Goal: Transaction & Acquisition: Purchase product/service

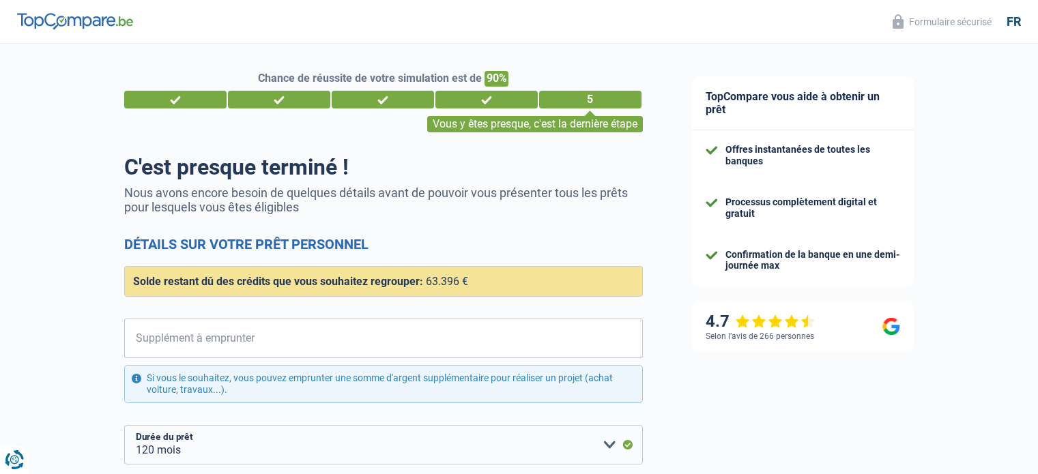
select select "refinancing"
select select "120"
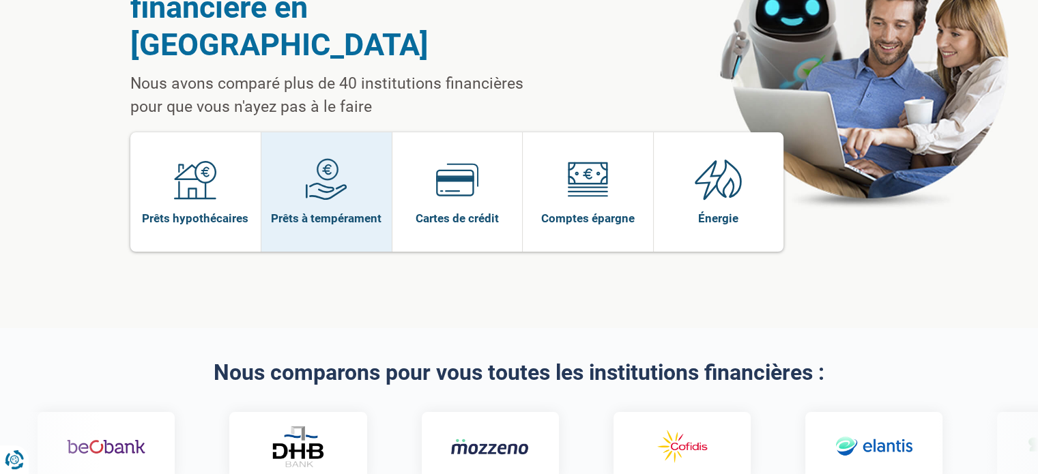
scroll to position [137, 0]
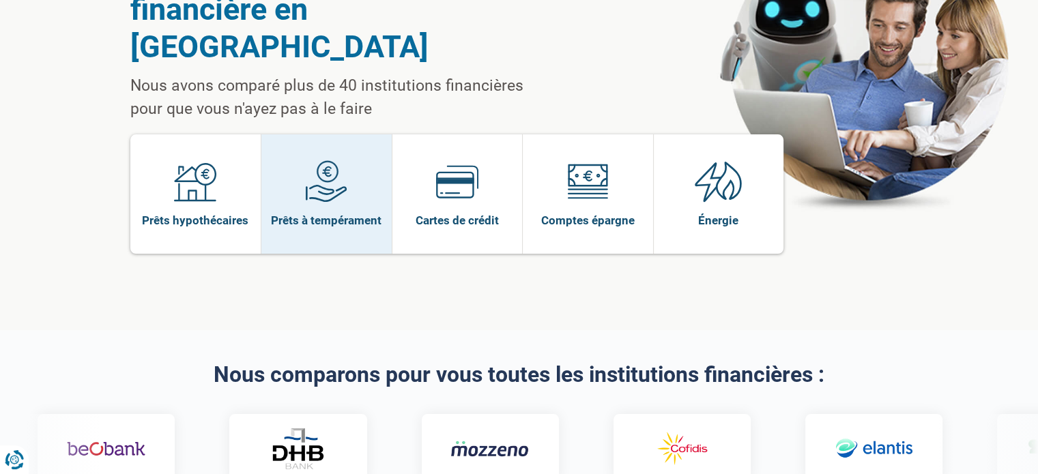
click at [313, 160] on img at bounding box center [326, 181] width 42 height 42
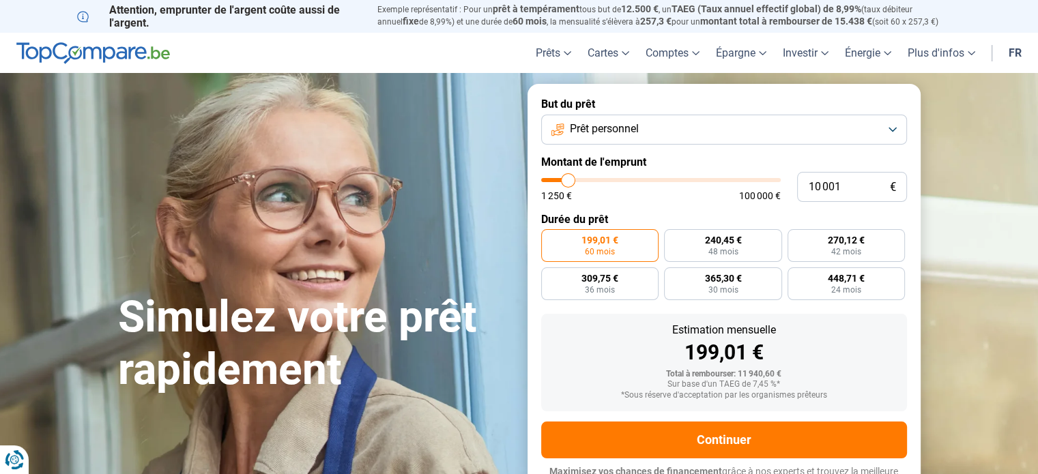
click at [685, 130] on button "Prêt personnel" at bounding box center [724, 130] width 366 height 30
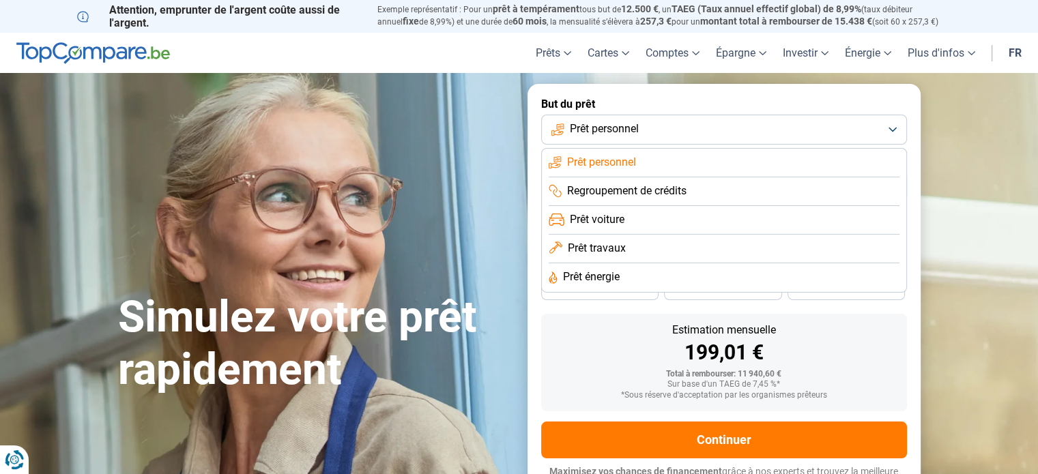
click at [672, 182] on li "Regroupement de crédits" at bounding box center [724, 191] width 351 height 29
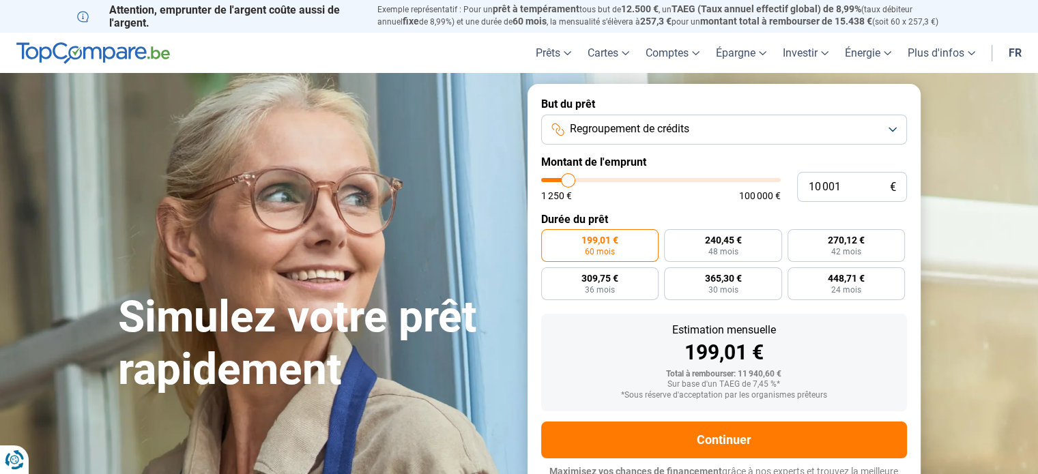
scroll to position [18, 0]
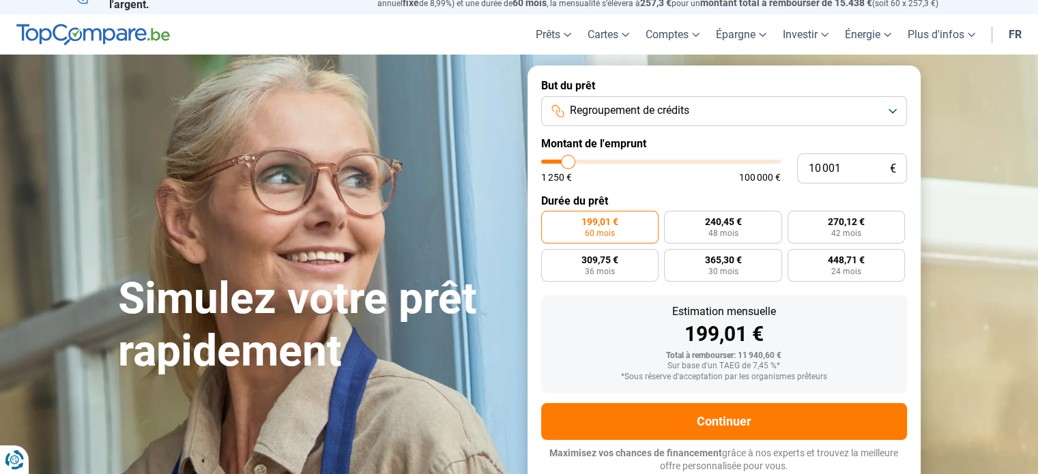
type input "6 750"
type input "6750"
type input "8 000"
type input "8000"
type input "9 250"
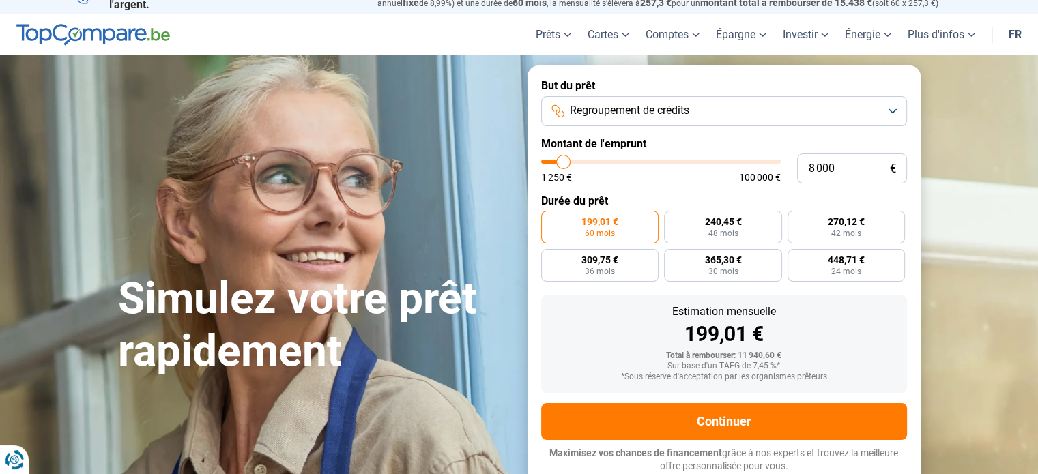
type input "9250"
type input "13 000"
type input "13000"
type input "15 000"
type input "15000"
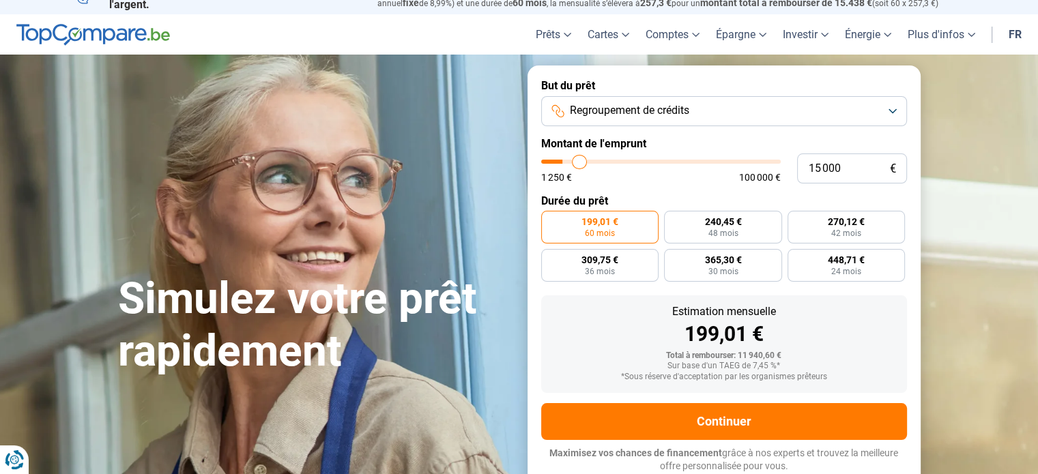
type input "17 250"
type input "17250"
type input "19 750"
type input "19750"
type input "21 250"
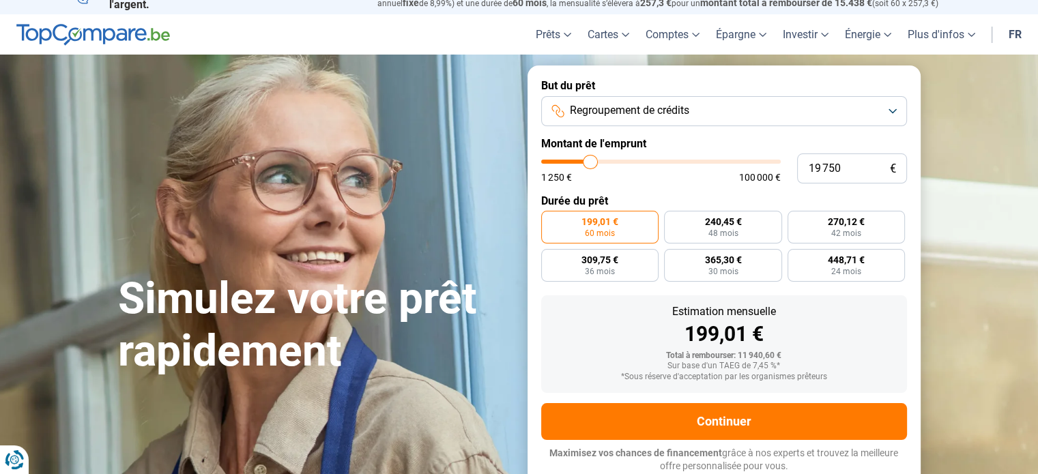
type input "21250"
type input "22 000"
type input "22000"
type input "22 250"
type input "22250"
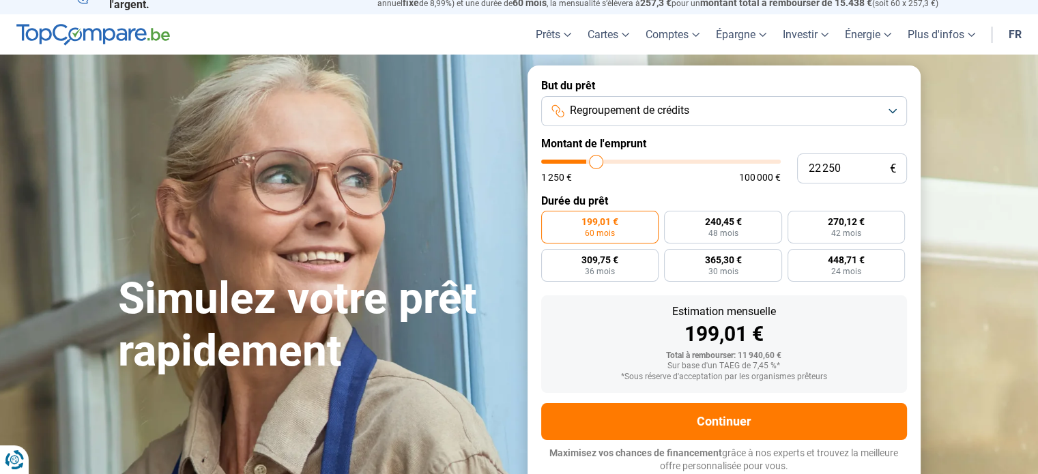
type input "22 500"
type input "22500"
type input "23 500"
type input "23500"
type input "25 500"
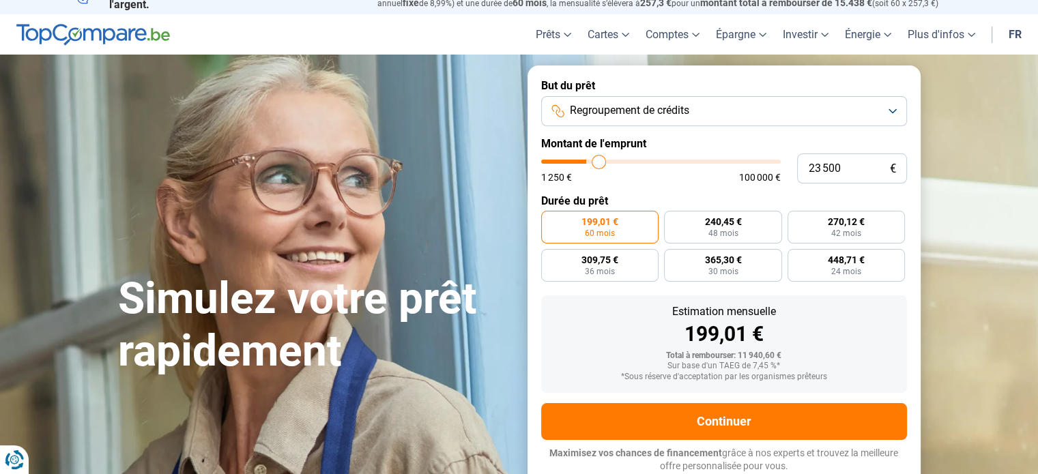
type input "25500"
type input "27 250"
type input "27250"
type input "29 000"
type input "29000"
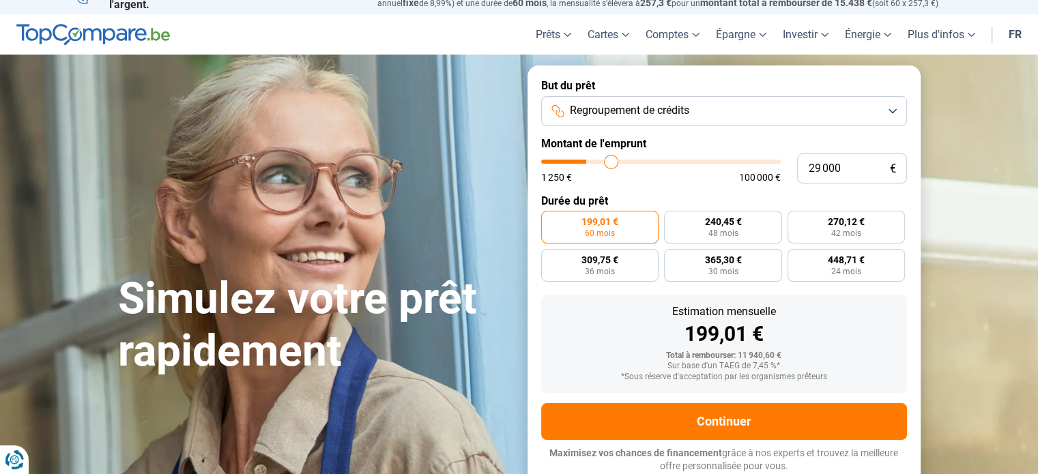
type input "31 250"
type input "31250"
type input "42 750"
type input "42750"
type input "43 750"
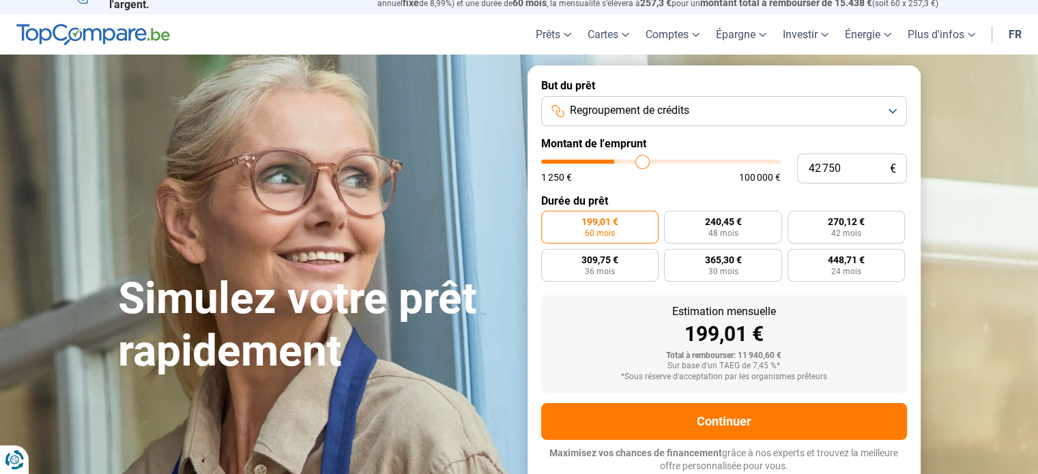
type input "43750"
type input "45 250"
type input "45250"
type input "46 750"
type input "46750"
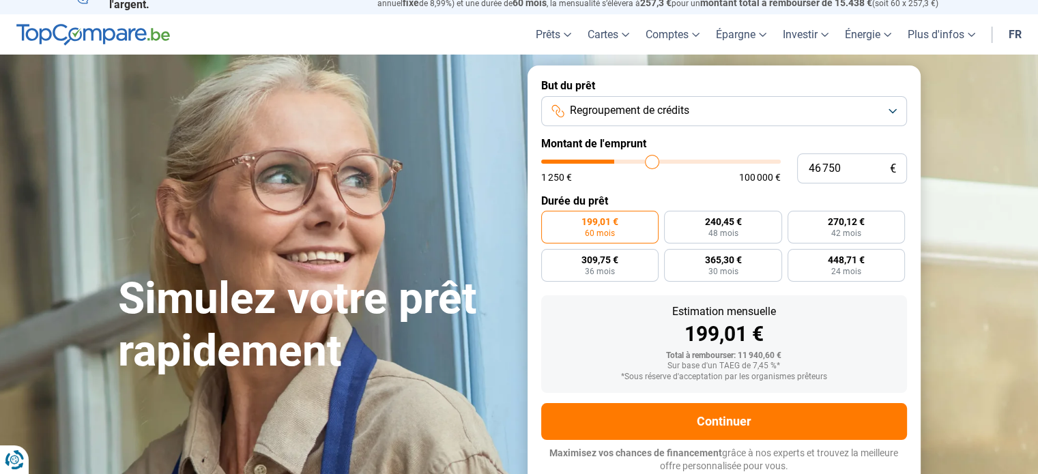
type input "47 750"
type input "47750"
type input "48 500"
type input "48500"
type input "49 250"
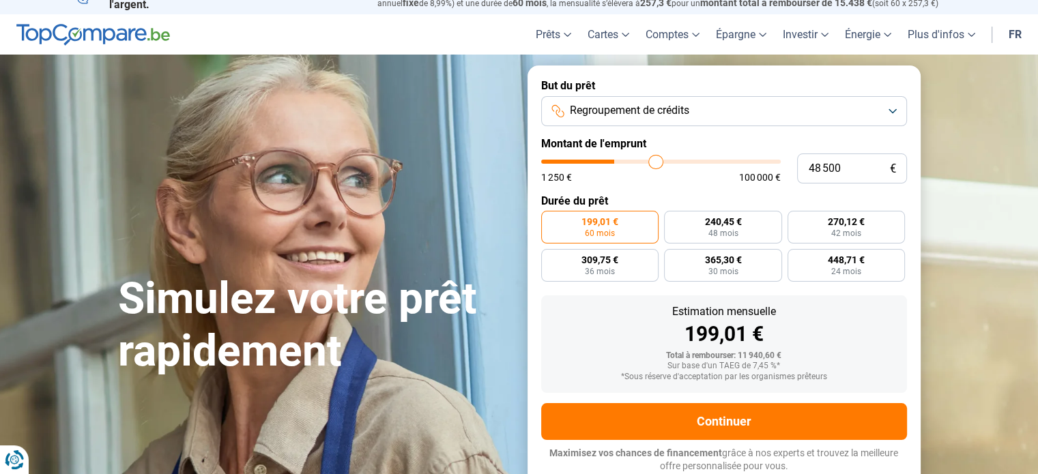
type input "49250"
type input "49 500"
type input "49500"
type input "49 750"
drag, startPoint x: 561, startPoint y: 158, endPoint x: 658, endPoint y: 158, distance: 96.9
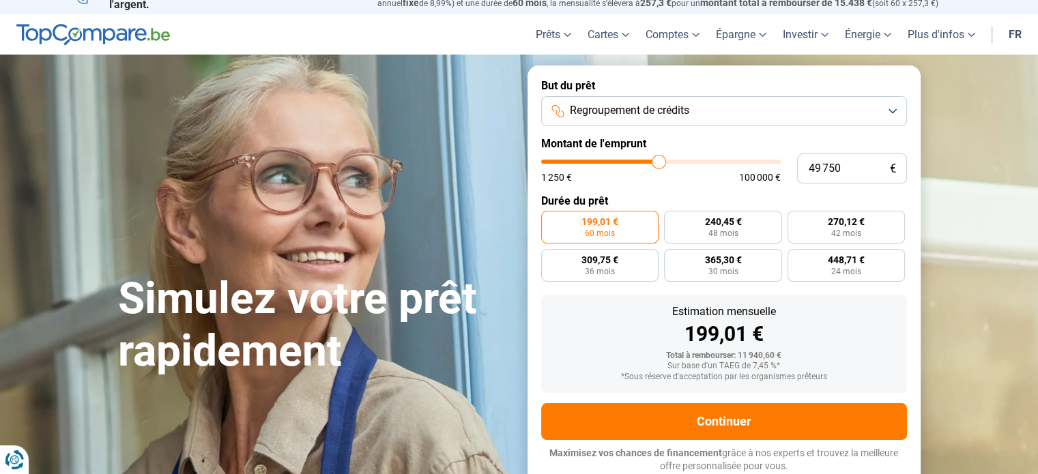
type input "49750"
click at [658, 160] on input "range" at bounding box center [661, 162] width 240 height 4
radio input "false"
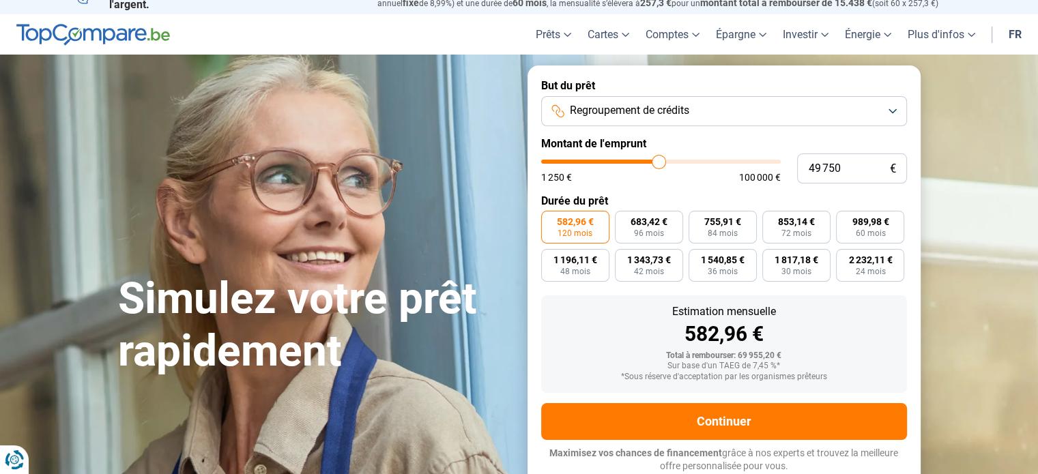
type input "45 000"
type input "45000"
click at [647, 163] on input "range" at bounding box center [661, 162] width 240 height 4
type input "39 000"
type input "39000"
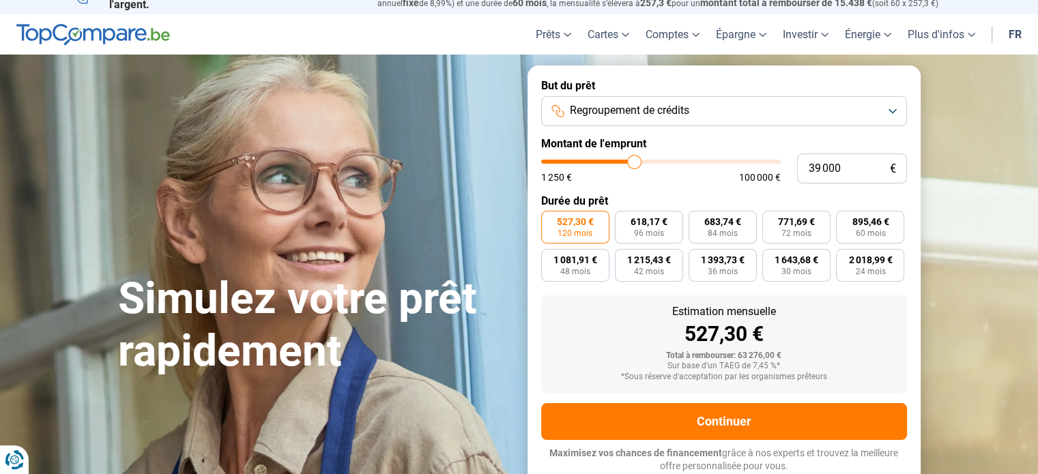
click at [634, 164] on input "range" at bounding box center [661, 162] width 240 height 4
click at [831, 169] on input "39 000" at bounding box center [852, 169] width 110 height 30
type input "4"
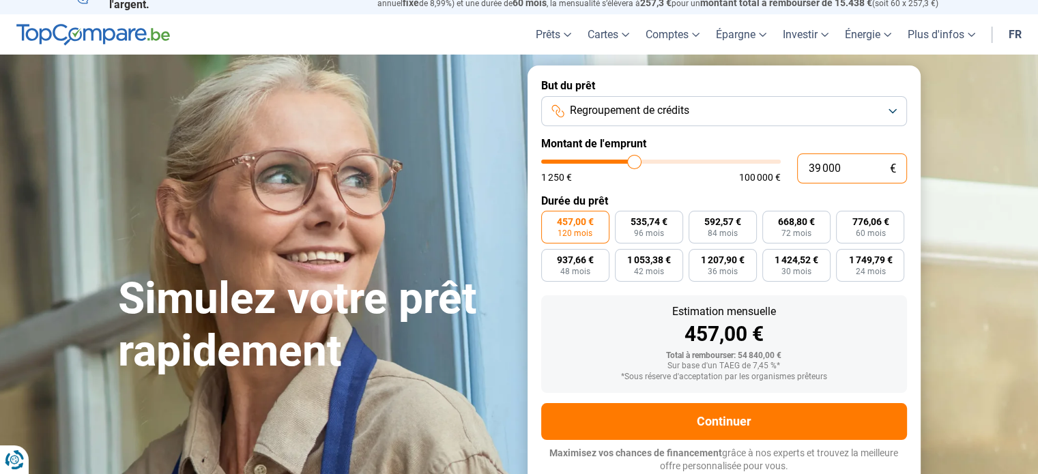
type input "1250"
type input "40"
type input "1250"
type input "409"
type input "1250"
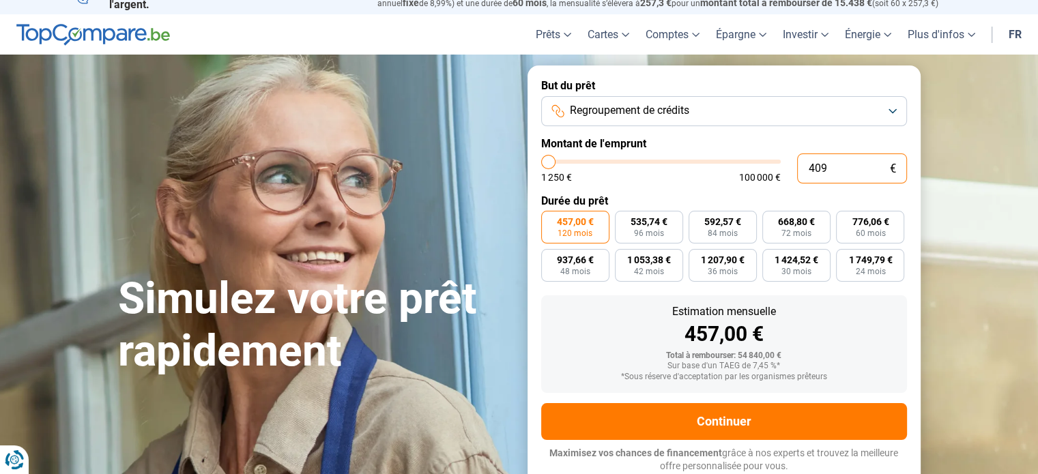
type input "4 090"
type input "4000"
type input "40 900"
type input "41000"
click at [830, 169] on input "40 900" at bounding box center [852, 169] width 110 height 30
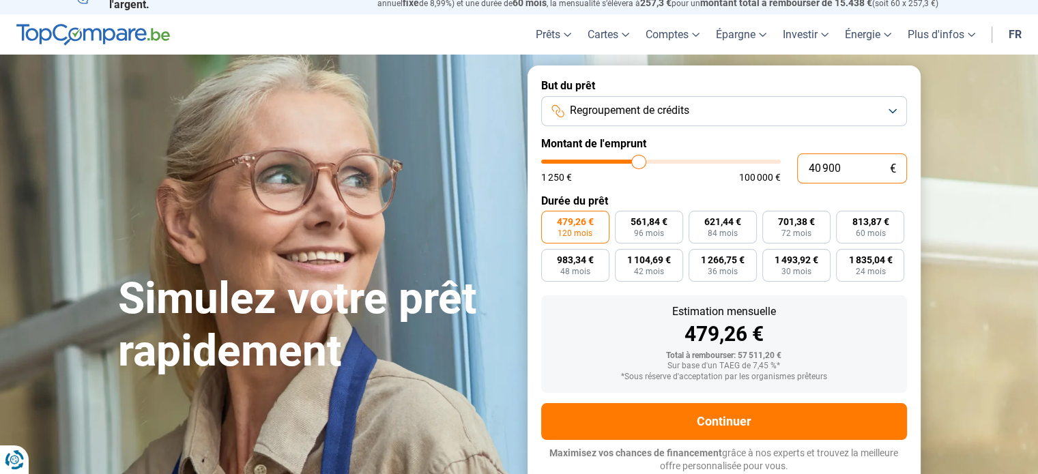
click at [830, 169] on input "40 900" at bounding box center [852, 169] width 110 height 30
type input "4"
type input "1250"
type input "43"
type input "1250"
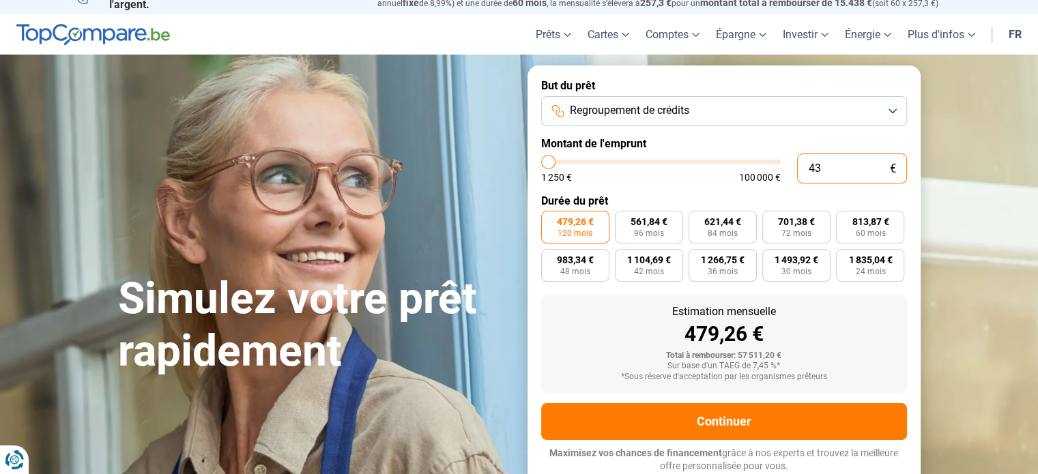
type input "439"
type input "1250"
type input "4 390"
type input "4500"
type input "43 900"
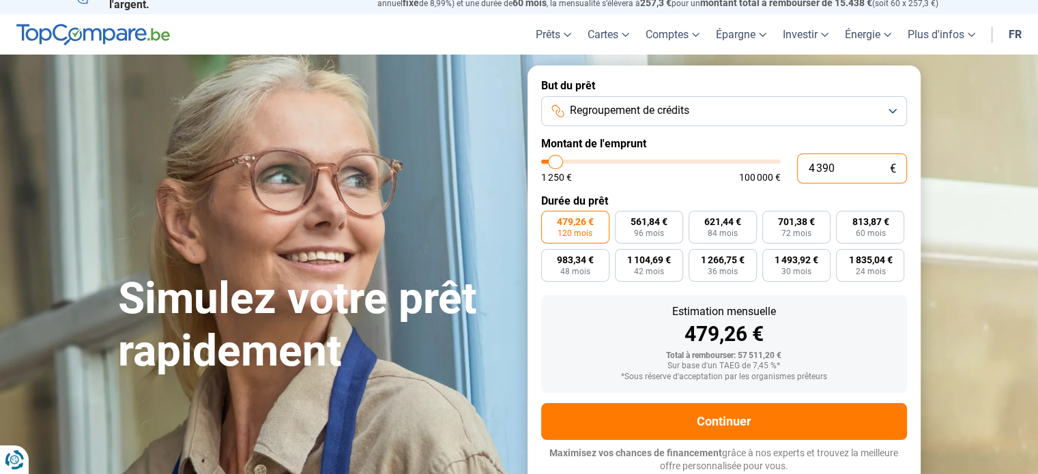
type input "44000"
type input "43 900"
type input "44000"
click at [816, 166] on input "43 900" at bounding box center [852, 169] width 110 height 30
type input "42 900"
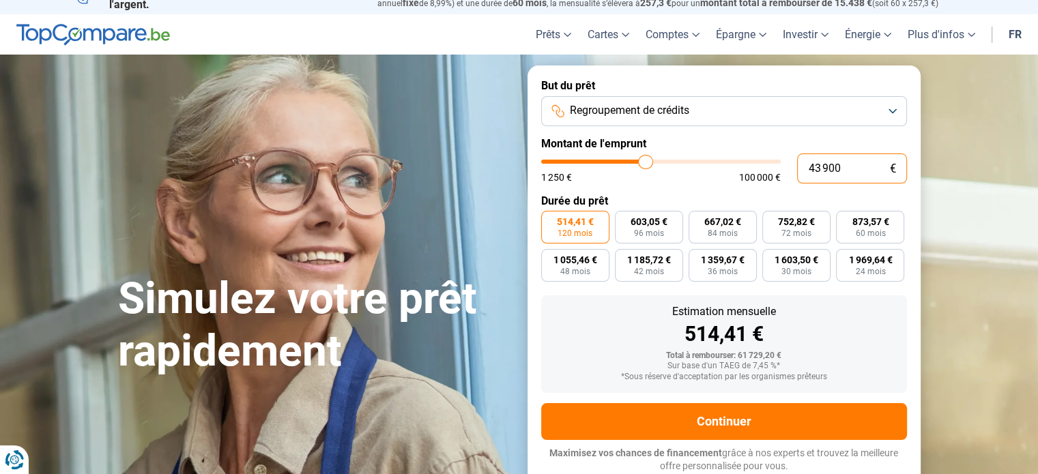
type input "43000"
type input "42 900"
type input "43000"
click at [653, 184] on form "But du prêt Regroupement de crédits Montant de l'emprunt 42 900 € 1 250 € 100 0…" at bounding box center [724, 276] width 393 height 421
drag, startPoint x: 853, startPoint y: 165, endPoint x: 824, endPoint y: 169, distance: 29.6
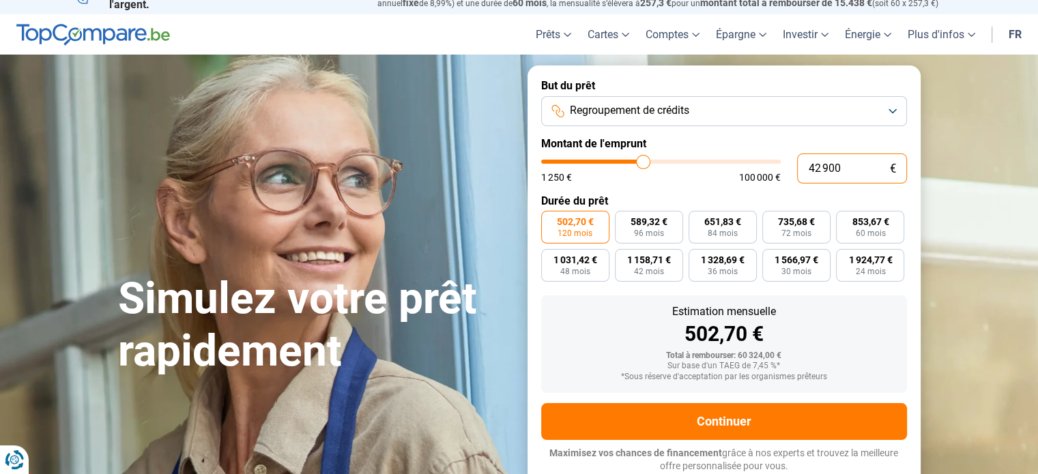
click at [824, 169] on input "42 900" at bounding box center [852, 169] width 110 height 30
type input "420"
type input "1250"
type input "4 200"
type input "4250"
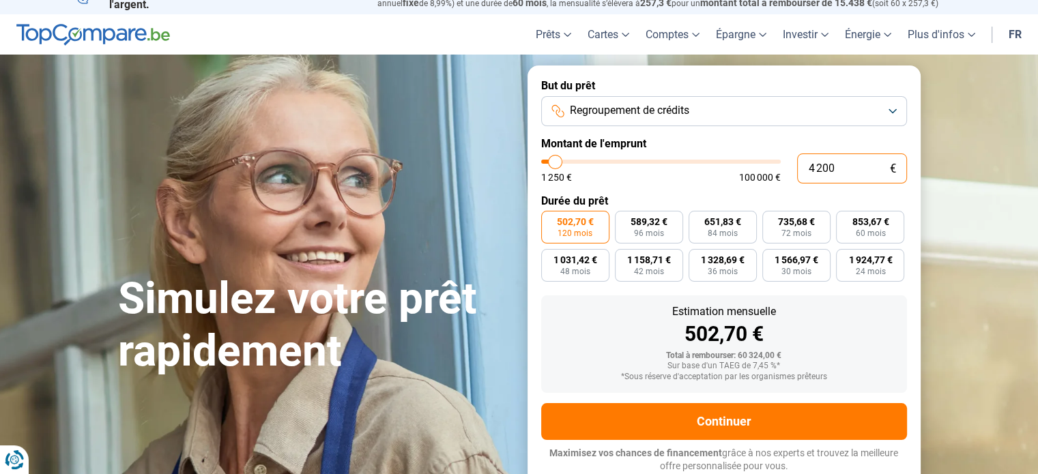
type input "42 000"
type input "42000"
click at [835, 162] on input "42 000" at bounding box center [852, 169] width 110 height 30
click at [836, 169] on input "42 000" at bounding box center [852, 169] width 110 height 30
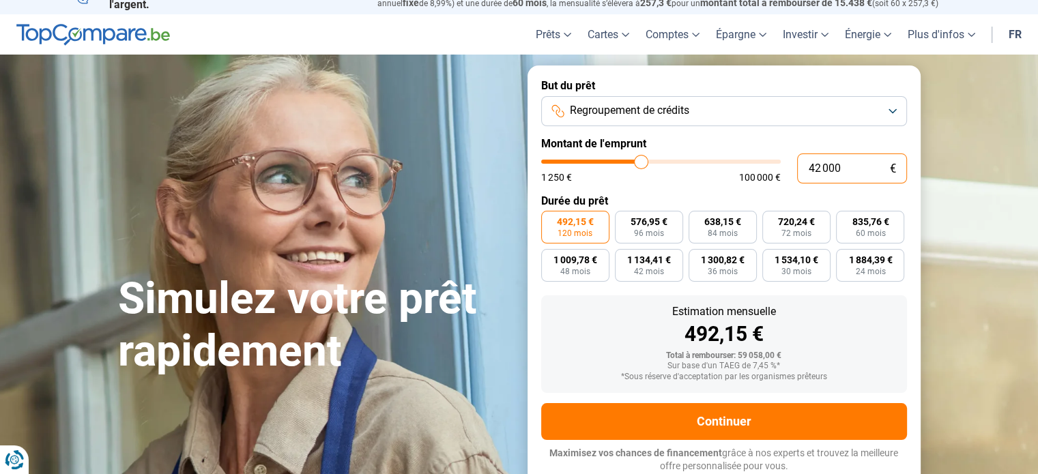
drag, startPoint x: 853, startPoint y: 165, endPoint x: 825, endPoint y: 167, distance: 28.7
click at [825, 165] on input "42 000" at bounding box center [852, 169] width 110 height 30
type input "424"
type input "1250"
type input "4 249"
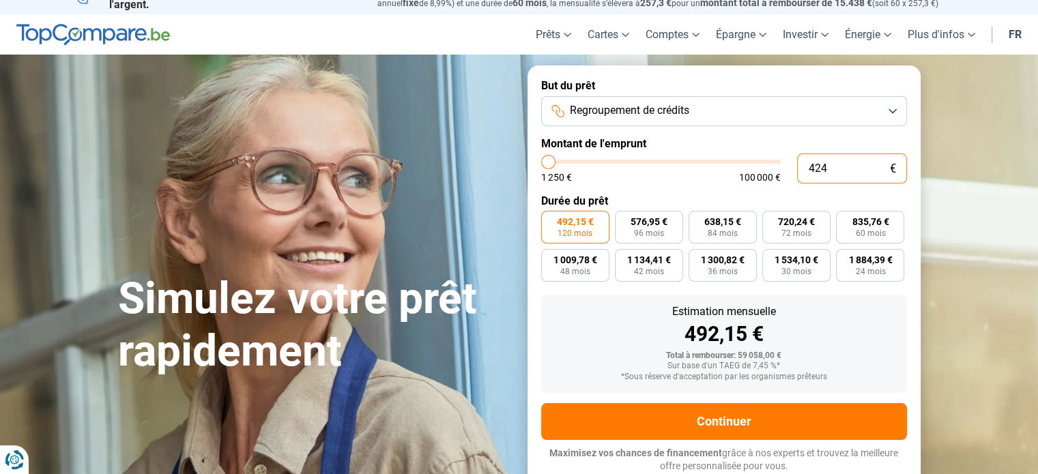
type input "4250"
type input "42 499"
type input "42500"
click at [840, 167] on input "42 499" at bounding box center [852, 169] width 110 height 30
drag, startPoint x: 851, startPoint y: 167, endPoint x: 823, endPoint y: 170, distance: 28.8
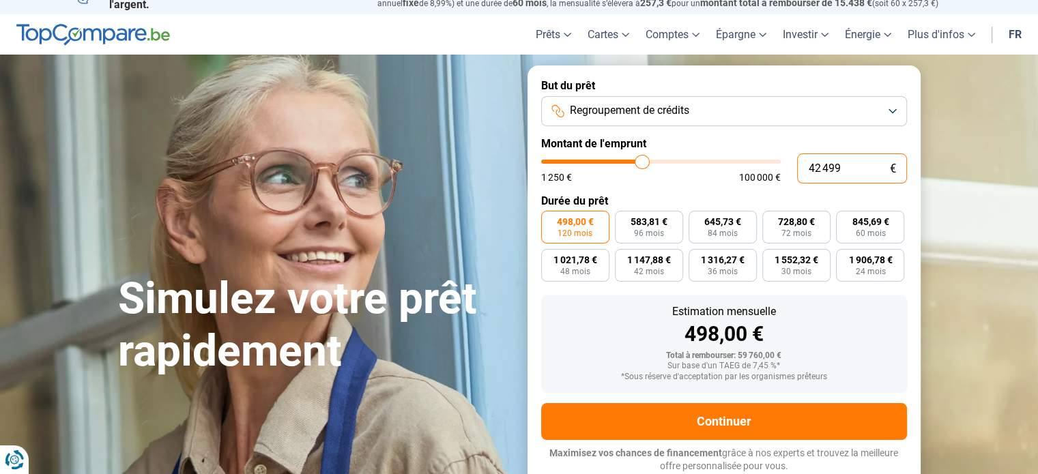
click at [823, 170] on input "42 499" at bounding box center [852, 169] width 110 height 30
type input "425"
type input "1250"
type input "4 250"
type input "4250"
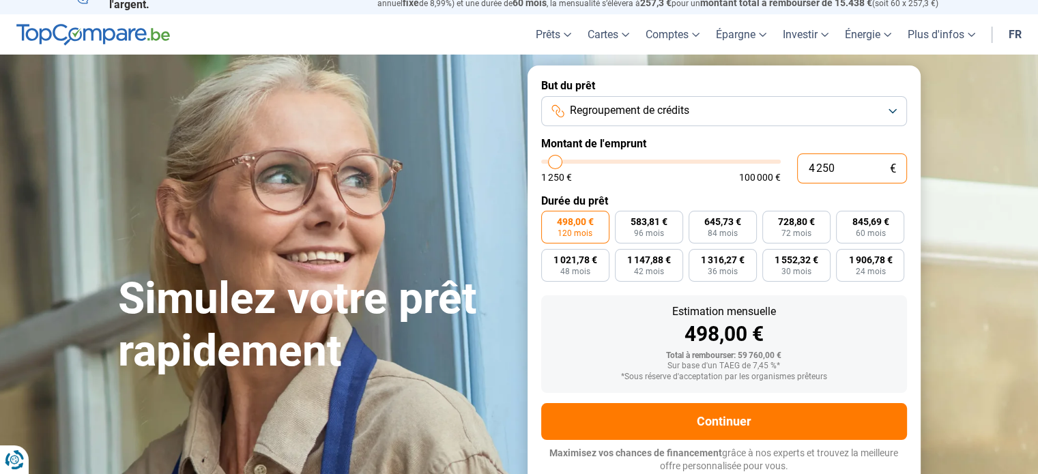
type input "42 500"
type input "42500"
click at [605, 306] on div "Estimation mensuelle 498,00 € Total à rembourser: 59 760,00 € Sur base d'un TAE…" at bounding box center [724, 345] width 366 height 98
drag, startPoint x: 853, startPoint y: 164, endPoint x: 824, endPoint y: 169, distance: 29.9
click at [824, 169] on input "42 500" at bounding box center [852, 169] width 110 height 30
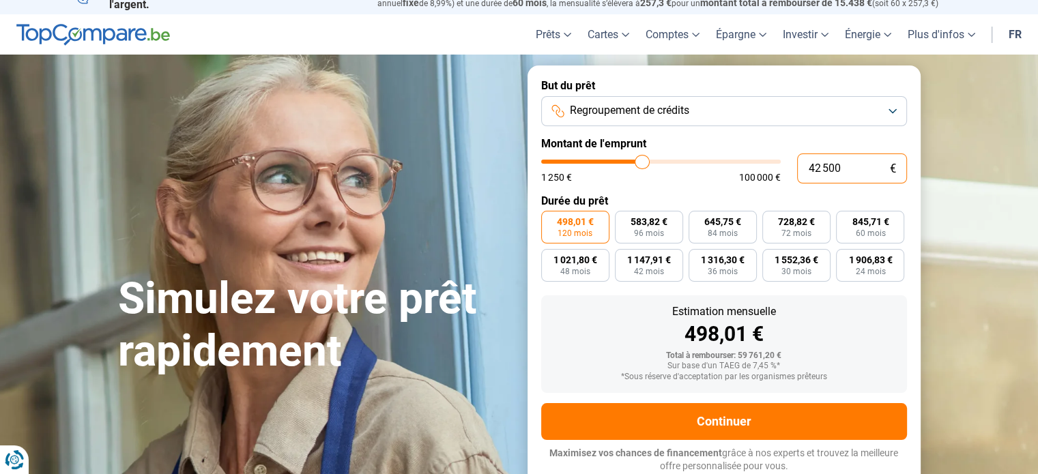
type input "426"
type input "1250"
type input "4 260"
type input "4250"
type input "42 600"
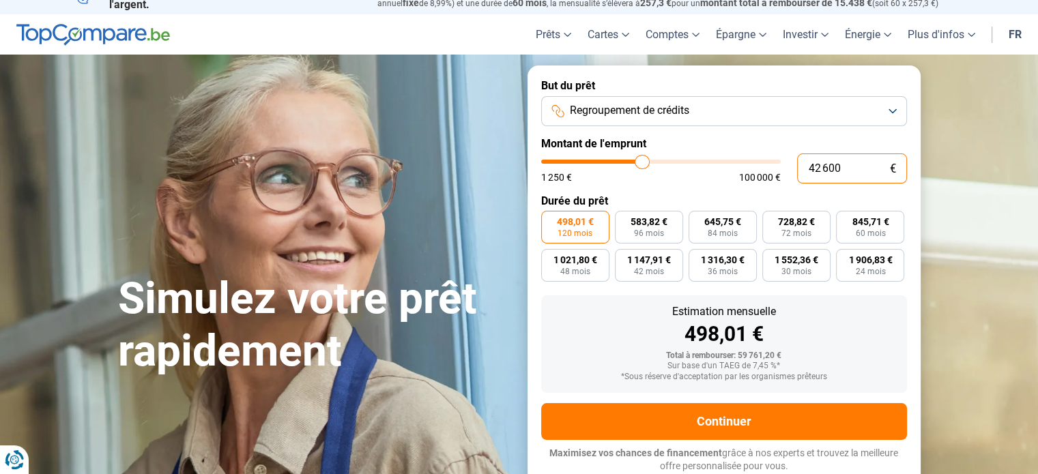
type input "42500"
drag, startPoint x: 853, startPoint y: 169, endPoint x: 830, endPoint y: 169, distance: 23.2
click at [830, 169] on input "42 600" at bounding box center [852, 169] width 110 height 30
type input "4 265"
type input "4250"
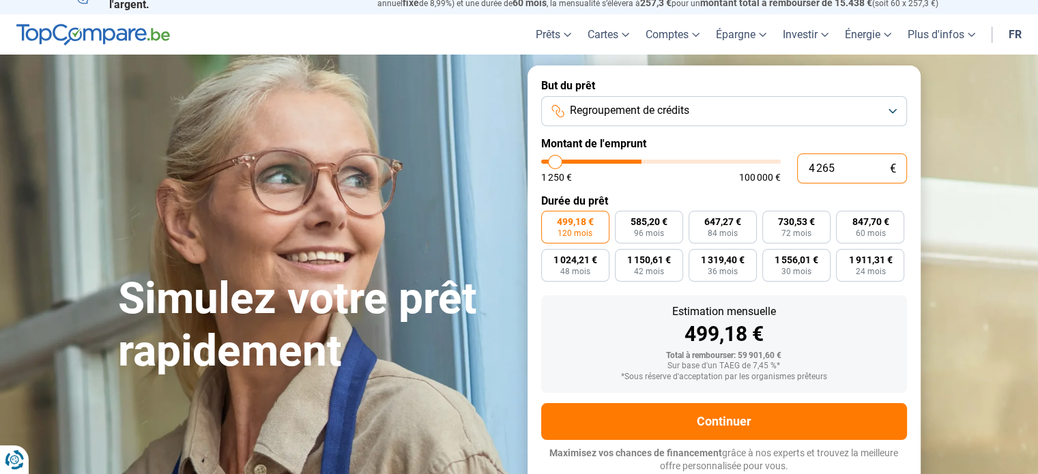
type input "42 650"
type input "42750"
drag, startPoint x: 852, startPoint y: 168, endPoint x: 827, endPoint y: 169, distance: 25.3
click at [827, 169] on input "42 650" at bounding box center [852, 169] width 110 height 30
type input "4 269"
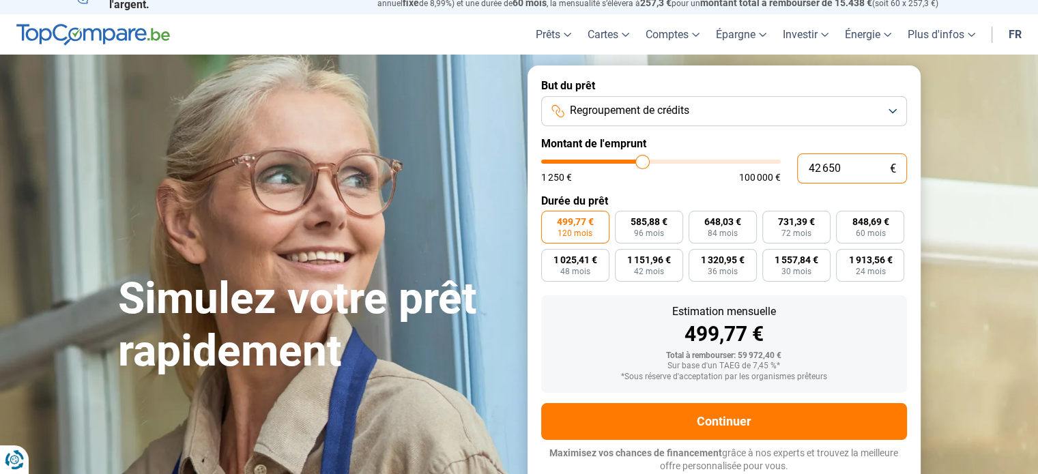
type input "4250"
type input "42 699"
type input "42750"
type input "4 269"
type input "4250"
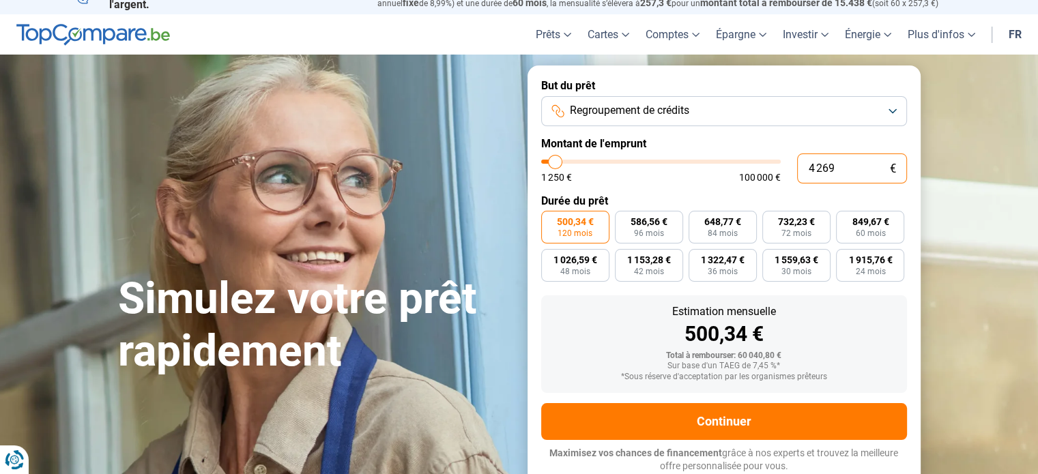
type input "42 690"
type input "42750"
type input "4 269"
type input "4250"
type input "426"
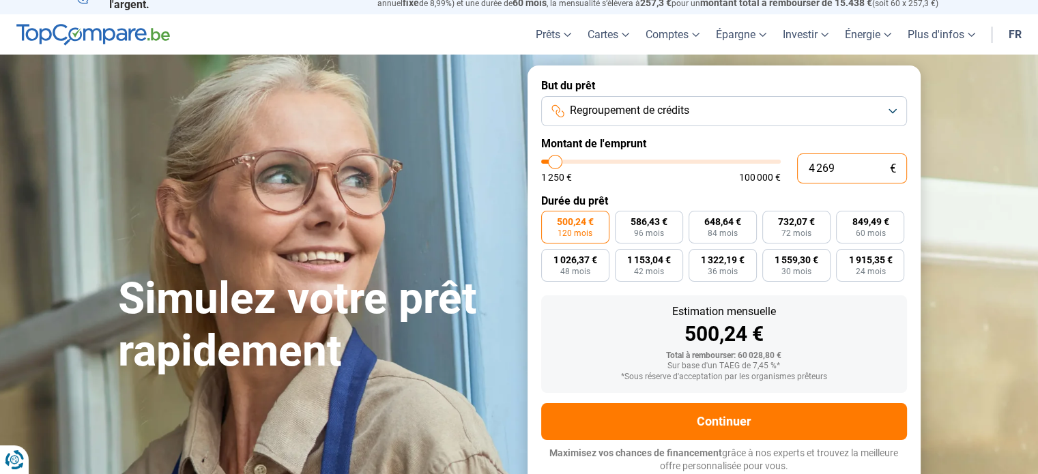
type input "1250"
type input "4 268"
type input "4250"
type input "42 685"
type input "42750"
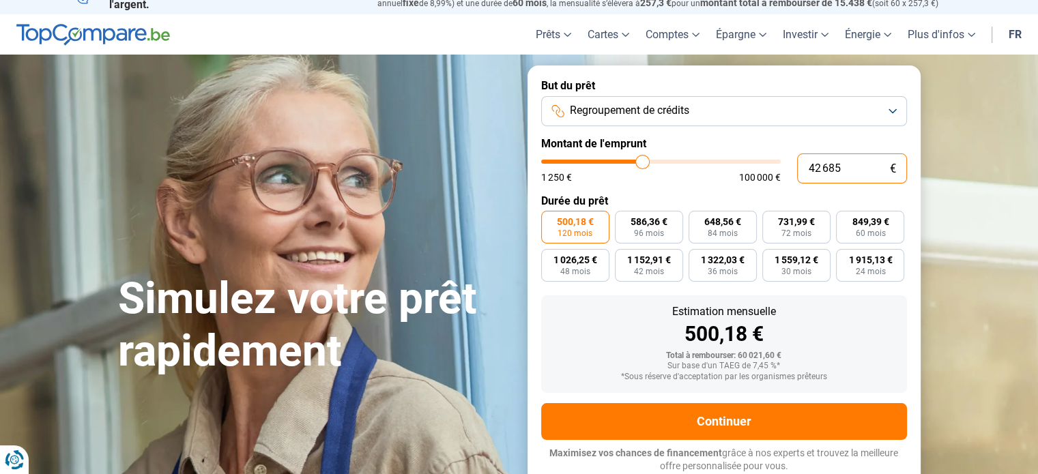
type input "4 268"
type input "4250"
type input "42 680"
type input "42750"
type input "4 268"
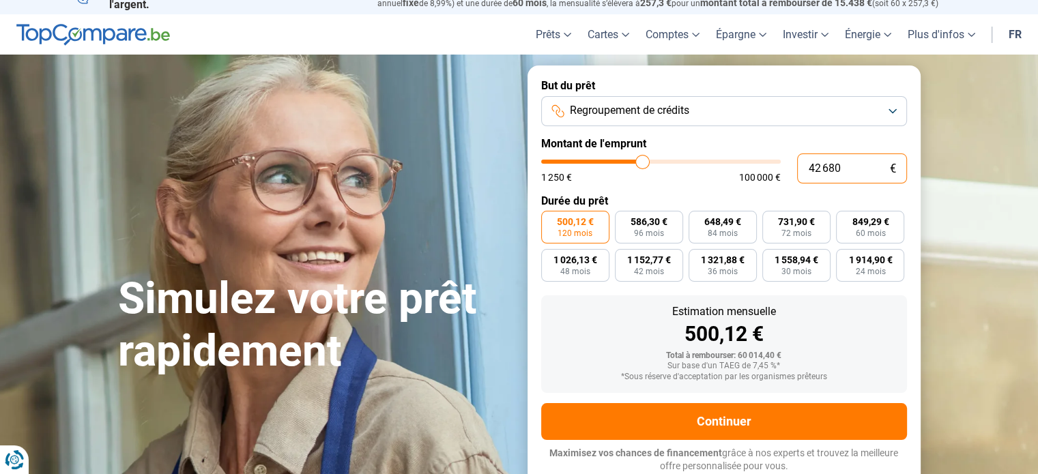
type input "4250"
type input "426"
type input "1250"
type input "4 267"
type input "4250"
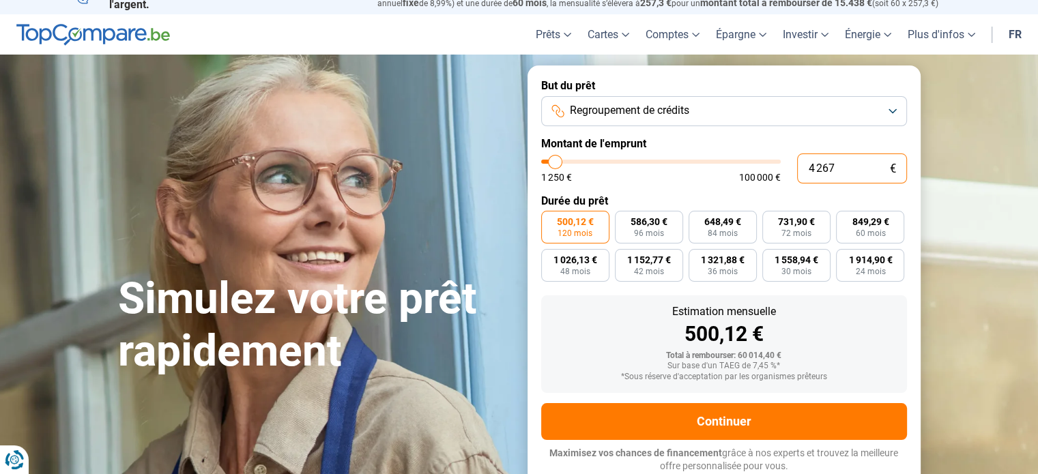
type input "42 675"
type input "42750"
type input "4 267"
type input "4250"
type input "42 670"
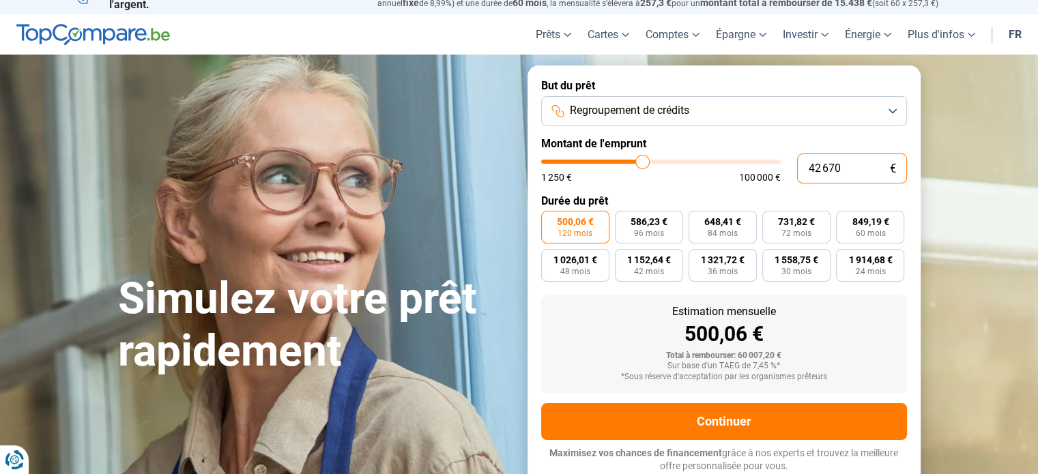
type input "42750"
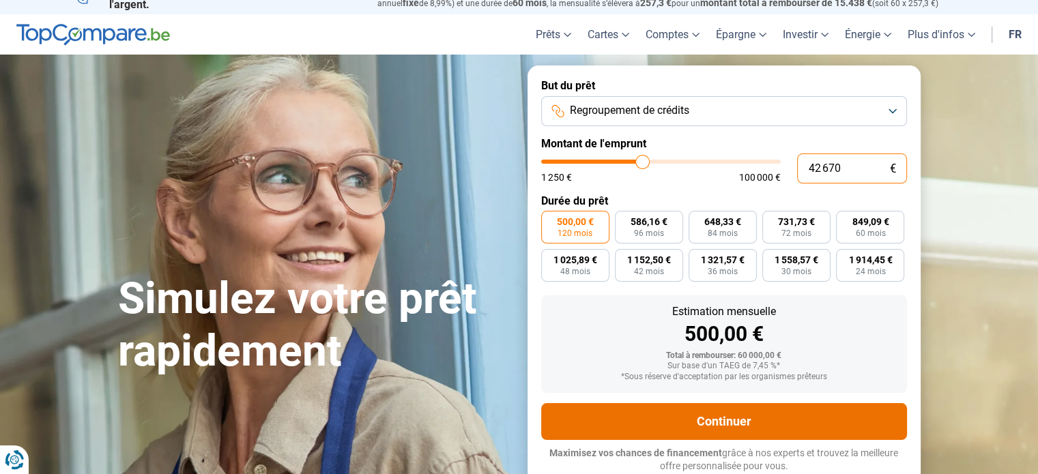
type input "42 670"
click at [748, 420] on button "Continuer" at bounding box center [724, 421] width 366 height 37
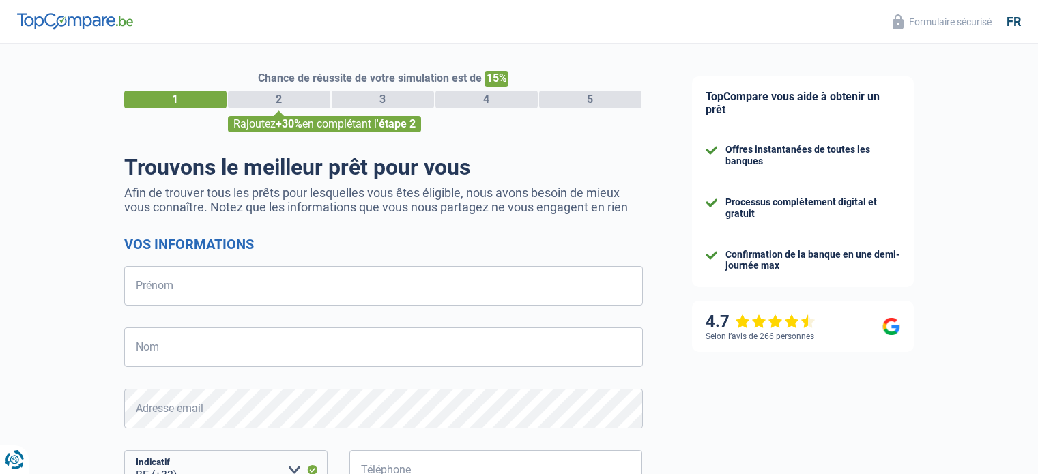
select select "32"
click at [247, 294] on input "Prénom" at bounding box center [383, 286] width 519 height 40
type input "Elif"
type input "Kuscu"
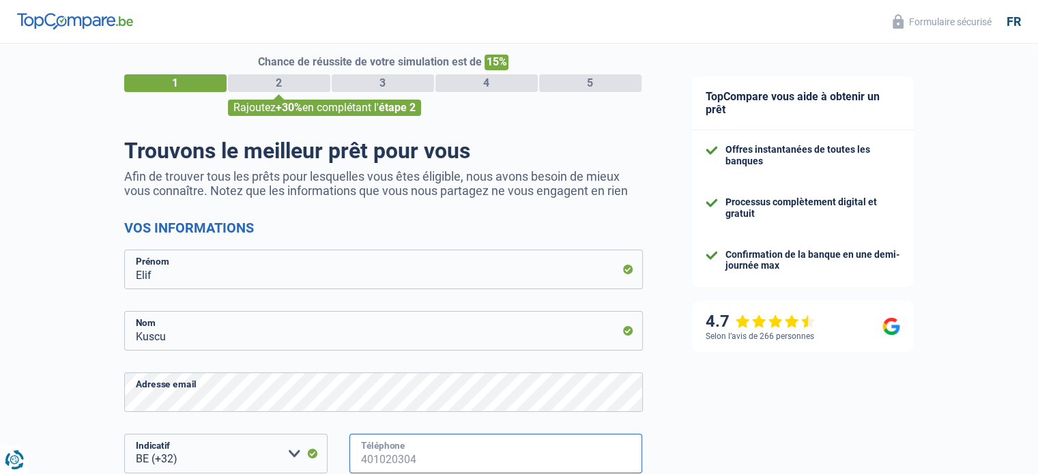
click at [395, 450] on input "Téléphone" at bounding box center [497, 454] width 294 height 40
type input "478764485"
click at [712, 427] on div "TopCompare vous aide à obtenir un prêt Offres instantanées de toutes les banque…" at bounding box center [853, 376] width 371 height 698
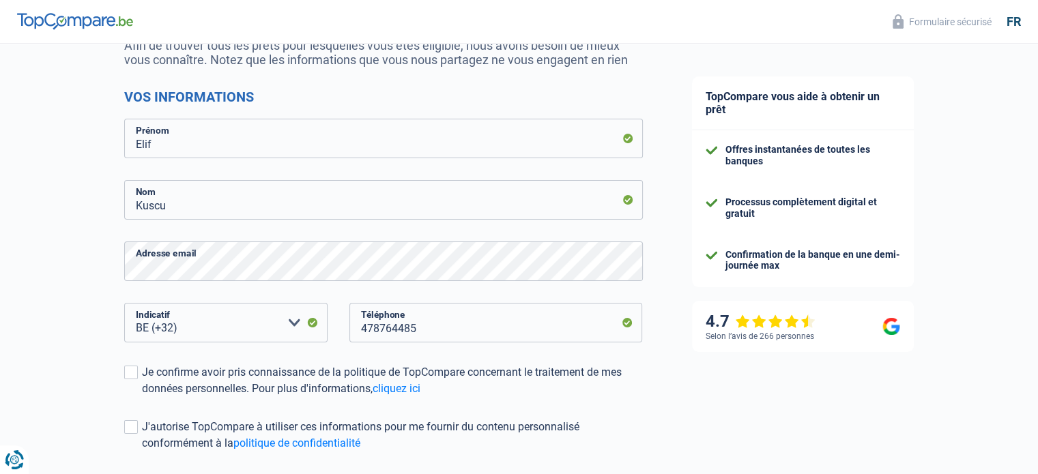
scroll to position [153, 0]
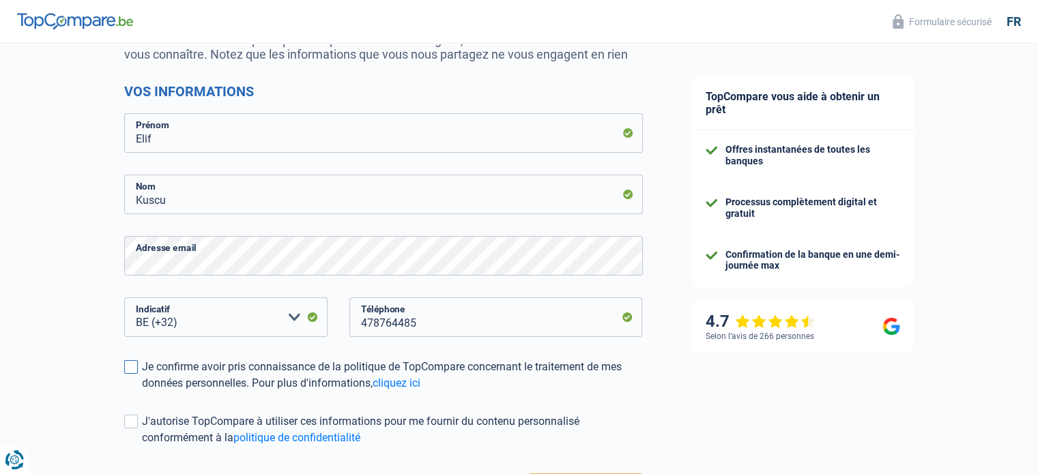
click at [129, 366] on span at bounding box center [131, 367] width 14 height 14
click at [142, 392] on input "Je confirme avoir pris connaissance de la politique de TopCompare concernant le…" at bounding box center [142, 392] width 0 height 0
click at [143, 421] on div "J'autorise TopCompare à utiliser ces informations pour me fournir du contenu pe…" at bounding box center [392, 430] width 501 height 33
click at [142, 446] on input "J'autorise TopCompare à utiliser ces informations pour me fournir du contenu pe…" at bounding box center [142, 446] width 0 height 0
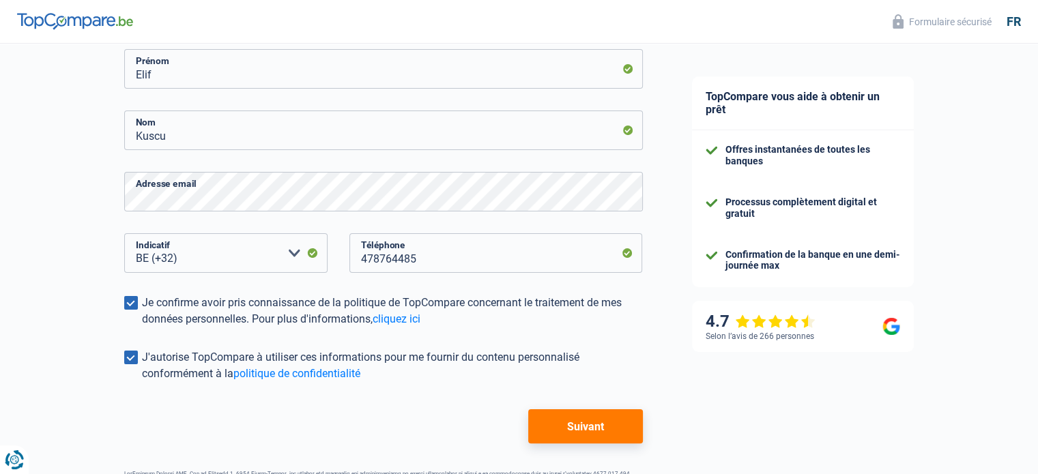
scroll to position [268, 0]
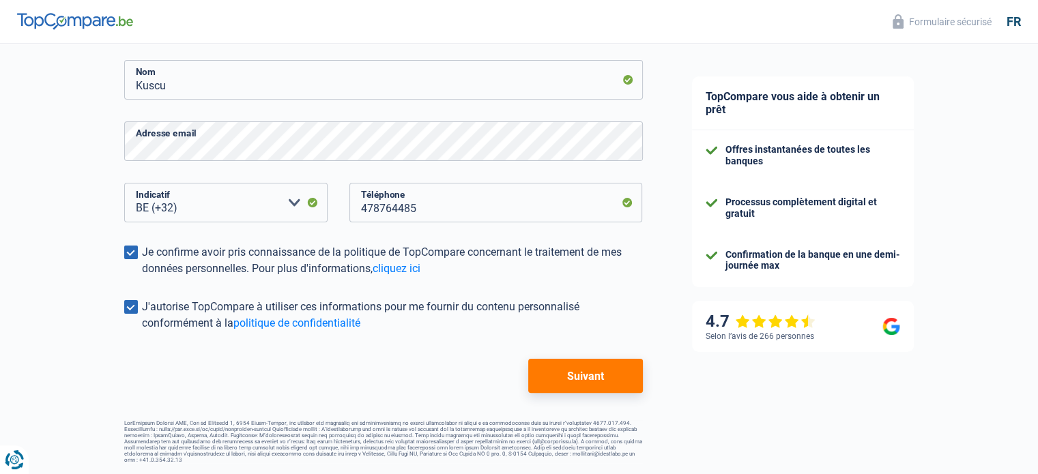
click at [597, 381] on button "Suivant" at bounding box center [585, 376] width 114 height 34
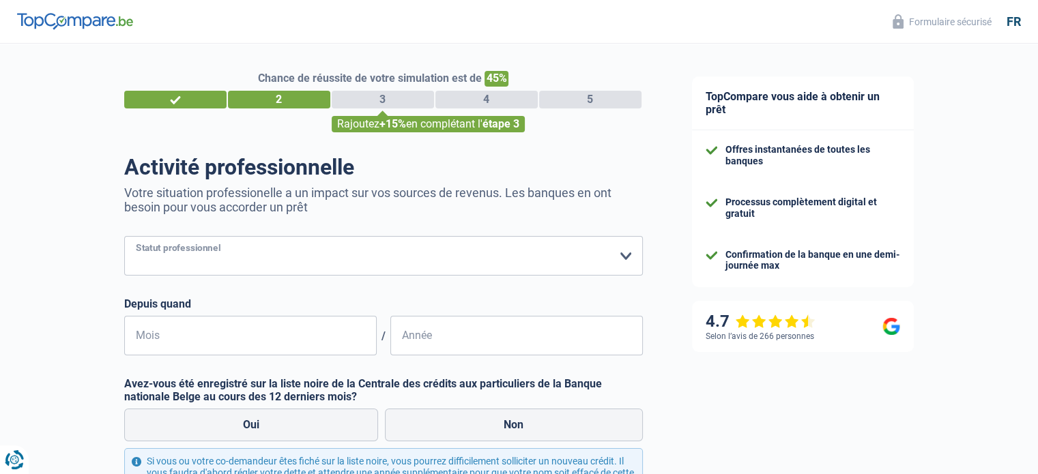
click at [175, 243] on select "Ouvrier Employé privé Employé public Invalide Indépendant Pensionné Chômeur Mut…" at bounding box center [383, 256] width 519 height 40
select select "invalid"
click at [124, 237] on select "Ouvrier Employé privé Employé public Invalide Indépendant Pensionné Chômeur Mut…" at bounding box center [383, 256] width 519 height 40
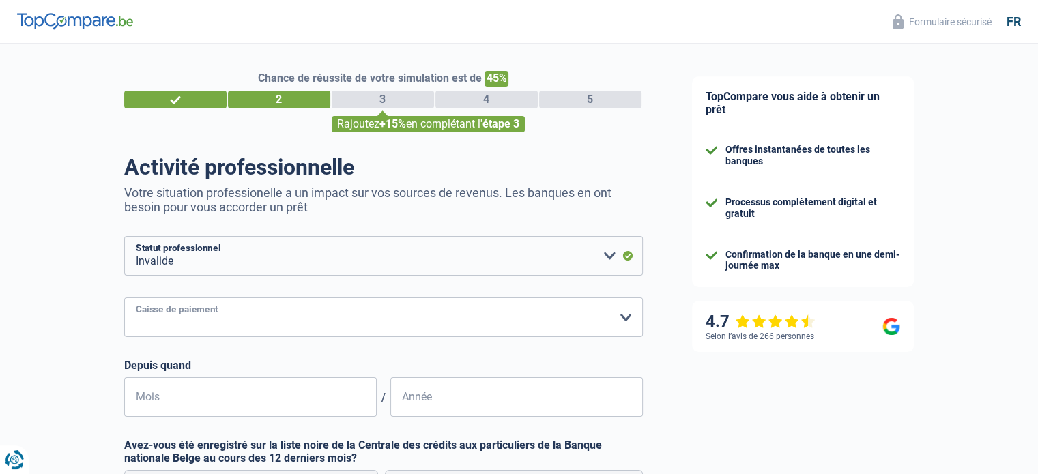
click at [194, 324] on select "Mutualité Chrétienne Mutualité Socialiste (Solidaris) SPF Sécurité Sociale Unio…" at bounding box center [383, 318] width 519 height 40
select select "partenamut"
click at [124, 298] on select "Mutualité Chrétienne Mutualité Socialiste (Solidaris) SPF Sécurité Sociale Unio…" at bounding box center [383, 318] width 519 height 40
click at [244, 412] on input "Mois" at bounding box center [250, 398] width 253 height 40
type input "01"
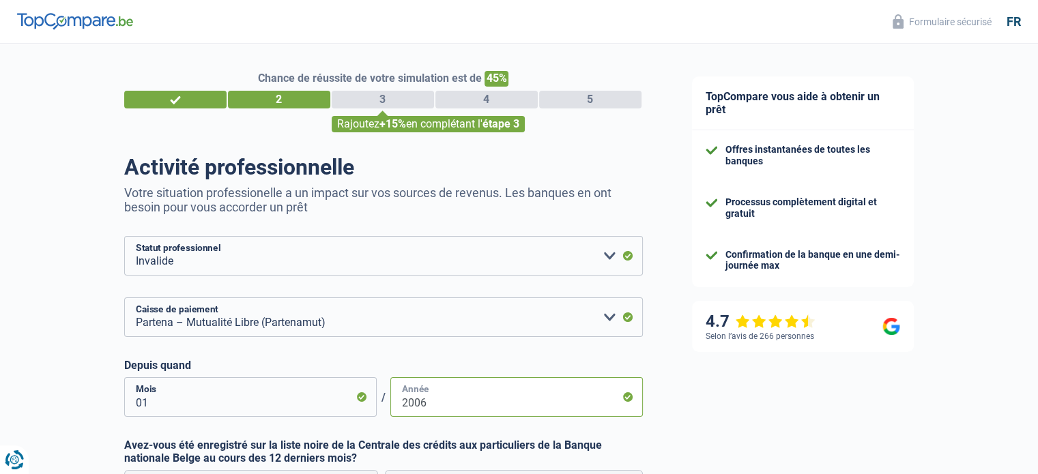
type input "2006"
click at [735, 402] on div "TopCompare vous aide à obtenir un prêt Offres instantanées de toutes les banque…" at bounding box center [853, 373] width 371 height 659
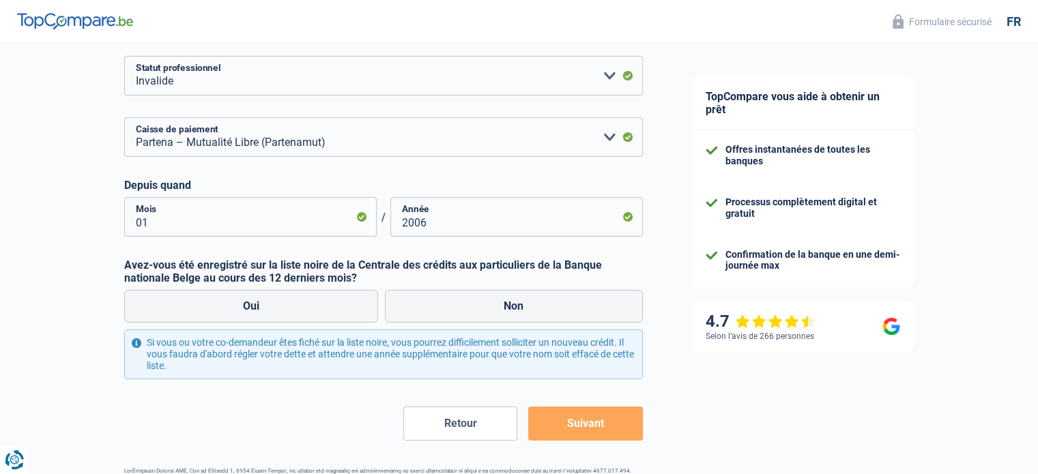
scroll to position [205, 0]
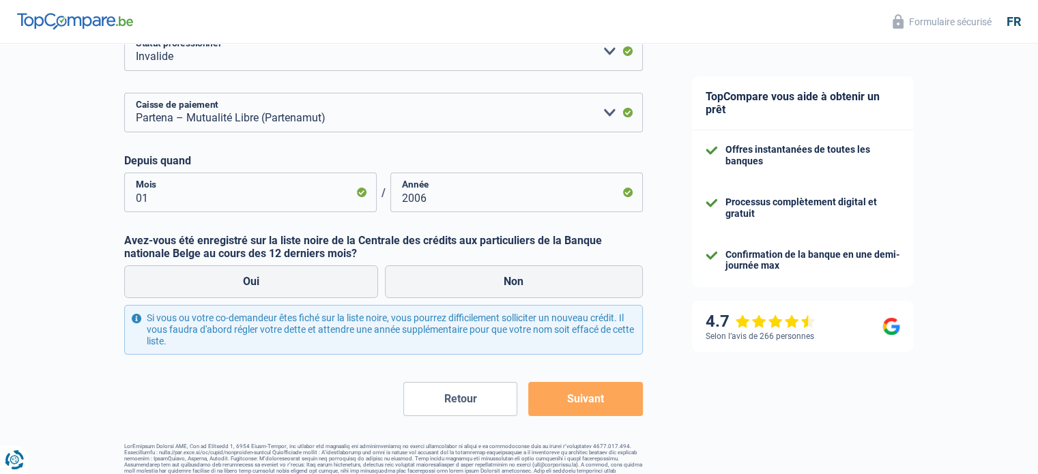
click at [464, 266] on div "Oui Non" at bounding box center [384, 282] width 526 height 40
click at [466, 275] on label "Non" at bounding box center [514, 282] width 258 height 33
click at [466, 275] on input "Non" at bounding box center [514, 282] width 258 height 33
radio input "true"
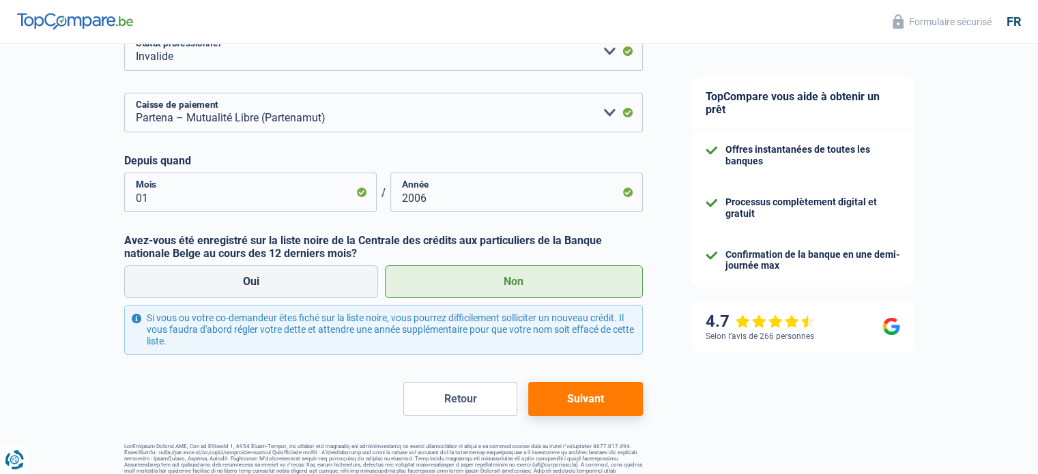
click at [607, 393] on button "Suivant" at bounding box center [585, 399] width 114 height 34
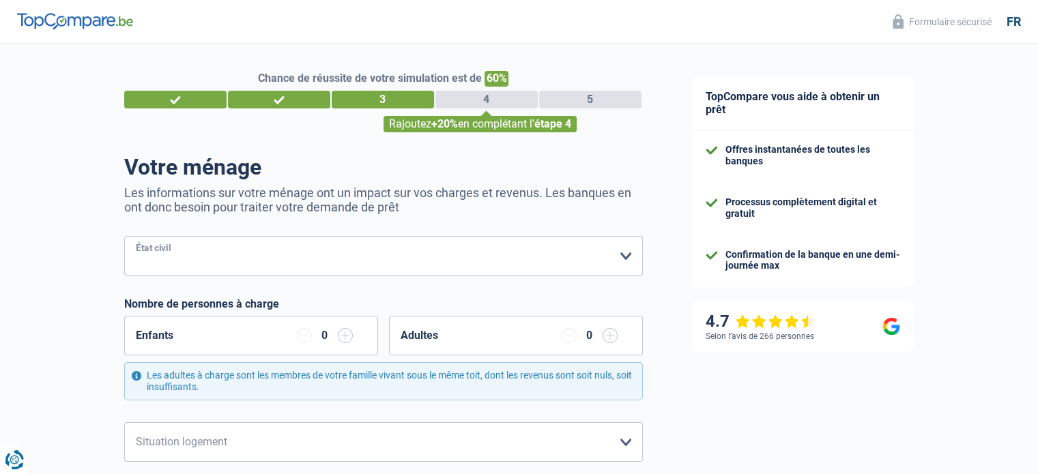
click at [275, 251] on select "Célibataire Marié(e) Cohabitant(e) légal(e) Divorcé(e) Veuf(ve) Séparé (de fait…" at bounding box center [383, 256] width 519 height 40
select select "divorced"
click at [124, 237] on select "Célibataire Marié(e) Cohabitant(e) légal(e) Divorcé(e) Veuf(ve) Séparé (de fait…" at bounding box center [383, 256] width 519 height 40
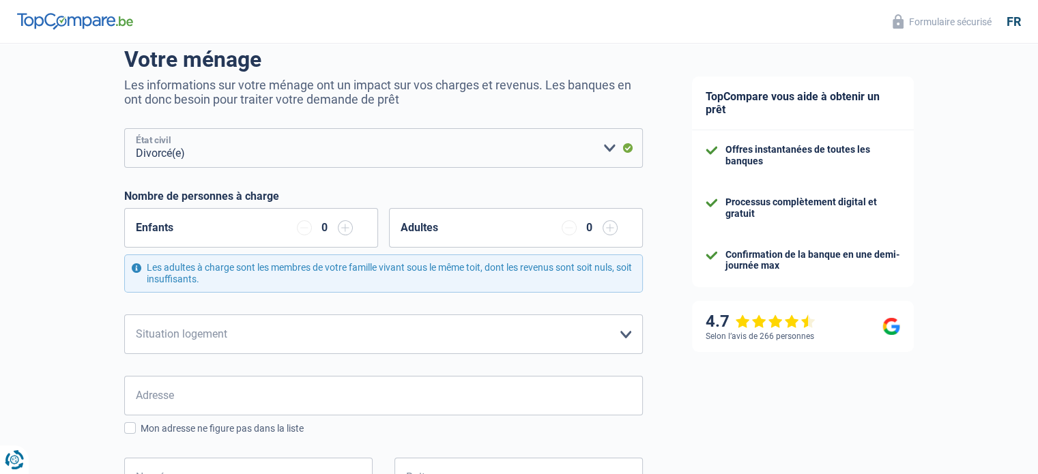
scroll to position [137, 0]
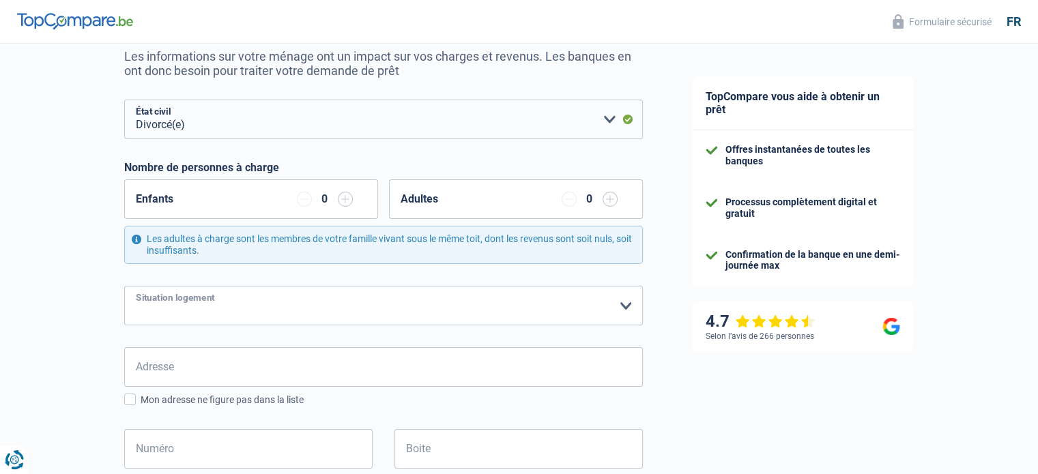
click at [224, 303] on select "Locataire Propriétaire avec prêt hypothécaire Propriétaire sans prêt hypothécai…" at bounding box center [383, 306] width 519 height 40
select select "liveWithParents"
click at [124, 286] on select "Locataire Propriétaire avec prêt hypothécaire Propriétaire sans prêt hypothécai…" at bounding box center [383, 306] width 519 height 40
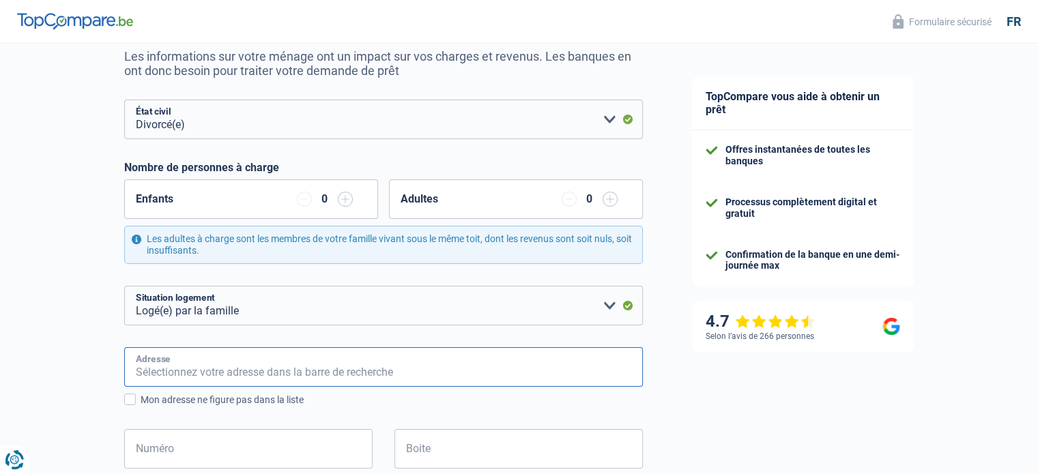
click at [227, 384] on input "Adresse" at bounding box center [383, 367] width 519 height 40
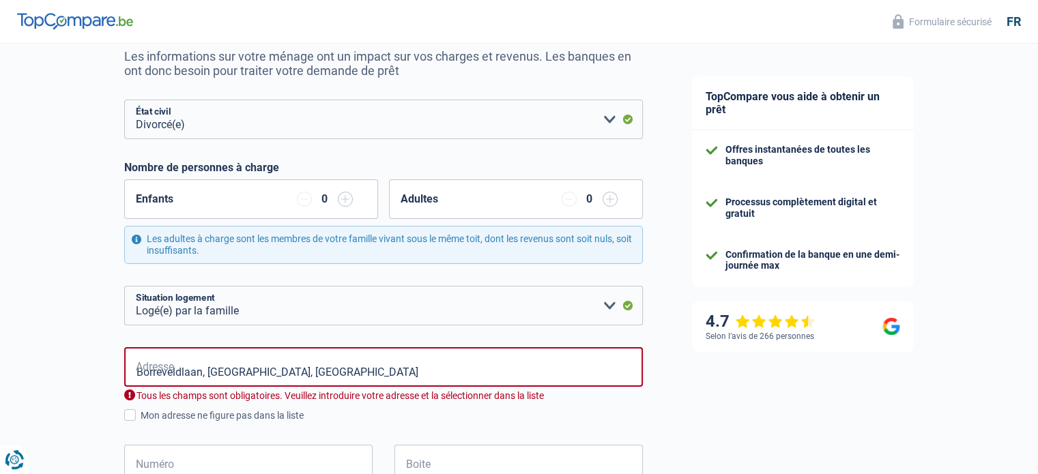
type input "Borreveldlaan, 1930, Zaventem, BE"
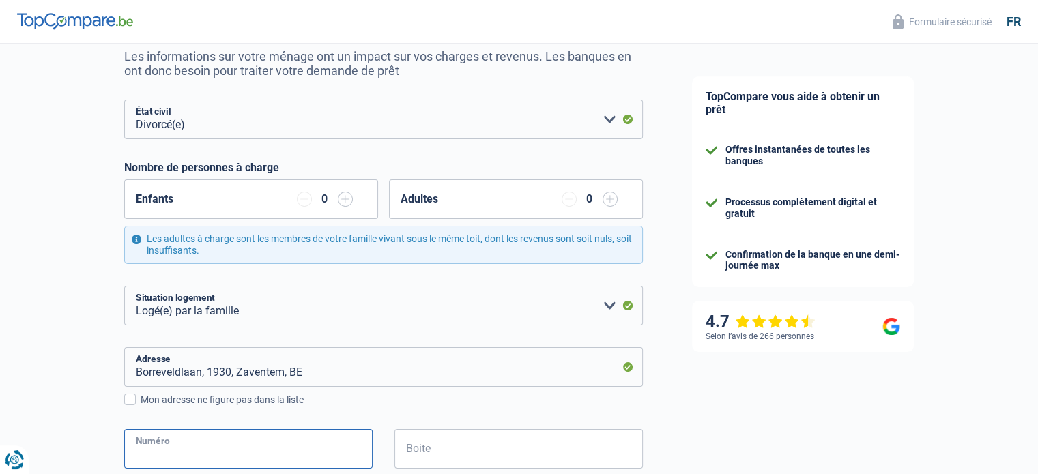
click at [179, 436] on input "Numéro" at bounding box center [248, 449] width 248 height 40
type input "26"
click at [52, 401] on div "Chance de réussite de votre simulation est de 60% 1 2 3 4 5 Rajoutez +20% en co…" at bounding box center [334, 417] width 668 height 1030
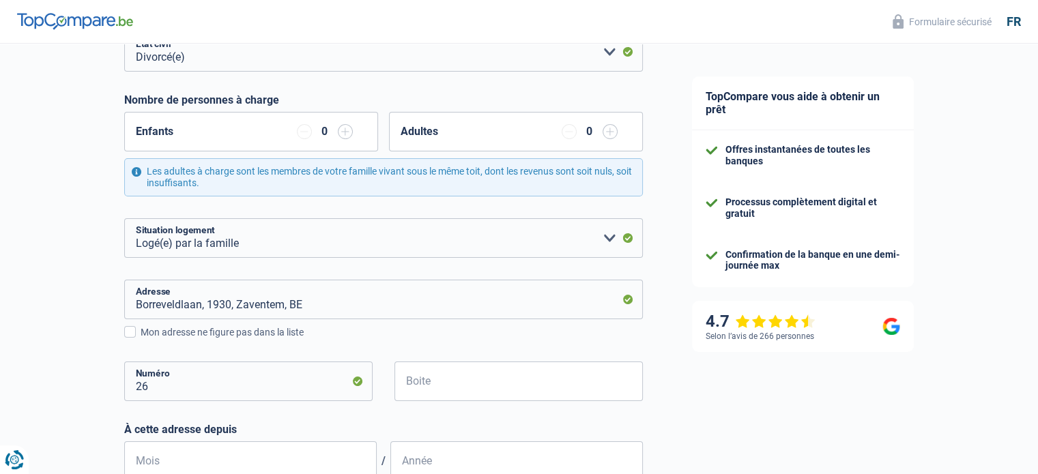
scroll to position [341, 0]
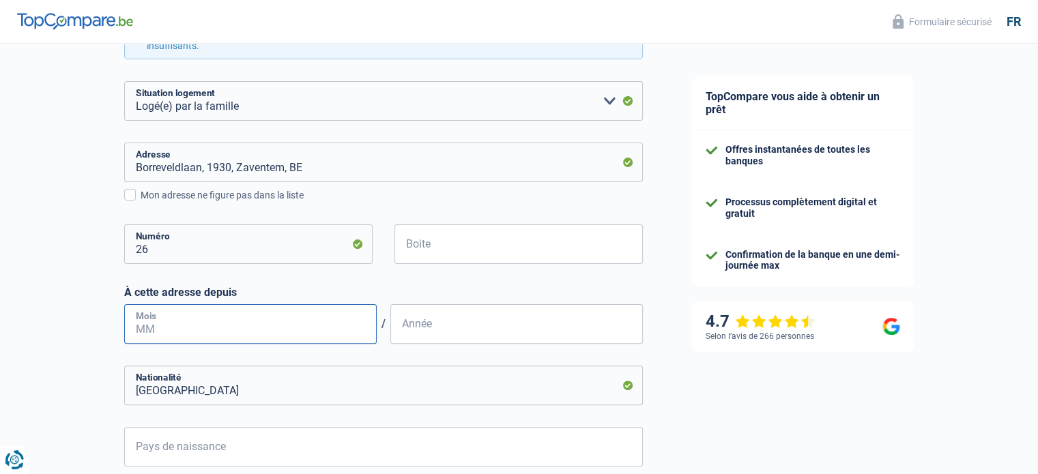
click at [177, 330] on input "Mois" at bounding box center [250, 324] width 253 height 40
type input "10"
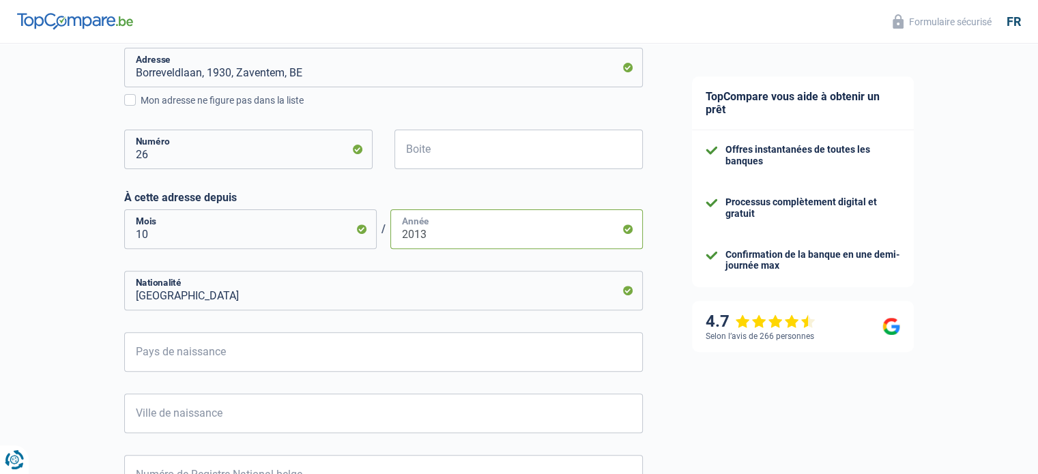
scroll to position [478, 0]
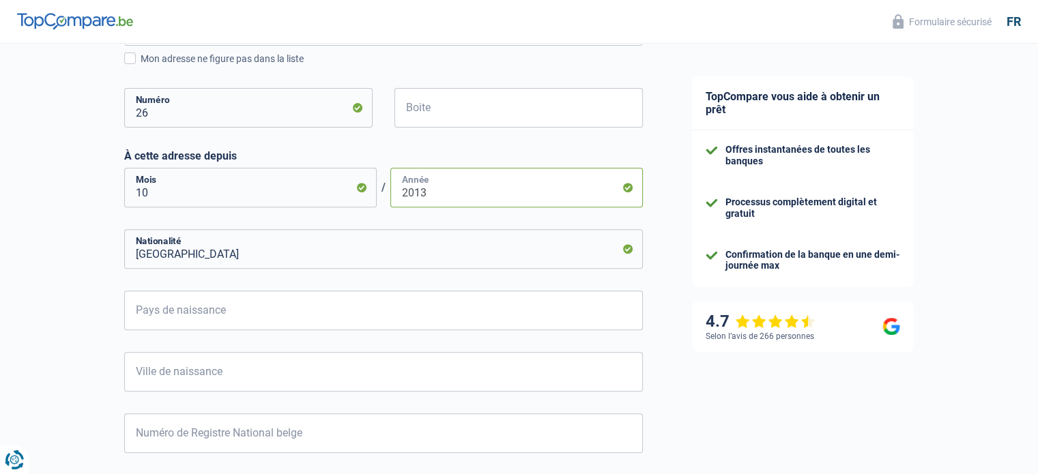
type input "2013"
click at [210, 306] on input "Pays de naissance" at bounding box center [383, 311] width 519 height 40
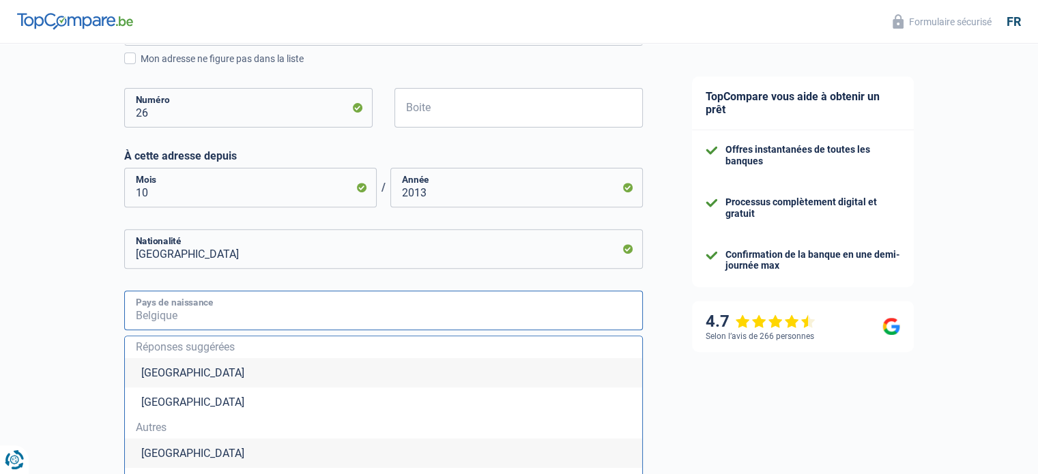
type input "b"
click at [197, 370] on li "Belgique" at bounding box center [383, 372] width 517 height 29
type input "Belgique"
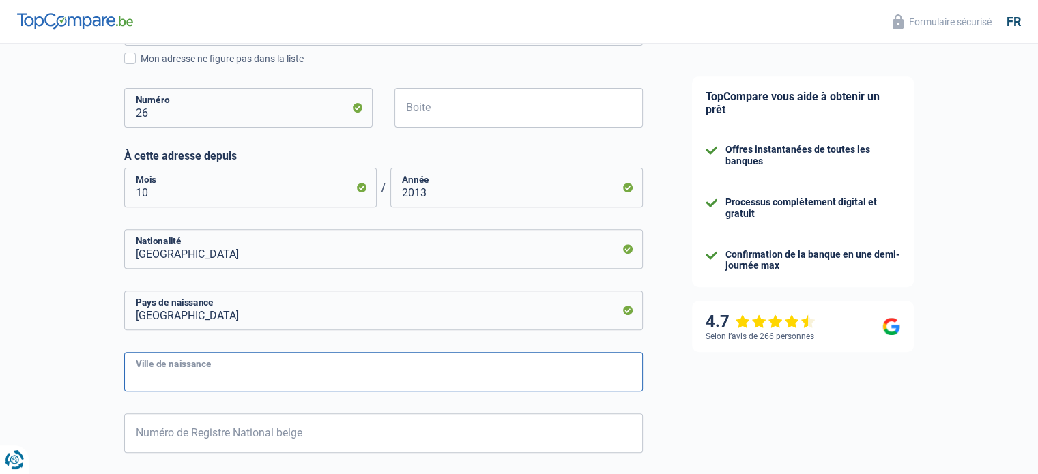
click at [198, 371] on input "Ville de naissance" at bounding box center [383, 372] width 519 height 40
type input "Sint-Joost-te,-Node"
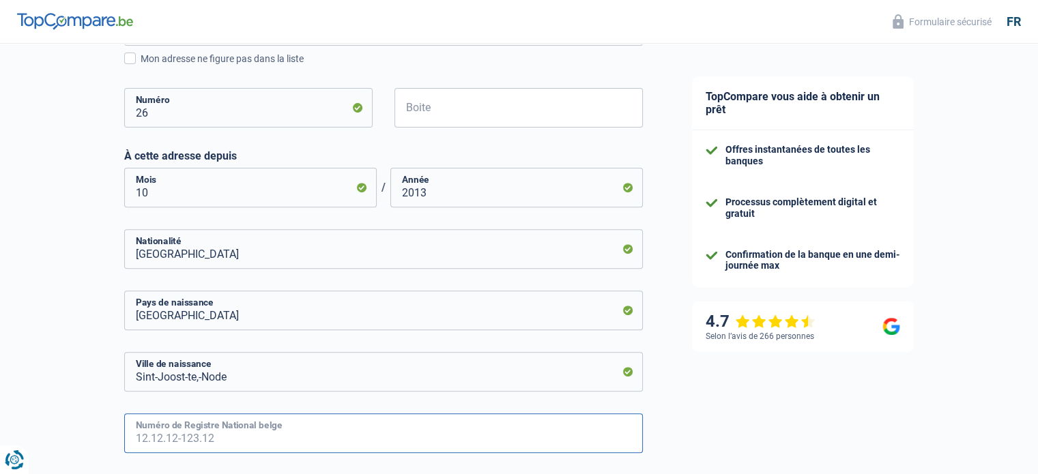
click at [227, 442] on input "Numéro de Registre National belge" at bounding box center [383, 434] width 519 height 40
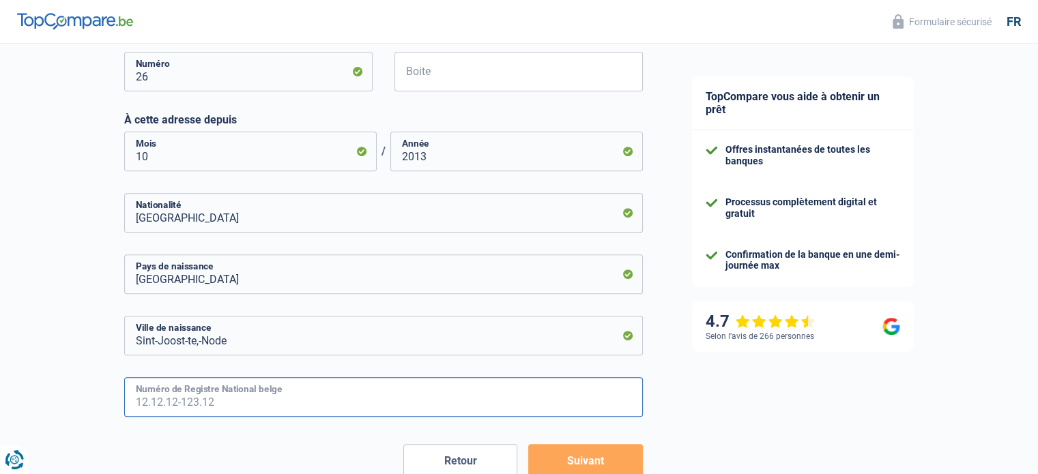
scroll to position [546, 0]
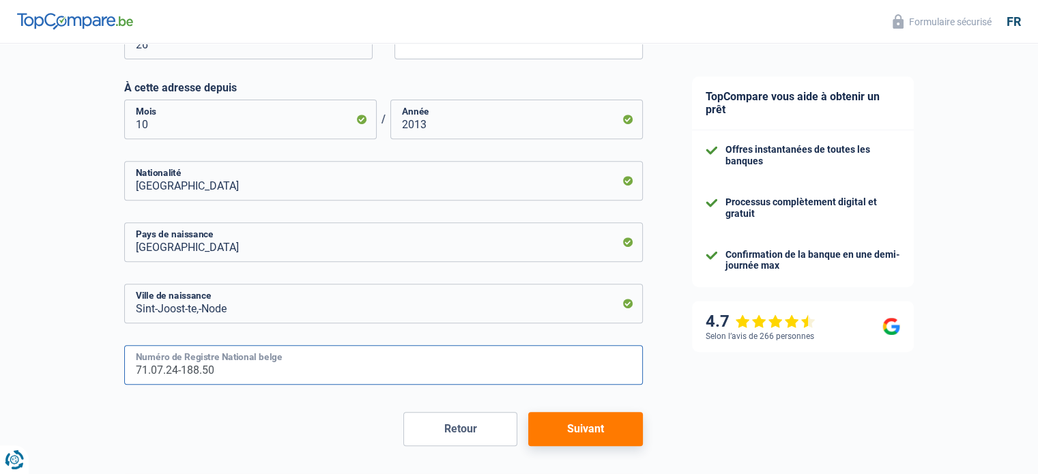
type input "71.07.24-188.50"
click at [573, 436] on button "Suivant" at bounding box center [585, 429] width 114 height 34
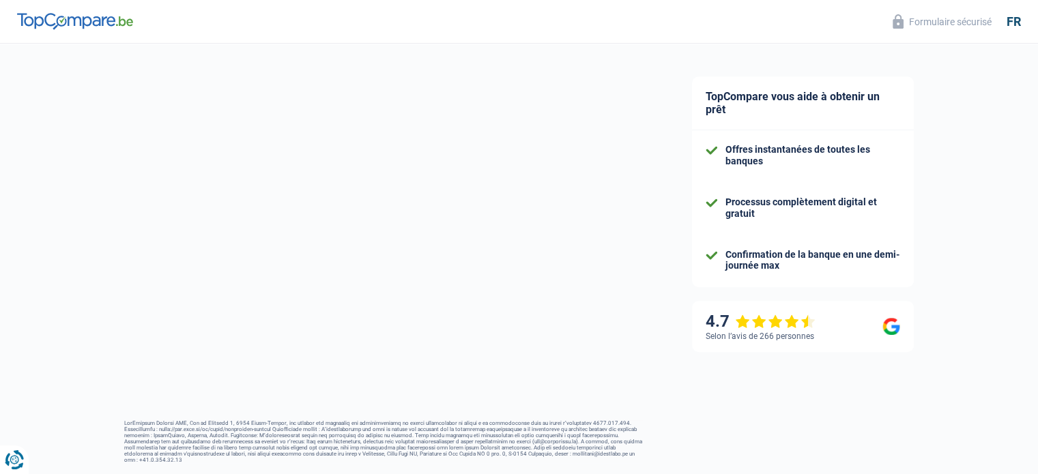
select select "disabilityPension"
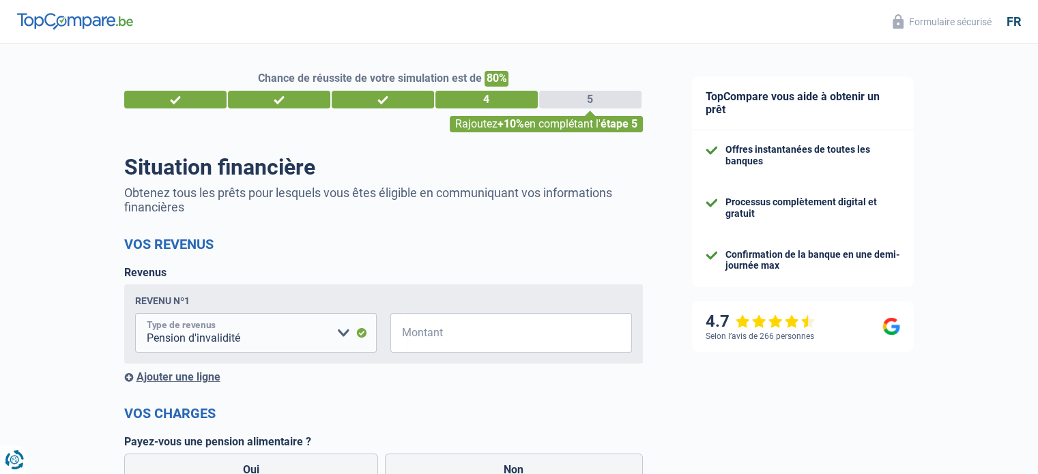
click at [240, 341] on select "Allocation d'handicap Allocations chômage Allocations familiales Chèques repas …" at bounding box center [256, 333] width 242 height 40
click at [496, 339] on input "Montant" at bounding box center [520, 333] width 225 height 40
type input "1.350"
click at [184, 374] on div "Ajouter une ligne" at bounding box center [383, 377] width 519 height 13
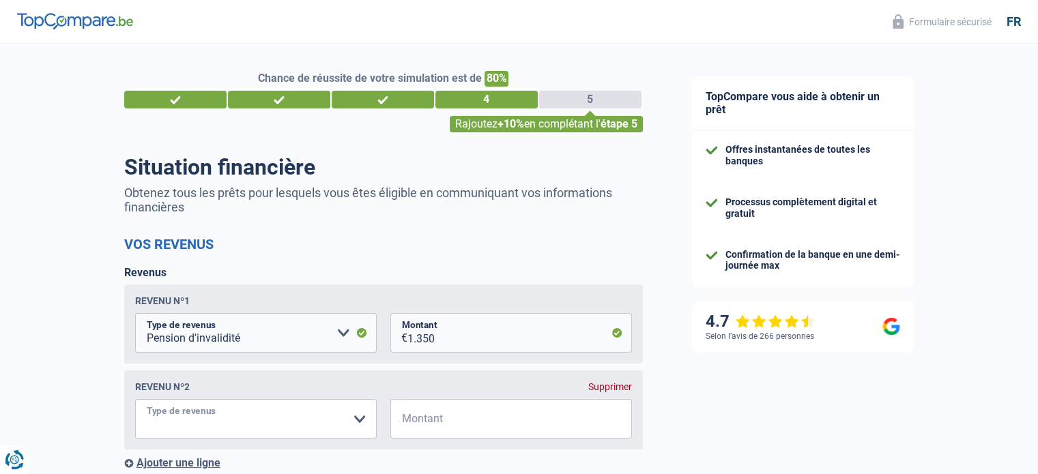
click at [271, 421] on select "Allocation d'handicap Allocations chômage Allocations familiales Chèques repas …" at bounding box center [256, 419] width 242 height 40
select select "handicapAllowance"
click at [135, 401] on select "Allocation d'handicap Allocations chômage Allocations familiales Chèques repas …" at bounding box center [256, 419] width 242 height 40
click at [425, 409] on input "Montant" at bounding box center [520, 419] width 225 height 40
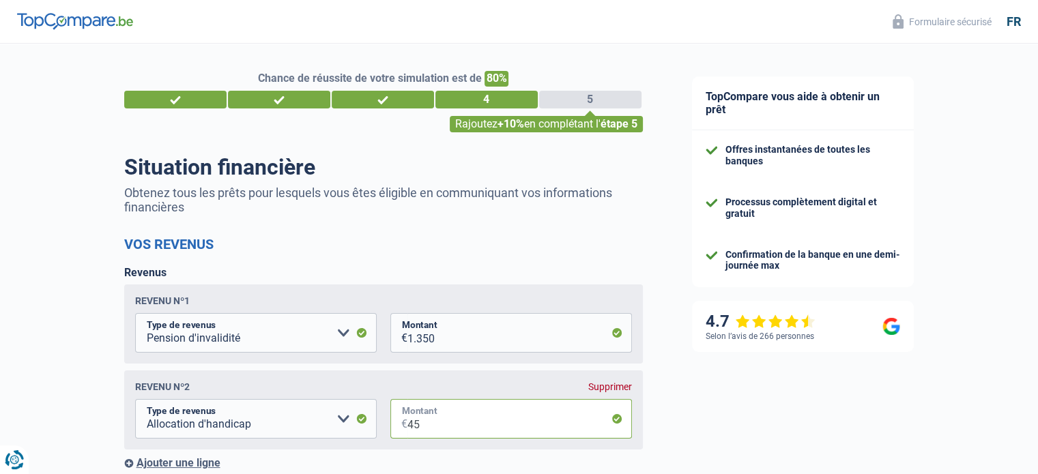
type input "45"
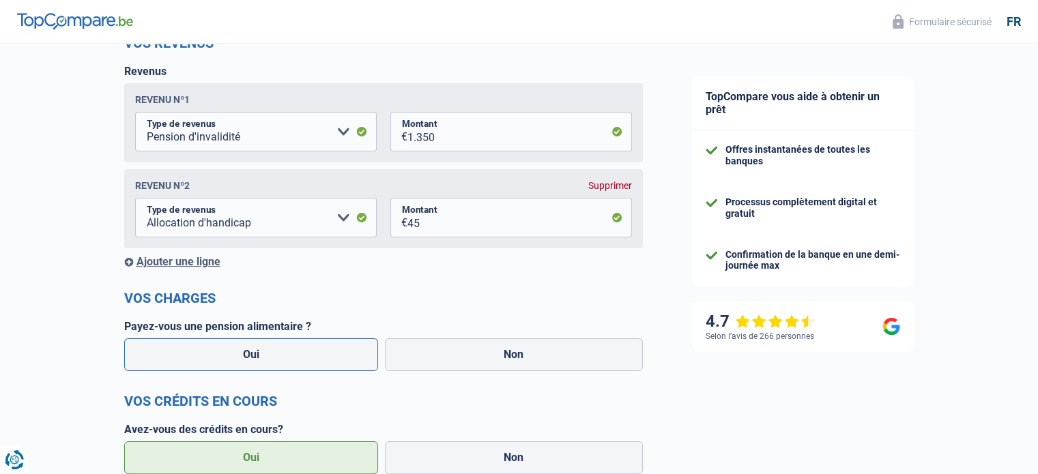
scroll to position [205, 0]
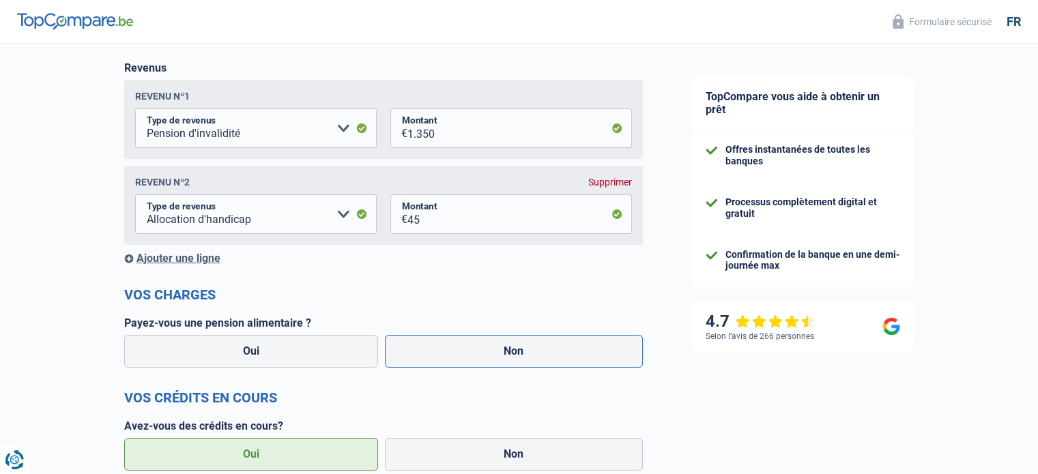
click at [502, 351] on label "Non" at bounding box center [514, 351] width 258 height 33
click at [502, 351] on input "Non" at bounding box center [514, 351] width 258 height 33
radio input "true"
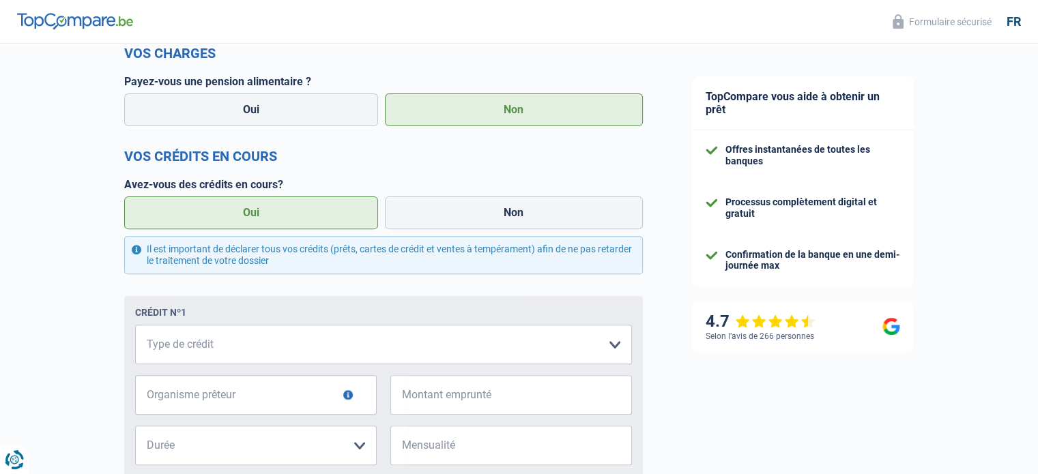
scroll to position [478, 0]
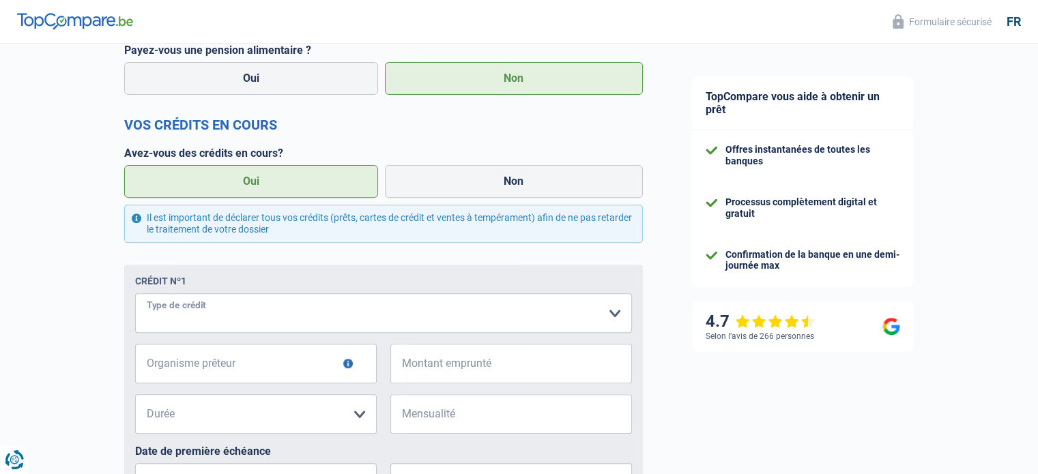
click at [239, 322] on select "Carte ou ouverture de crédit Prêt hypothécaire Vente à tempérament Prêt à tempé…" at bounding box center [383, 314] width 497 height 40
select select "personalLoan"
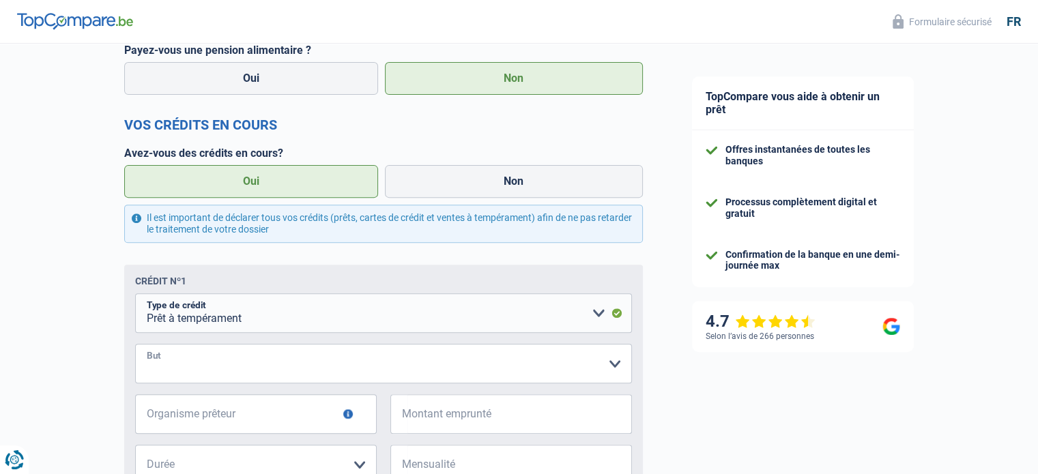
click at [233, 364] on select "Confort maison: meubles, textile, peinture, électroménager, outillage non-profe…" at bounding box center [383, 364] width 497 height 40
select select "other"
click at [262, 370] on select "Confort maison: meubles, textile, peinture, électroménager, outillage non-profe…" at bounding box center [383, 364] width 497 height 40
click at [94, 323] on div "Chance de réussite de votre simulation est de 80% 1 2 3 4 5 Rajoutez +10% en co…" at bounding box center [334, 275] width 668 height 1430
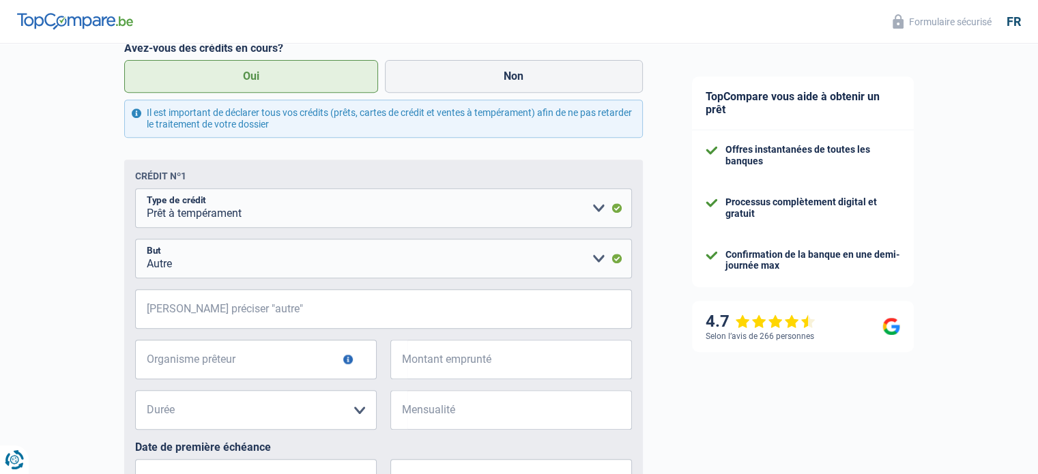
scroll to position [614, 0]
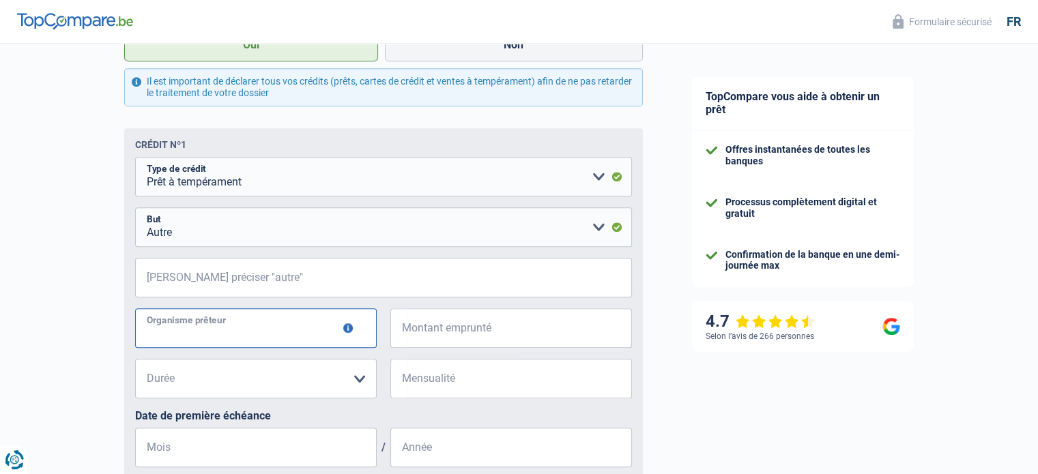
click at [195, 321] on input "Organisme prêteur" at bounding box center [256, 329] width 242 height 40
click at [172, 335] on input "Beobank" at bounding box center [256, 329] width 242 height 40
type input "Beobank"
click at [208, 266] on input "Veuillez préciser "autre"" at bounding box center [383, 278] width 497 height 40
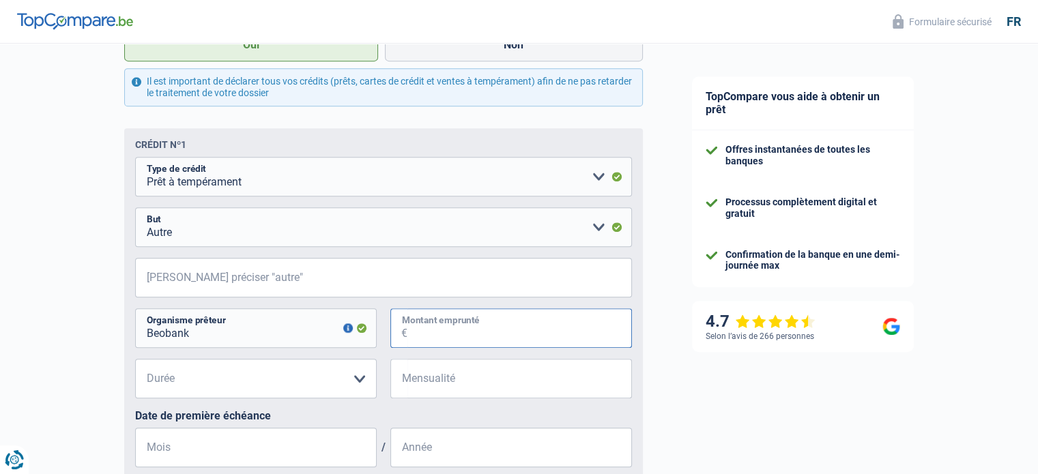
click at [496, 332] on input "Montant emprunté" at bounding box center [520, 329] width 225 height 40
click at [434, 338] on input "Montant emprunté" at bounding box center [520, 329] width 225 height 40
type input "20.000"
click at [325, 389] on select "12 mois 18 mois 24 mois 30 mois 36 mois 42 mois 48 mois 60 mois 72 mois 84 mois…" at bounding box center [256, 379] width 242 height 40
select select "84"
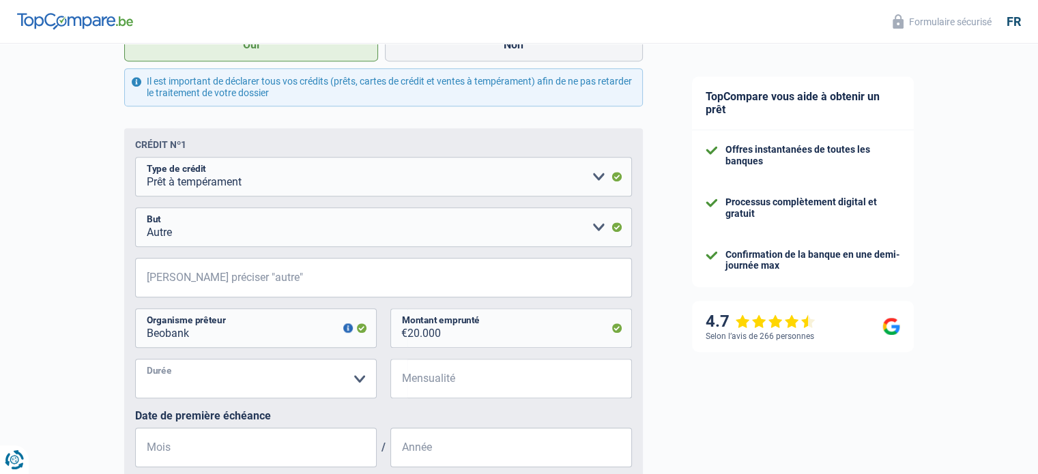
click at [135, 361] on select "12 mois 18 mois 24 mois 30 mois 36 mois 42 mois 48 mois 60 mois 72 mois 84 mois…" at bounding box center [256, 379] width 242 height 40
click at [427, 386] on input "Mensualité" at bounding box center [520, 379] width 225 height 40
type input "327"
click at [274, 444] on input "Mois" at bounding box center [256, 448] width 242 height 40
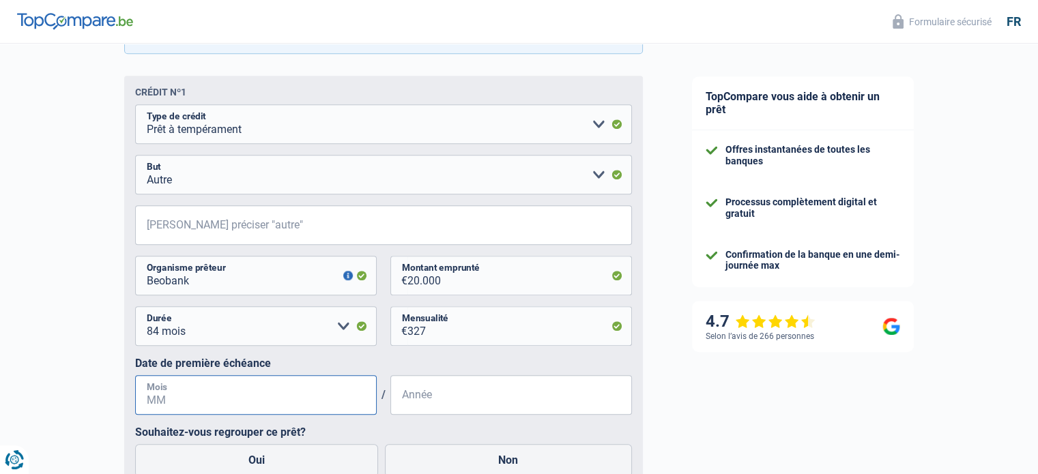
scroll to position [683, 0]
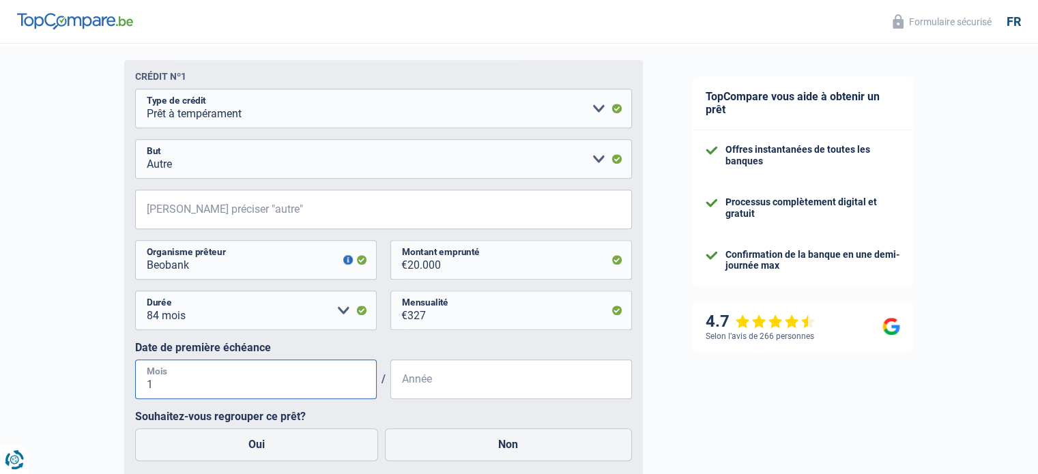
type input "10"
type input "2021"
click at [205, 457] on label "Oui" at bounding box center [257, 445] width 244 height 33
click at [205, 457] on input "Oui" at bounding box center [257, 445] width 244 height 33
radio input "true"
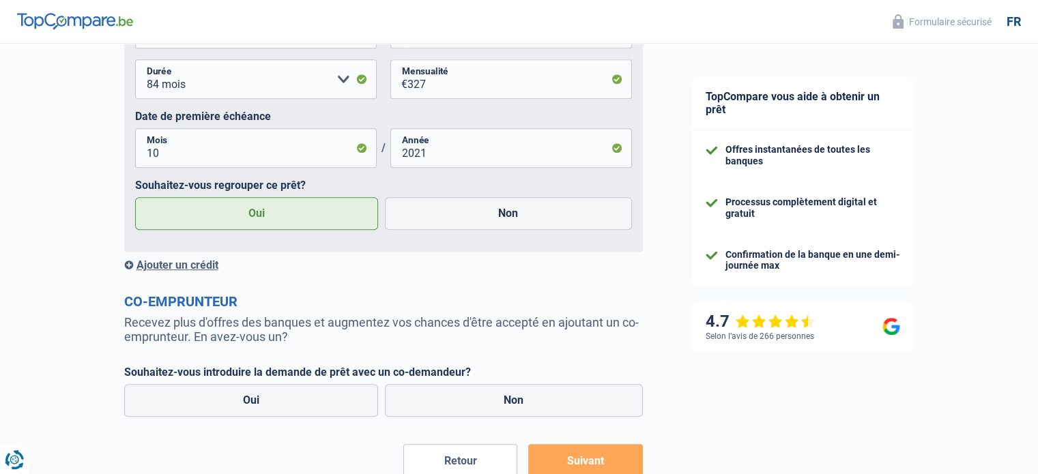
scroll to position [956, 0]
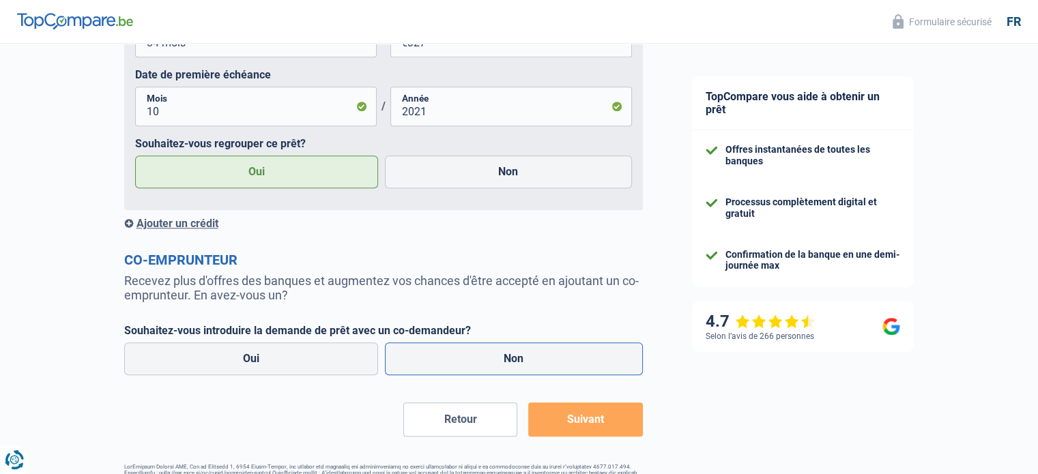
click at [554, 356] on label "Non" at bounding box center [514, 359] width 258 height 33
click at [554, 356] on input "Non" at bounding box center [514, 359] width 258 height 33
radio input "true"
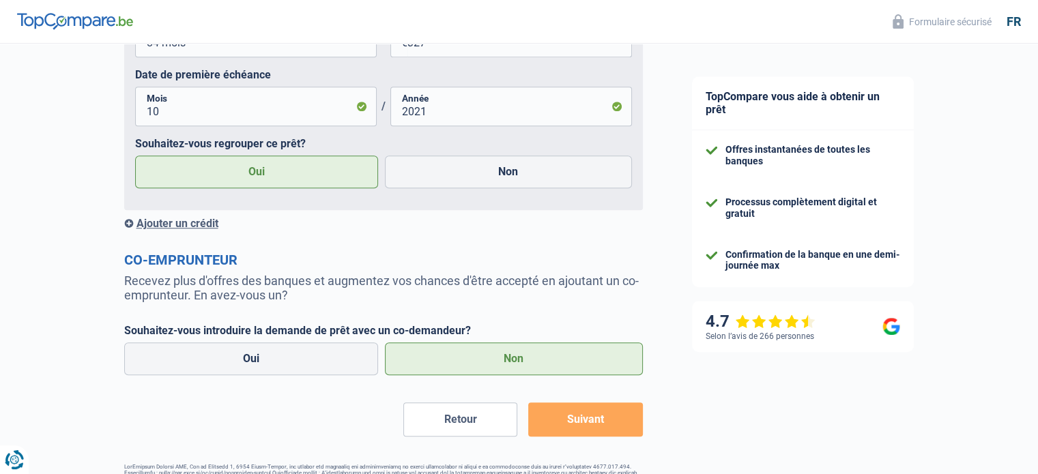
click at [199, 226] on div "Ajouter un crédit" at bounding box center [383, 223] width 519 height 13
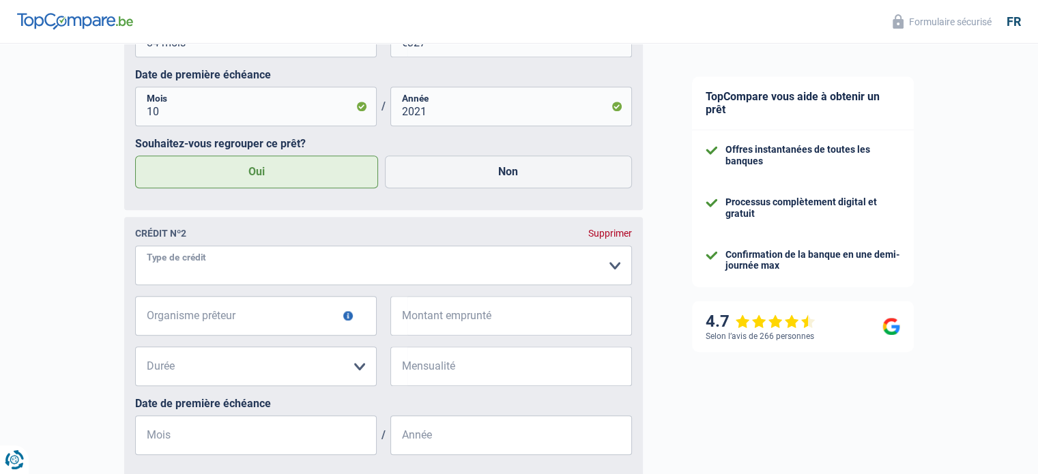
click at [214, 267] on select "Carte ou ouverture de crédit Prêt hypothécaire Vente à tempérament Prêt à tempé…" at bounding box center [383, 266] width 497 height 40
select select "cardOrCredit"
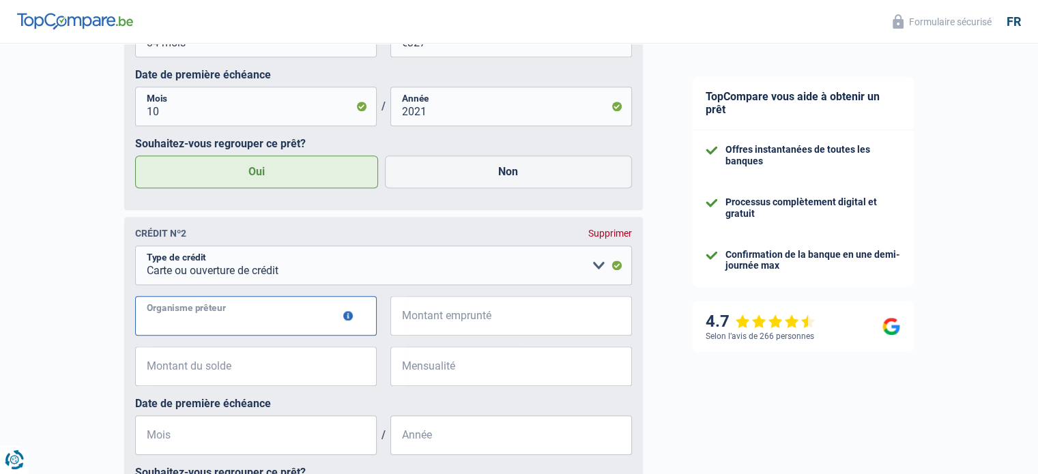
click at [208, 326] on input "Organisme prêteur" at bounding box center [256, 316] width 242 height 40
type input "Cetelem"
click at [485, 311] on input "Montant emprunté" at bounding box center [520, 316] width 225 height 40
type input "5.000"
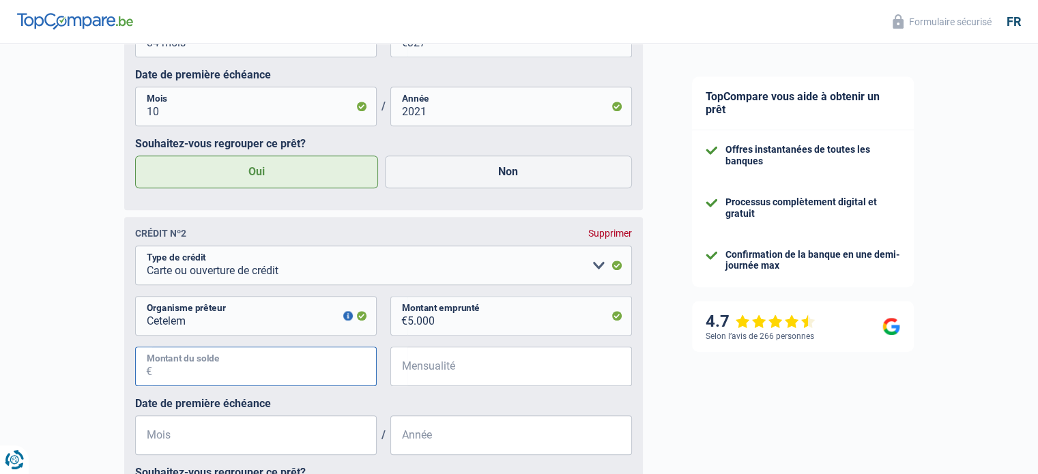
click at [255, 363] on input "Montant du solde" at bounding box center [264, 367] width 225 height 40
type input "5.000"
click at [451, 376] on input "Mensualité" at bounding box center [520, 367] width 225 height 40
type input "310"
click at [305, 425] on input "Mois" at bounding box center [256, 436] width 242 height 40
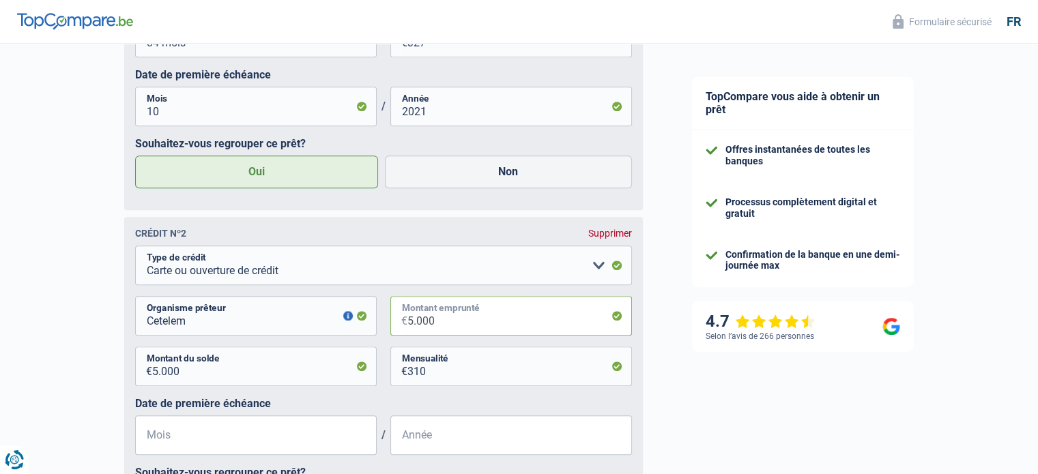
click at [431, 330] on input "5.000" at bounding box center [520, 316] width 225 height 40
type input "5.500"
click at [180, 375] on input "5.000" at bounding box center [264, 367] width 225 height 40
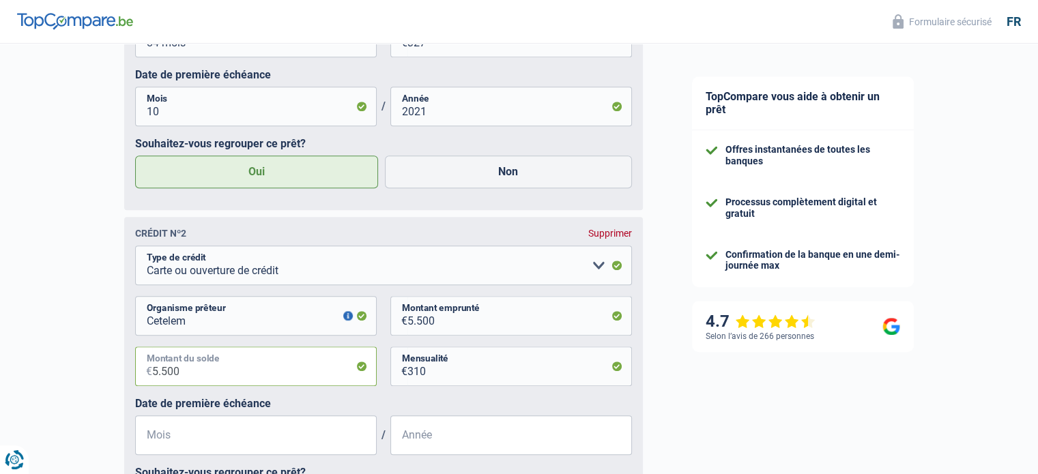
type input "5.500"
click at [213, 440] on input "Mois" at bounding box center [256, 436] width 242 height 40
type input "12"
type input "2017"
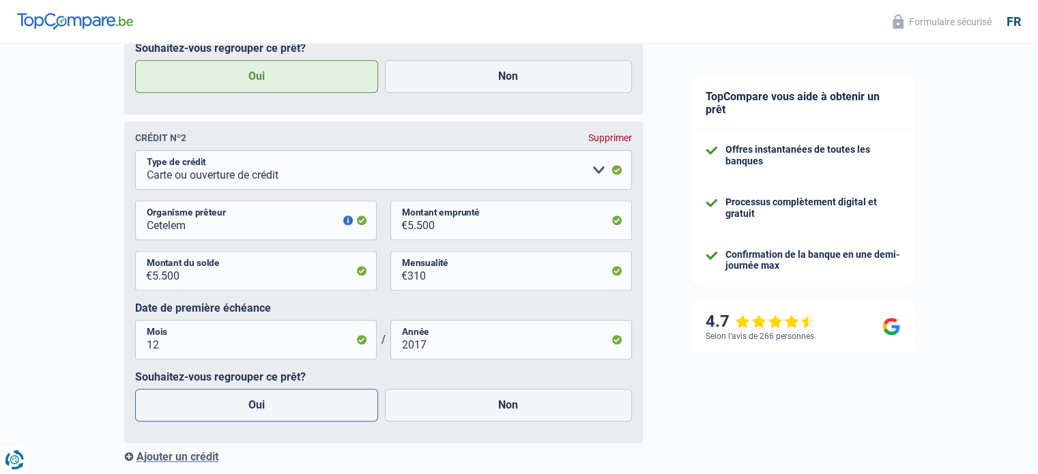
scroll to position [1161, 0]
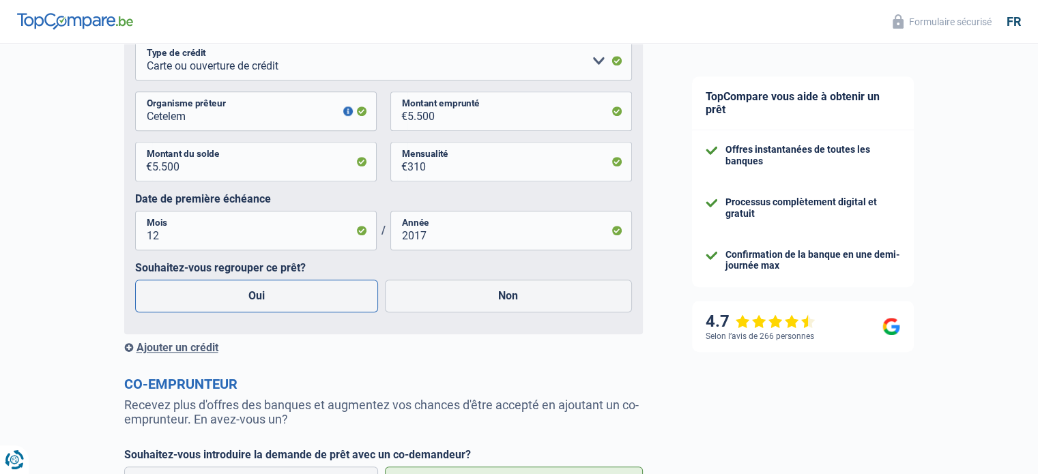
click at [236, 303] on label "Oui" at bounding box center [257, 296] width 244 height 33
click at [236, 303] on input "Oui" at bounding box center [257, 296] width 244 height 33
radio input "true"
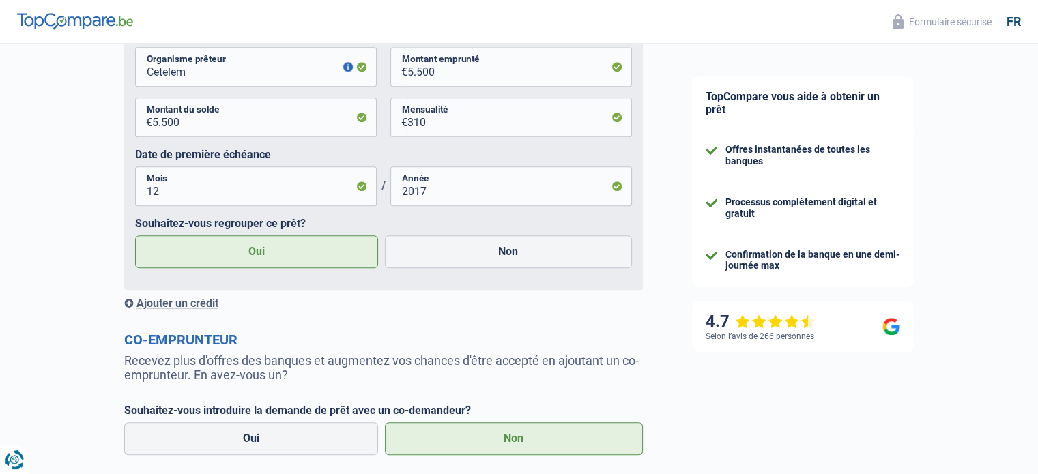
scroll to position [1297, 0]
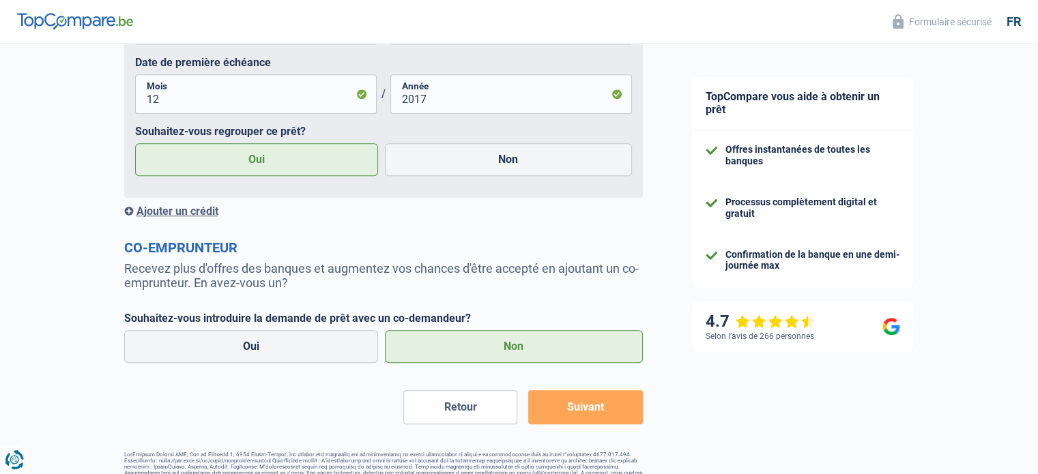
click at [593, 403] on button "Suivant" at bounding box center [585, 407] width 114 height 34
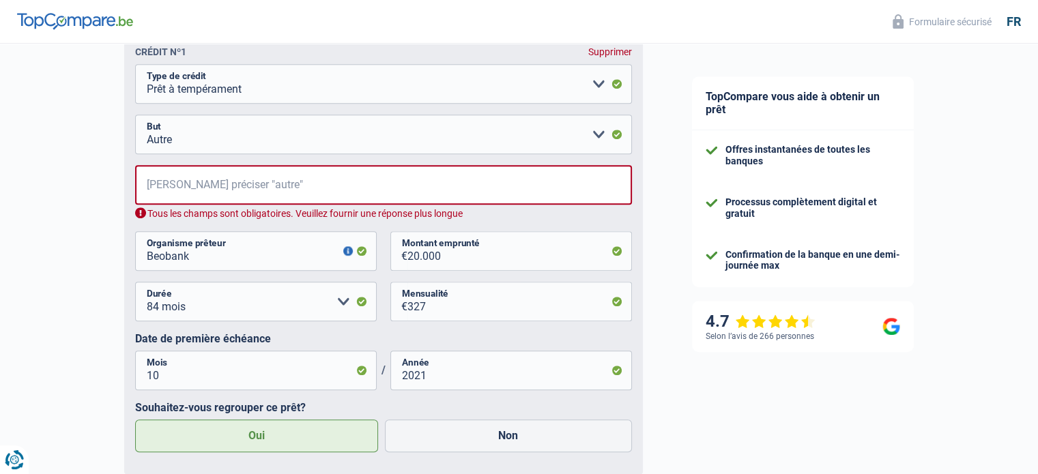
scroll to position [698, 0]
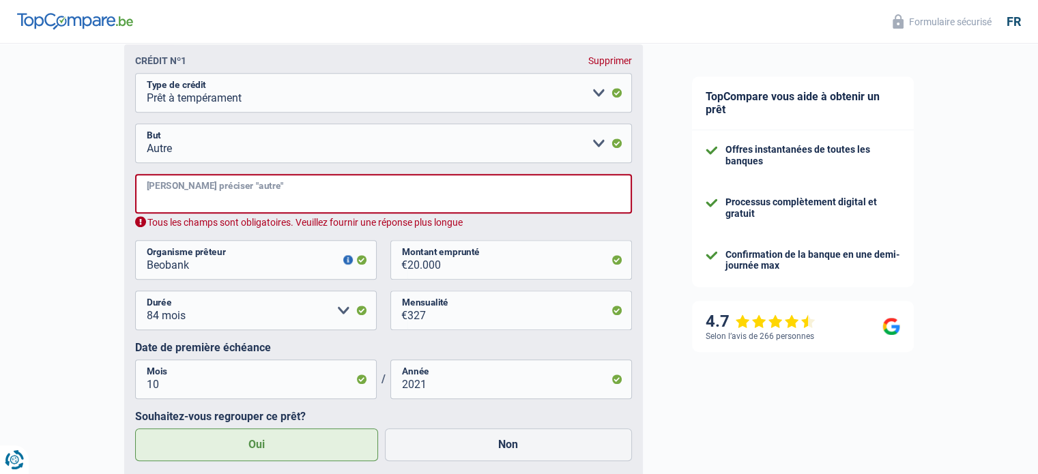
click at [199, 185] on input "Veuillez préciser "autre"" at bounding box center [383, 194] width 497 height 40
click at [228, 151] on select "Confort maison: meubles, textile, peinture, électroménager, outillage non-profe…" at bounding box center [383, 144] width 497 height 40
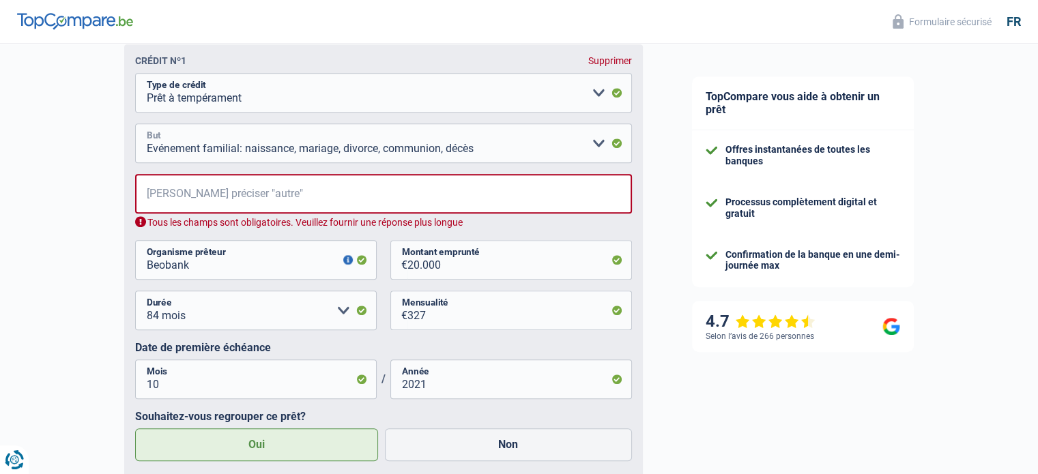
click at [135, 126] on select "Confort maison: meubles, textile, peinture, électroménager, outillage non-profe…" at bounding box center [383, 144] width 497 height 40
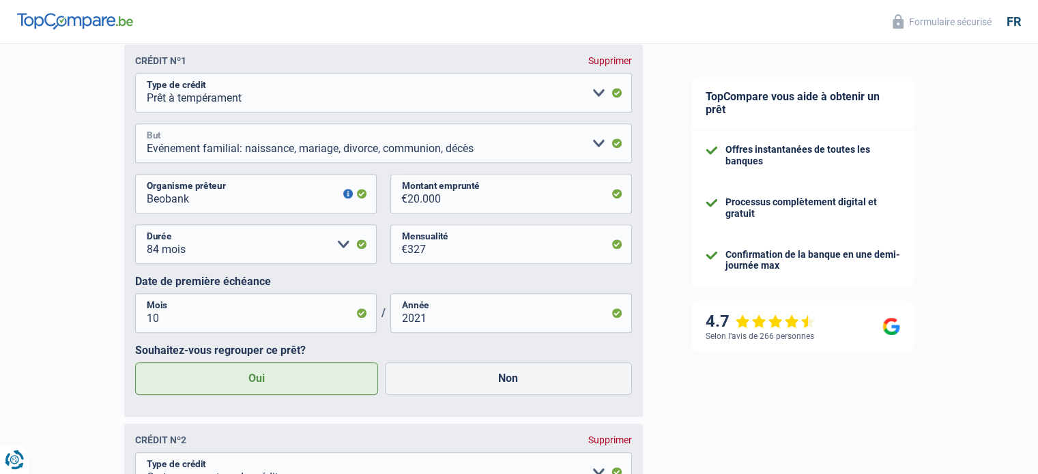
click at [313, 155] on select "Confort maison: meubles, textile, peinture, électroménager, outillage non-profe…" at bounding box center [383, 144] width 497 height 40
click at [71, 201] on div "Chance de réussite de votre simulation est de 80% 1 2 3 4 5 Rajoutez +10% en co…" at bounding box center [334, 194] width 668 height 1709
click at [452, 154] on select "Confort maison: meubles, textile, peinture, électroménager, outillage non-profe…" at bounding box center [383, 144] width 497 height 40
select select "other"
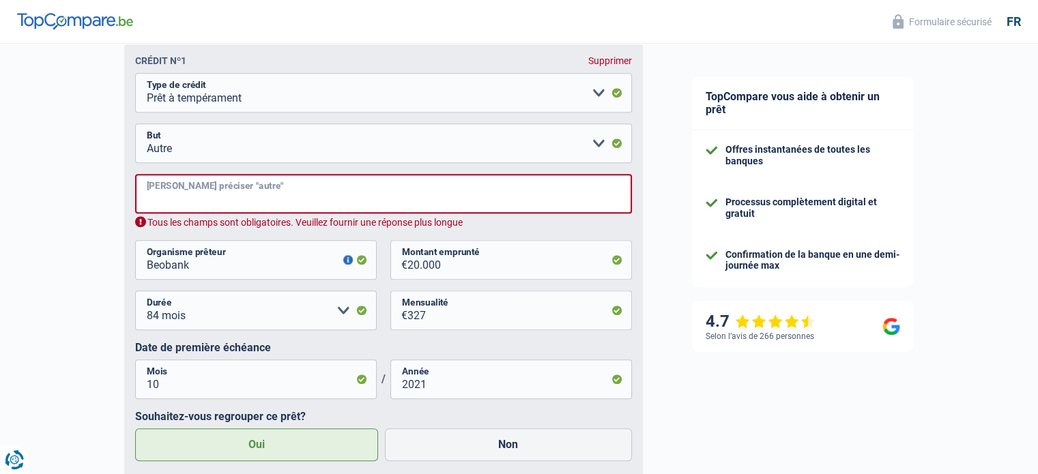
click at [244, 185] on input "Veuillez préciser "autre"" at bounding box center [383, 194] width 497 height 40
type input "a"
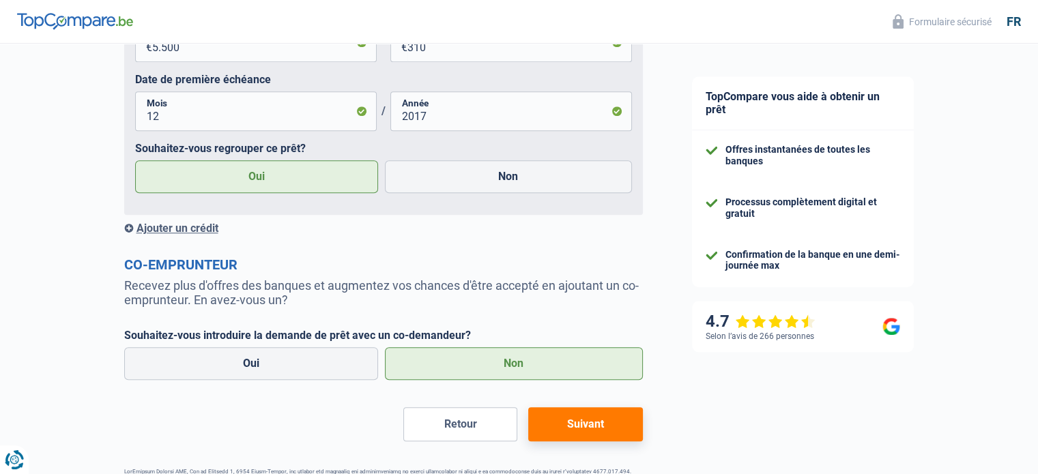
scroll to position [1333, 0]
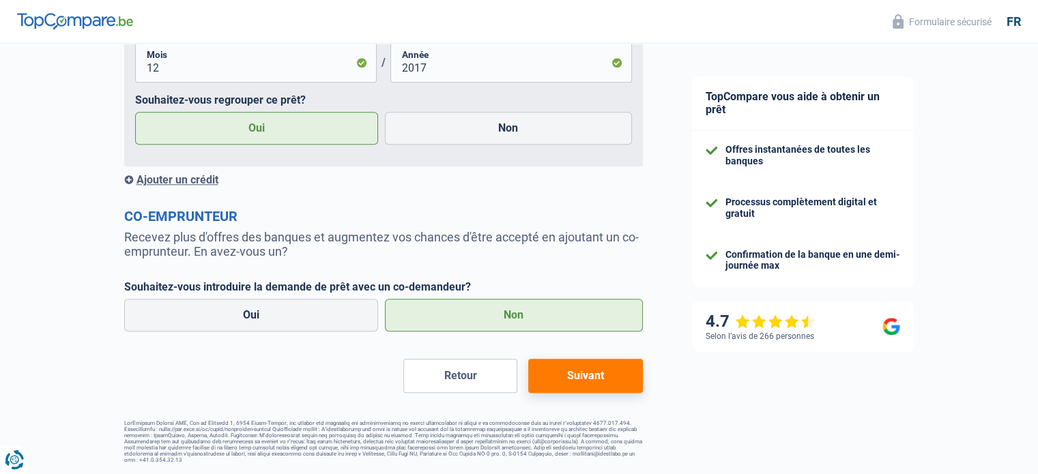
type input "aide fils"
click at [615, 376] on button "Suivant" at bounding box center [585, 376] width 114 height 34
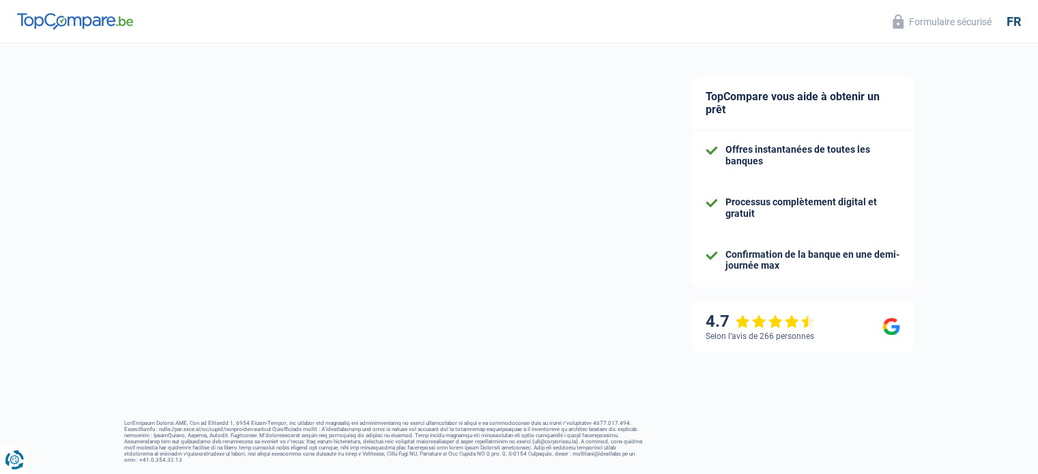
select select "refinancing"
select select "84"
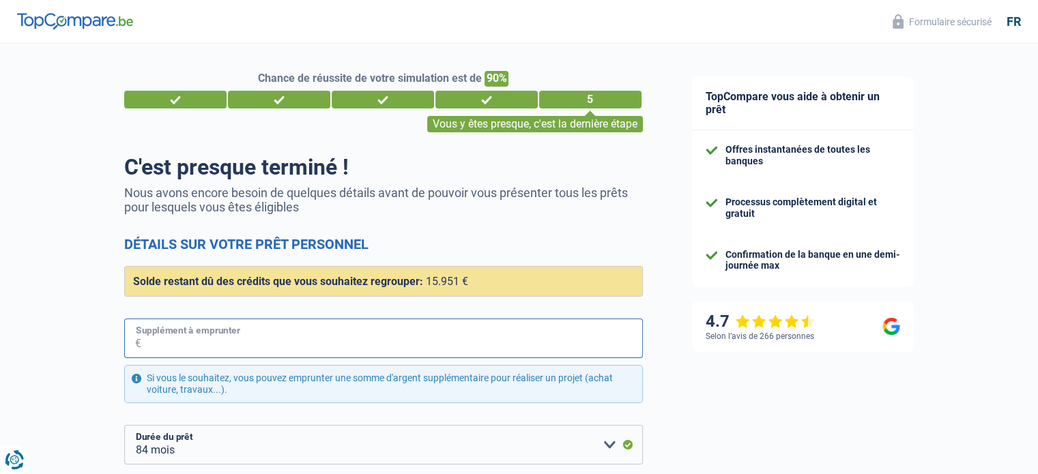
click at [196, 337] on input "Supplément à emprunter" at bounding box center [392, 339] width 502 height 40
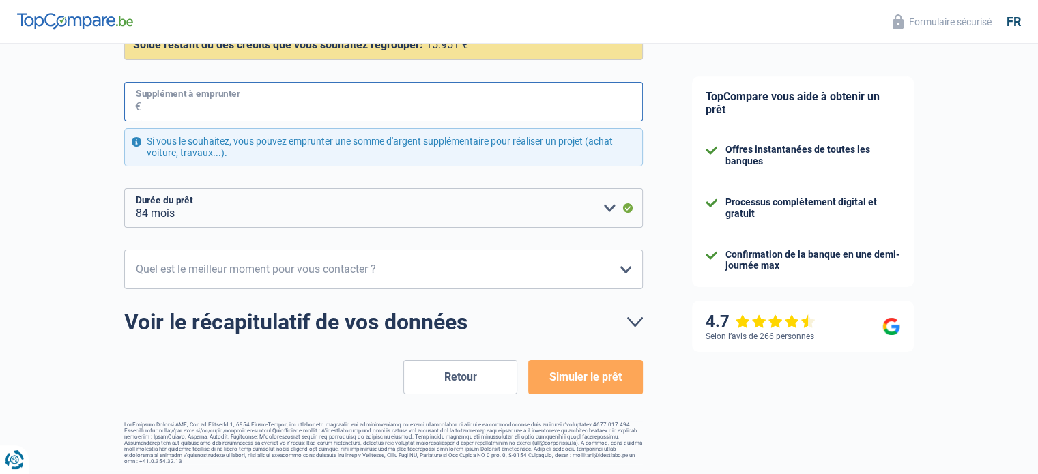
scroll to position [238, 0]
click at [227, 204] on select "12 mois 18 mois 24 mois 30 mois 36 mois 42 mois 48 mois 60 mois 72 mois 84 mois…" at bounding box center [383, 208] width 519 height 40
click at [124, 188] on select "12 mois 18 mois 24 mois 30 mois 36 mois 42 mois 48 mois 60 mois 72 mois 84 mois…" at bounding box center [383, 208] width 519 height 40
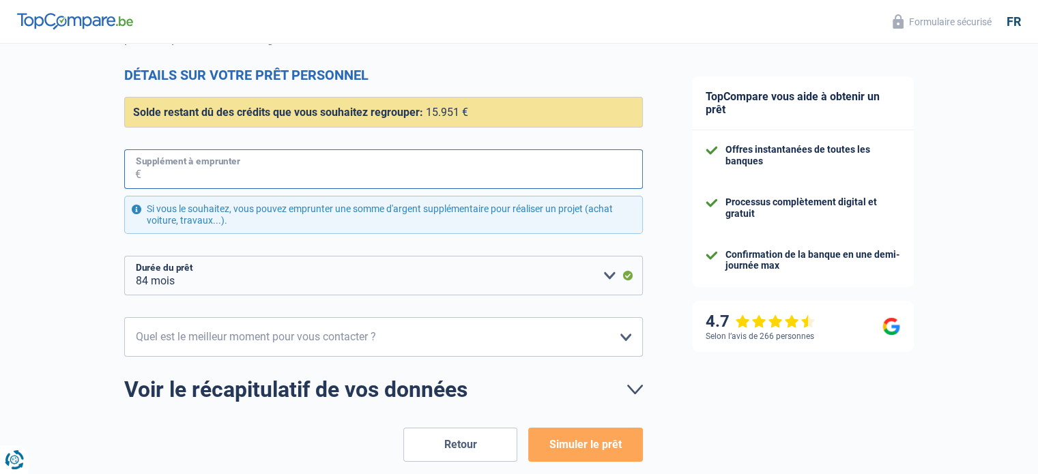
click at [272, 176] on input "Supplément à emprunter" at bounding box center [392, 170] width 502 height 40
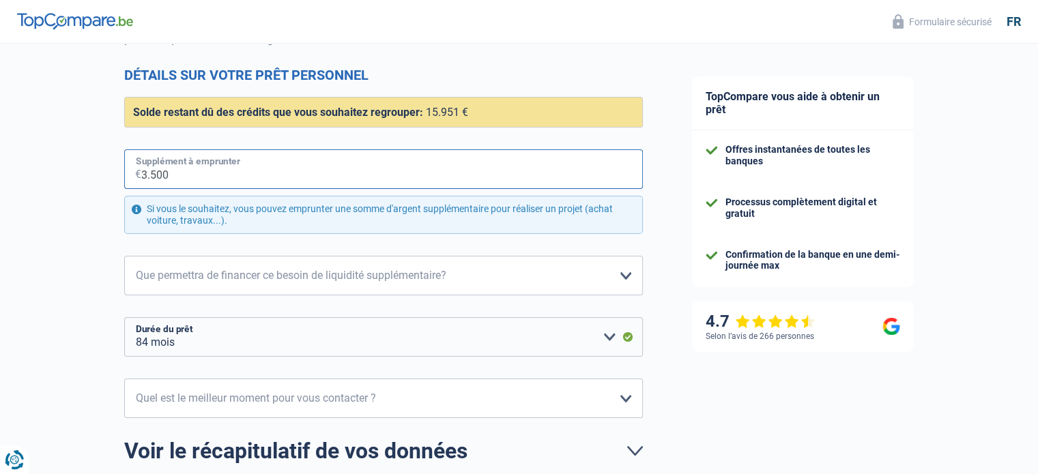
type input "35.000"
select select "120"
type input "35.000"
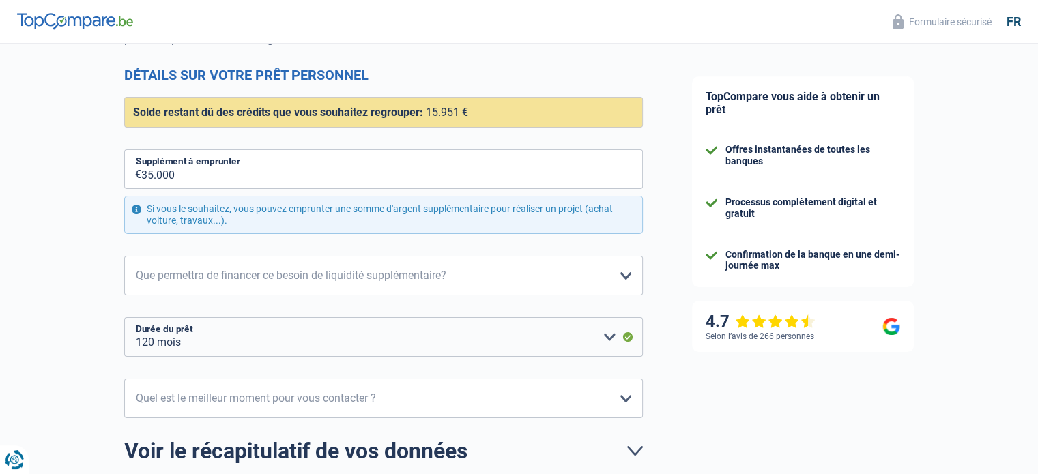
click at [60, 365] on div "Chance de réussite de votre simulation est de 90% 1 2 3 4 5 Vous y êtes presque…" at bounding box center [334, 234] width 668 height 730
click at [177, 278] on select "Confort maison: meubles, textile, peinture, électroménager, outillage non-profe…" at bounding box center [383, 276] width 519 height 40
select select "other"
click at [124, 256] on select "Confort maison: meubles, textile, peinture, électroménager, outillage non-profe…" at bounding box center [383, 276] width 519 height 40
click at [59, 286] on div "Chance de réussite de votre simulation est de 90% 1 2 3 4 5 Vous y êtes presque…" at bounding box center [334, 234] width 668 height 730
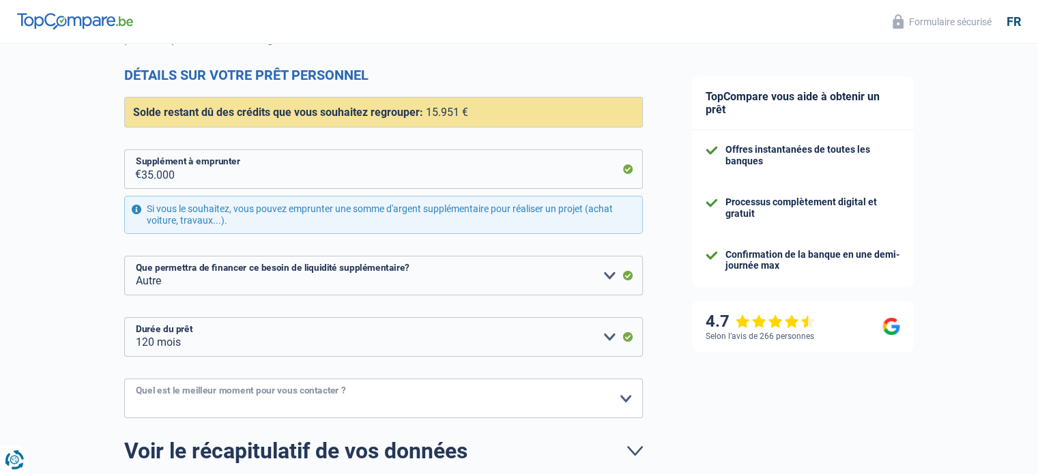
click at [235, 397] on select "10h-12h 12h-14h 14h-16h 16h-18h Veuillez sélectionner une option" at bounding box center [383, 399] width 519 height 40
select select "10-12"
click at [124, 379] on select "10h-12h 12h-14h 14h-16h 16h-18h Veuillez sélectionner une option" at bounding box center [383, 399] width 519 height 40
click at [68, 345] on div "Chance de réussite de votre simulation est de 90% 1 2 3 4 5 Vous y êtes presque…" at bounding box center [334, 234] width 668 height 730
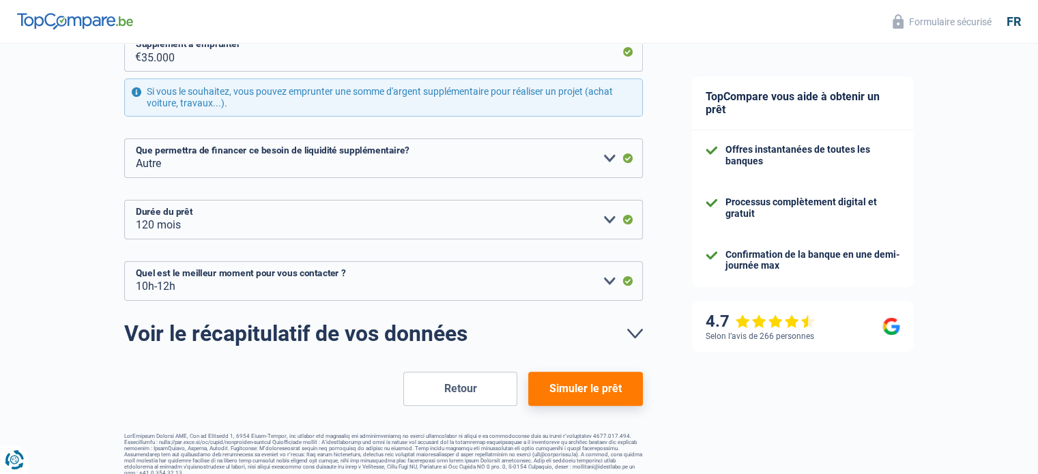
scroll to position [299, 0]
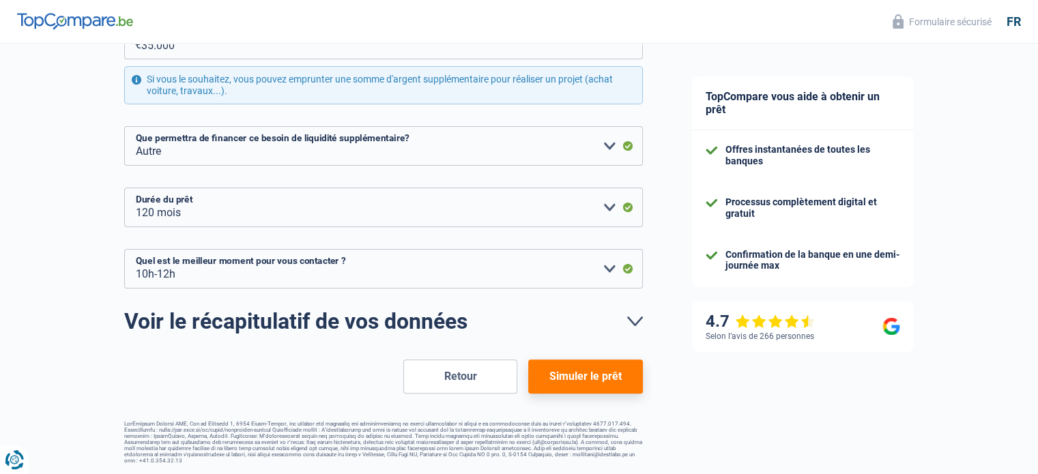
click at [610, 375] on button "Simuler le prêt" at bounding box center [585, 377] width 114 height 34
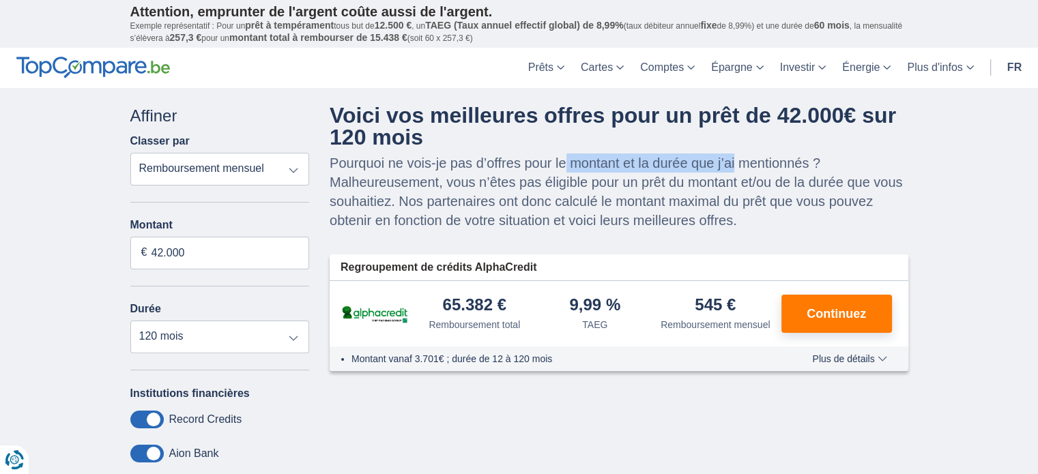
drag, startPoint x: 347, startPoint y: 157, endPoint x: 513, endPoint y: 157, distance: 165.9
click at [513, 157] on p "Pourquoi ne vois-je pas d’offres pour le montant et la durée que j’ai mentionné…" at bounding box center [619, 192] width 579 height 76
click at [34, 283] on div "× widget.non-eligible-application.title widget.non-eligible-application.text no…" at bounding box center [519, 373] width 1038 height 570
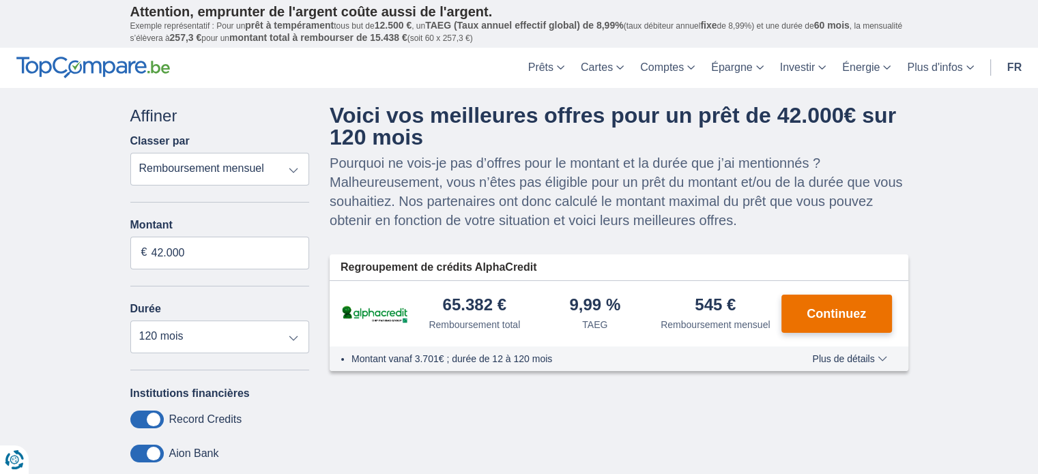
click at [841, 304] on button "Continuez" at bounding box center [837, 314] width 111 height 38
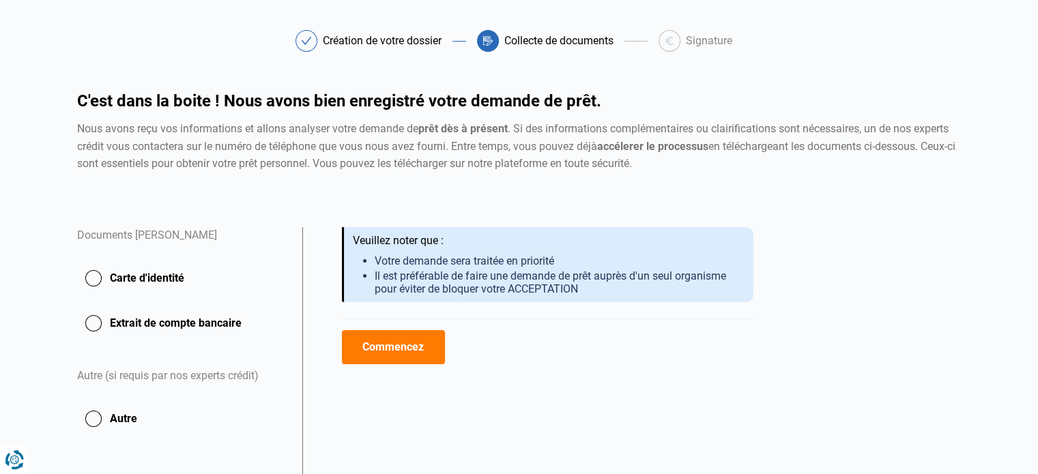
scroll to position [68, 0]
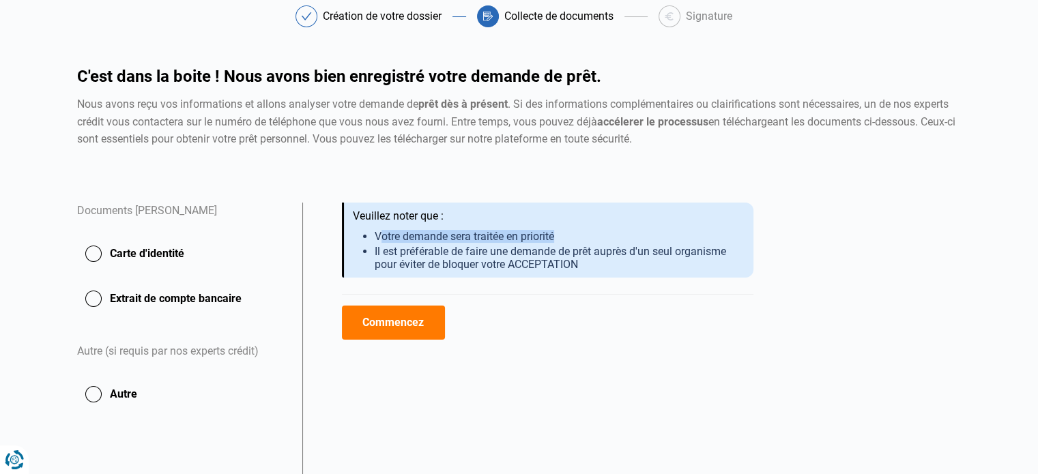
drag, startPoint x: 380, startPoint y: 235, endPoint x: 566, endPoint y: 233, distance: 186.4
click at [566, 233] on li "Votre demande sera traitée en priorité" at bounding box center [559, 236] width 368 height 13
drag, startPoint x: 388, startPoint y: 253, endPoint x: 707, endPoint y: 249, distance: 318.8
click at [707, 249] on li "Il est préférable de faire une demande de prêt auprès d'un seul organisme pour …" at bounding box center [559, 258] width 368 height 26
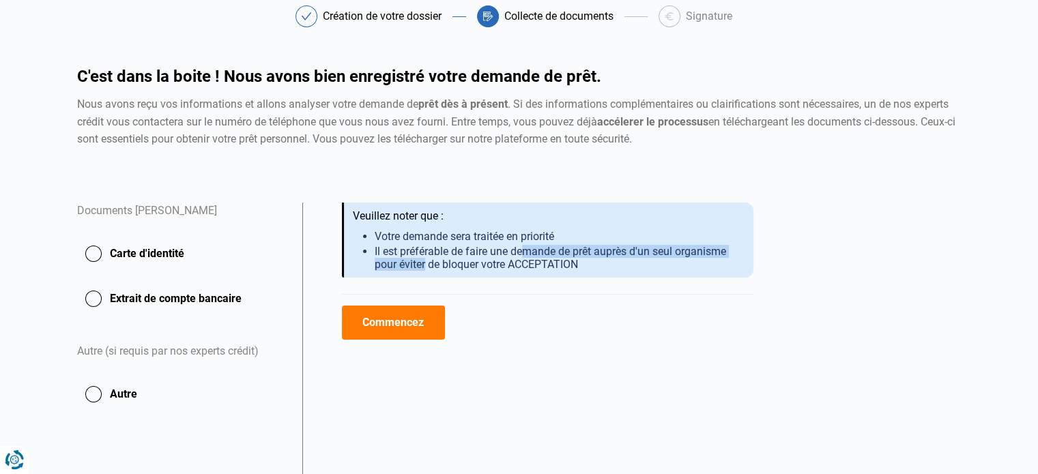
drag, startPoint x: 425, startPoint y: 267, endPoint x: 527, endPoint y: 254, distance: 103.2
click at [527, 254] on li "Il est préférable de faire une demande de prêt auprès d'un seul organisme pour …" at bounding box center [559, 258] width 368 height 26
click at [527, 256] on li "Il est préférable de faire une demande de prêt auprès d'un seul organisme pour …" at bounding box center [559, 258] width 368 height 26
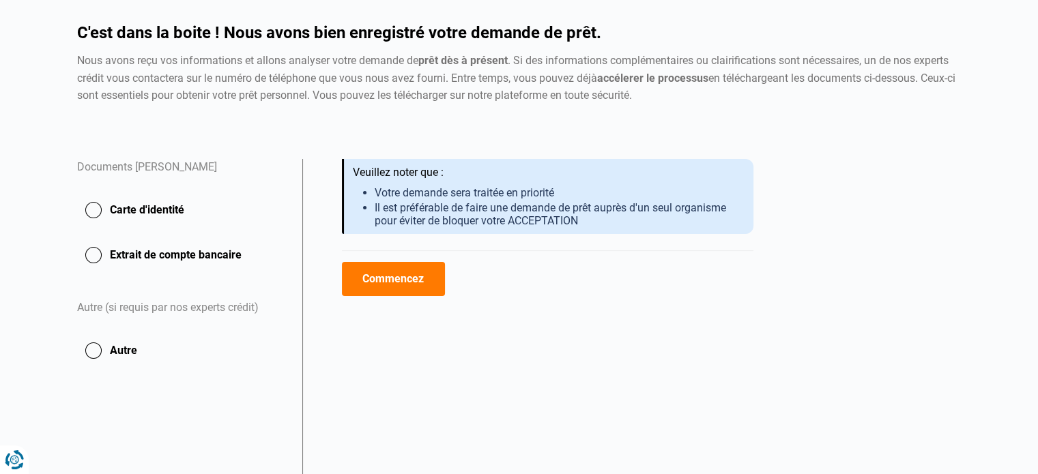
scroll to position [183, 0]
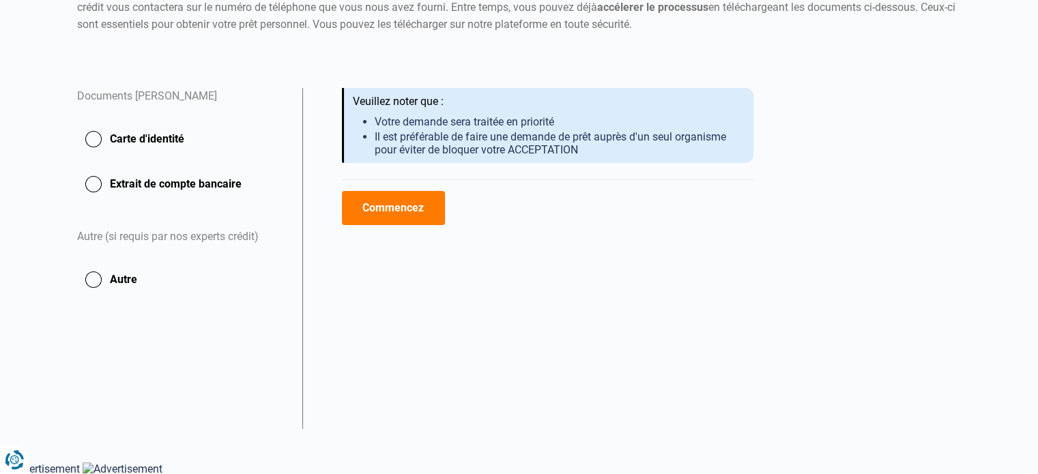
click at [410, 216] on button "Commencez" at bounding box center [393, 208] width 103 height 34
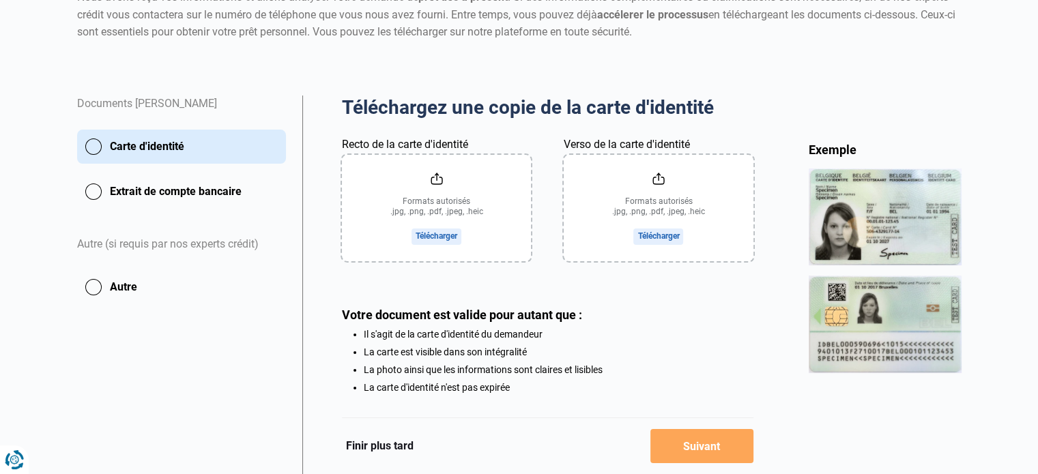
scroll to position [246, 0]
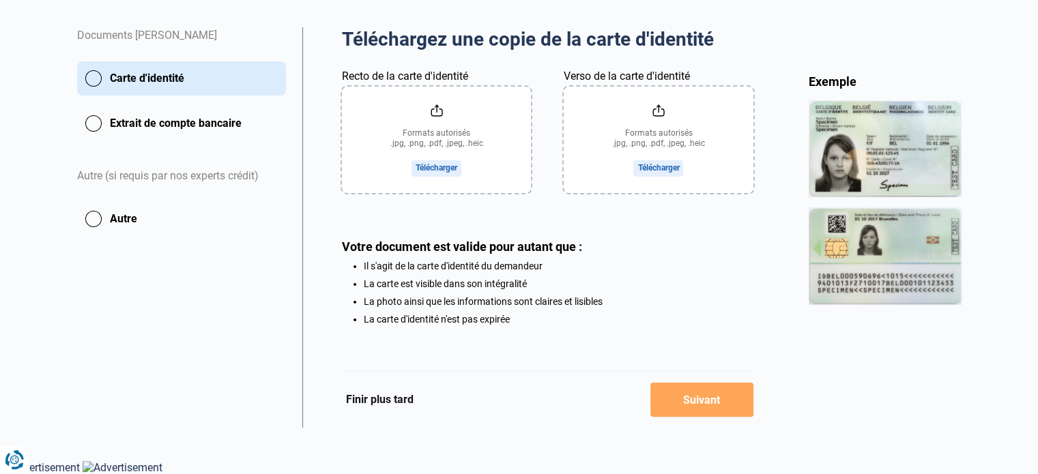
click at [384, 403] on button "Finir plus tard" at bounding box center [380, 400] width 76 height 18
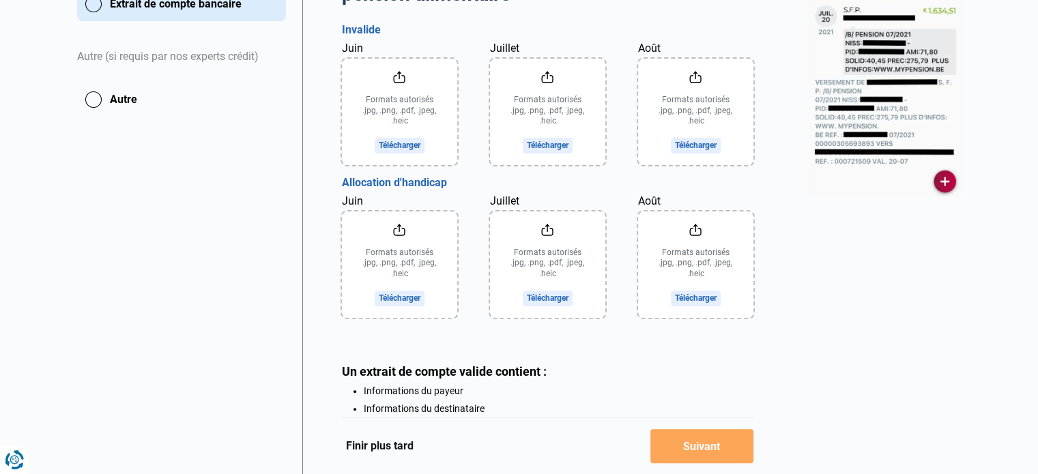
scroll to position [489, 0]
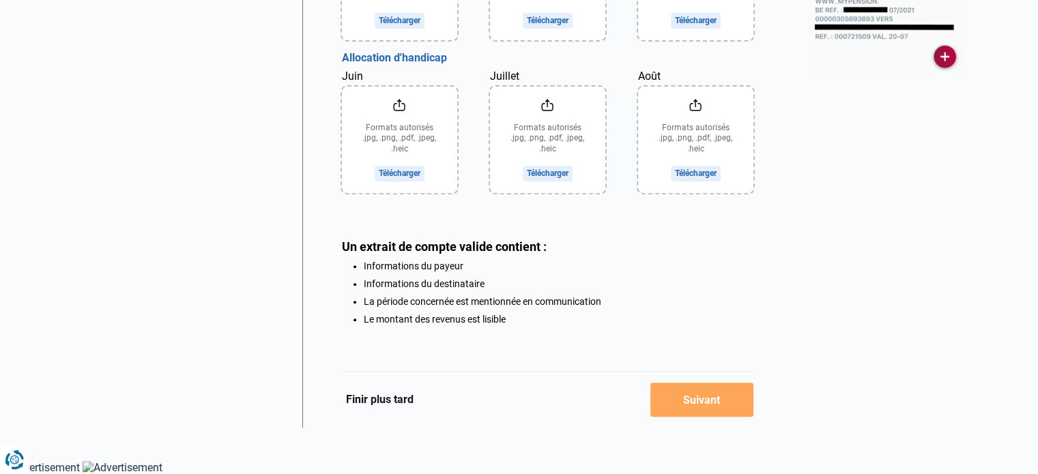
click at [394, 398] on button "Finir plus tard" at bounding box center [380, 400] width 76 height 18
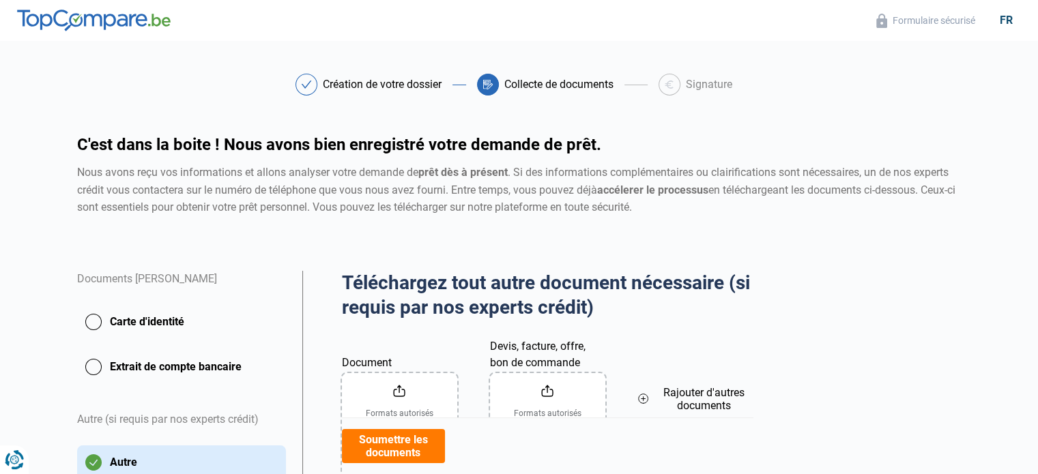
scroll to position [233, 0]
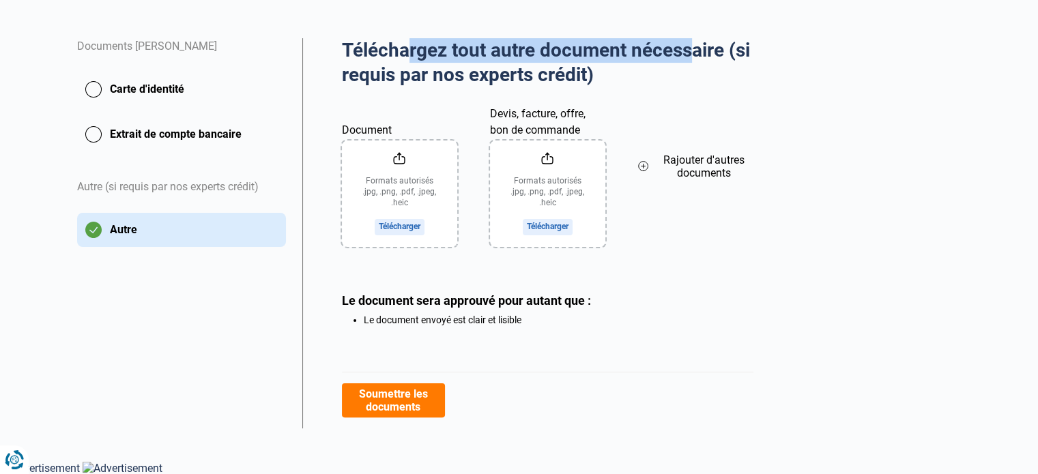
drag, startPoint x: 410, startPoint y: 44, endPoint x: 696, endPoint y: 43, distance: 286.7
click at [696, 43] on h2 "Téléchargez tout autre document nécessaire (si requis par nos experts crédit)" at bounding box center [548, 63] width 412 height 50
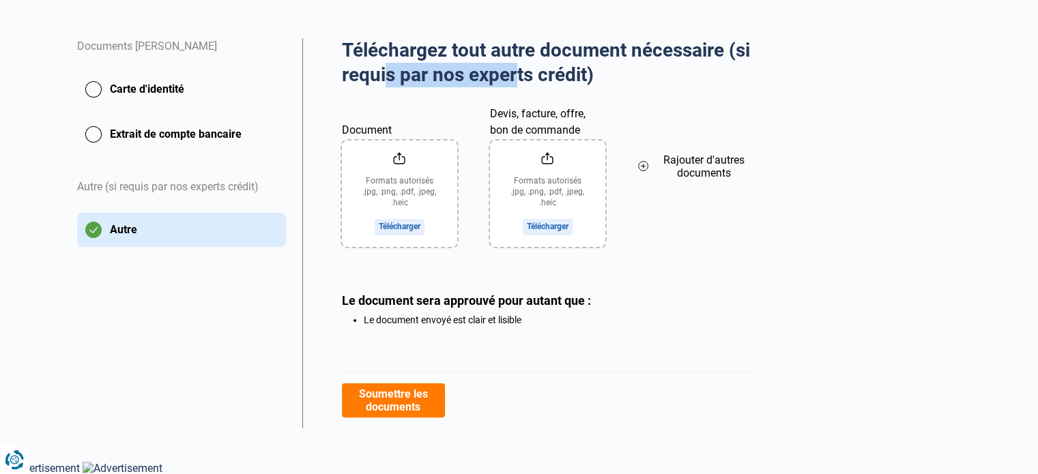
drag, startPoint x: 383, startPoint y: 68, endPoint x: 514, endPoint y: 67, distance: 131.1
click at [514, 67] on h2 "Téléchargez tout autre document nécessaire (si requis par nos experts crédit)" at bounding box center [548, 63] width 412 height 50
click at [407, 410] on button "Soumettre les documents" at bounding box center [393, 401] width 103 height 34
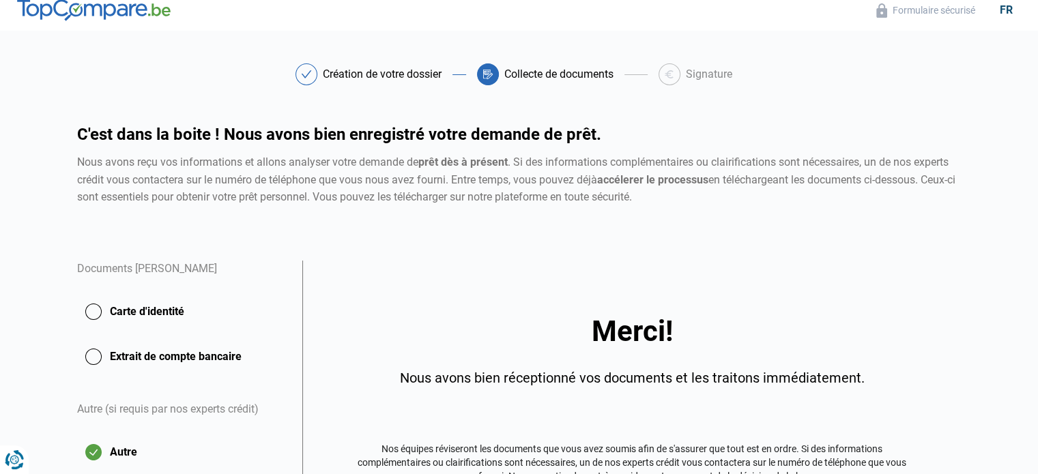
scroll to position [183, 0]
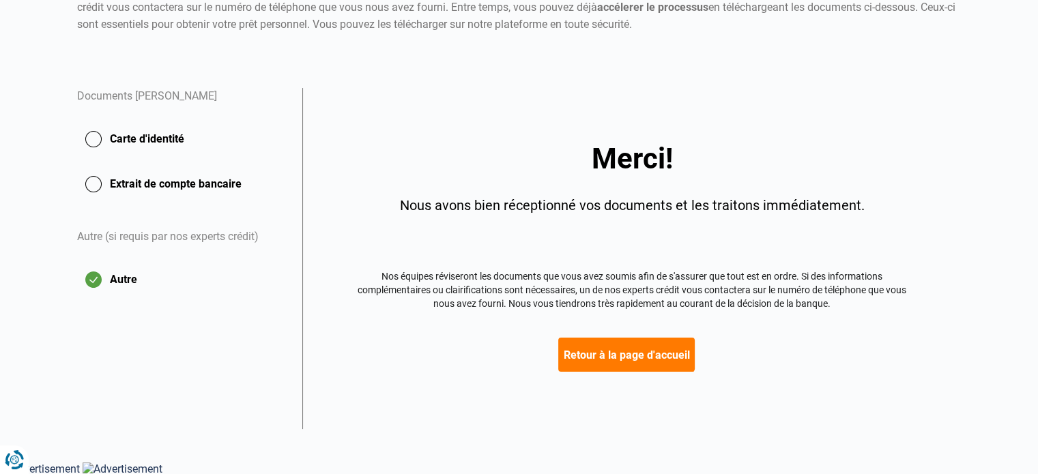
click at [634, 354] on button "Retour à la page d'accueil" at bounding box center [626, 355] width 137 height 34
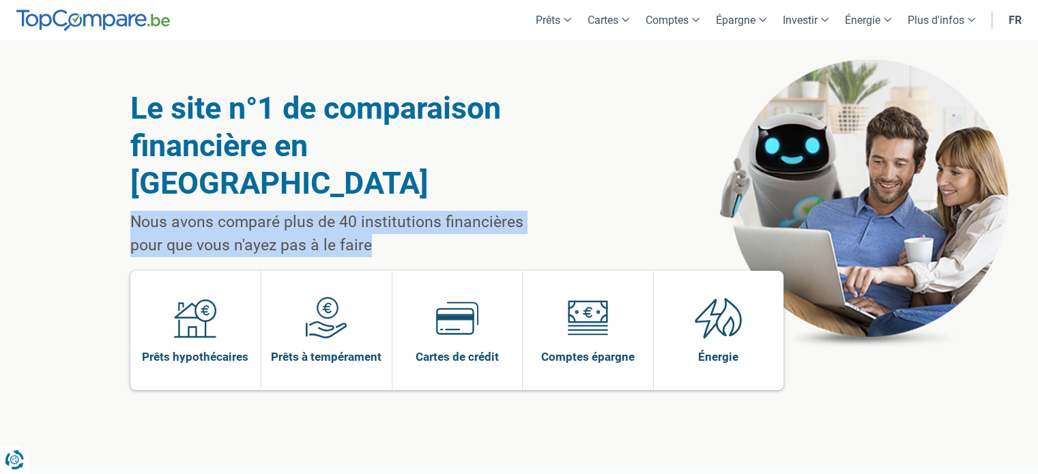
drag, startPoint x: 126, startPoint y: 184, endPoint x: 356, endPoint y: 203, distance: 230.9
click at [356, 203] on div "Le site n°1 de comparaison financière en [GEOGRAPHIC_DATA] Nous avons comparé p…" at bounding box center [519, 253] width 799 height 427
click at [355, 211] on p "Nous avons comparé plus de 40 institutions financières pour que vous n'ayez pas…" at bounding box center [344, 234] width 428 height 46
drag, startPoint x: 345, startPoint y: 212, endPoint x: 114, endPoint y: 195, distance: 231.4
click at [114, 195] on div "Le site n°1 de comparaison financière en [GEOGRAPHIC_DATA] Nous avons comparé p…" at bounding box center [519, 253] width 1038 height 427
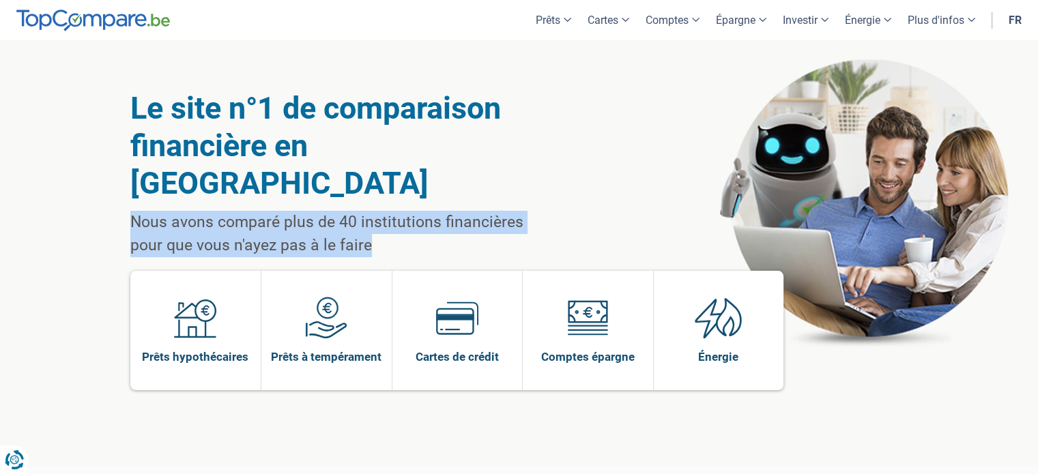
click at [341, 211] on p "Nous avons comparé plus de 40 institutions financières pour que vous n'ayez pas…" at bounding box center [344, 234] width 428 height 46
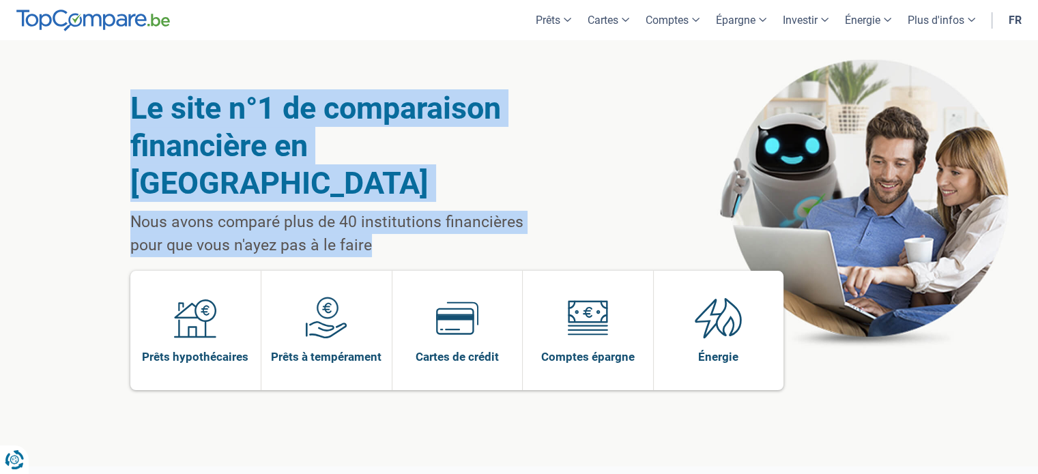
drag, startPoint x: 339, startPoint y: 208, endPoint x: 102, endPoint y: 110, distance: 255.6
click at [102, 110] on div "Le site n°1 de comparaison financière en [GEOGRAPHIC_DATA] Nous avons comparé p…" at bounding box center [519, 253] width 1038 height 427
click at [16, 154] on div "Le site n°1 de comparaison financière en [GEOGRAPHIC_DATA] Nous avons comparé p…" at bounding box center [519, 253] width 1038 height 427
